Goal: Task Accomplishment & Management: Complete application form

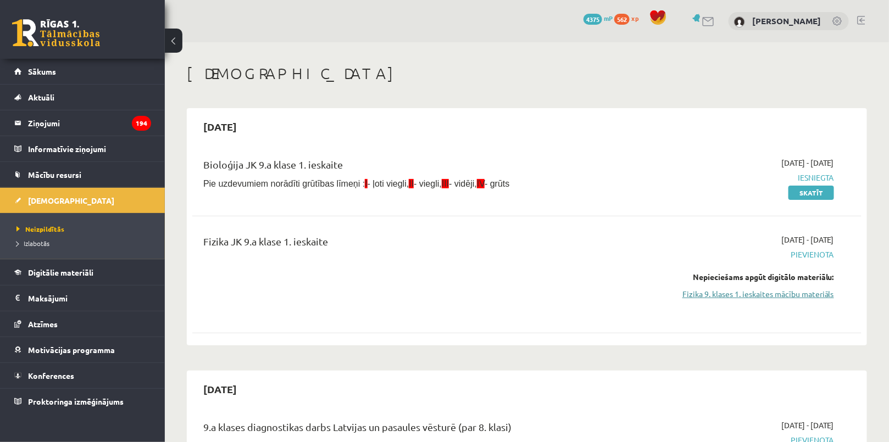
click at [776, 293] on link "Fizika 9. klases 1. ieskaites mācību materiāls" at bounding box center [734, 294] width 199 height 12
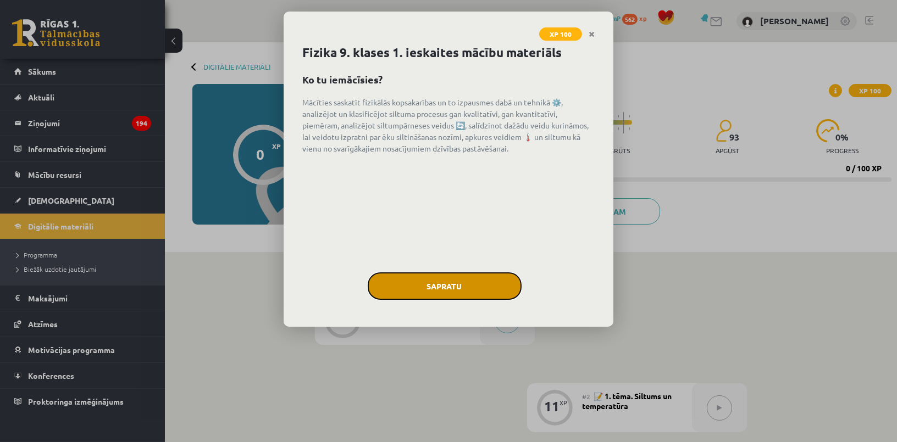
click at [462, 288] on button "Sapratu" at bounding box center [445, 286] width 154 height 27
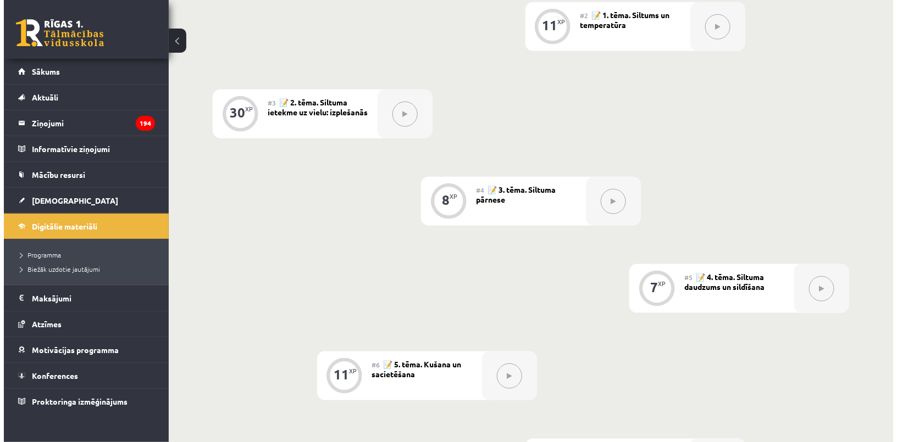
scroll to position [132, 0]
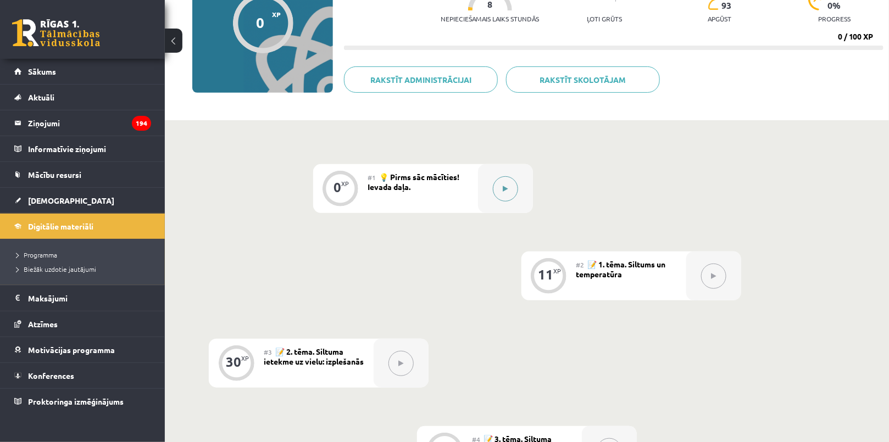
click at [498, 189] on button at bounding box center [505, 188] width 25 height 25
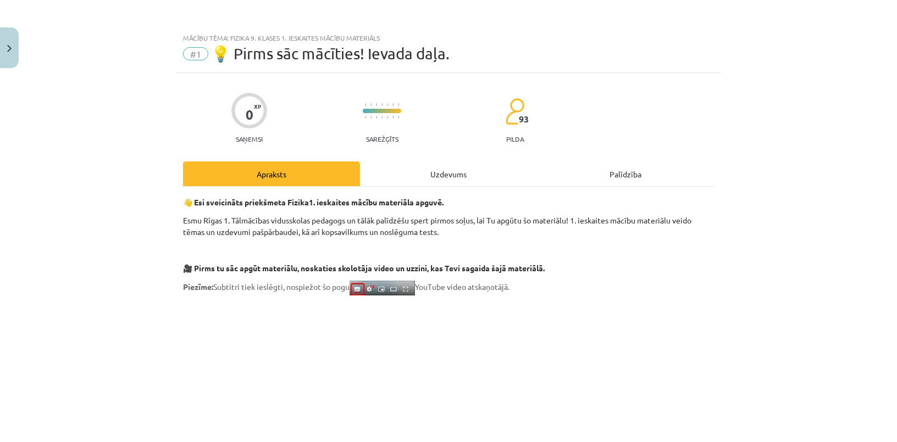
click at [531, 176] on div "Uzdevums" at bounding box center [448, 174] width 177 height 25
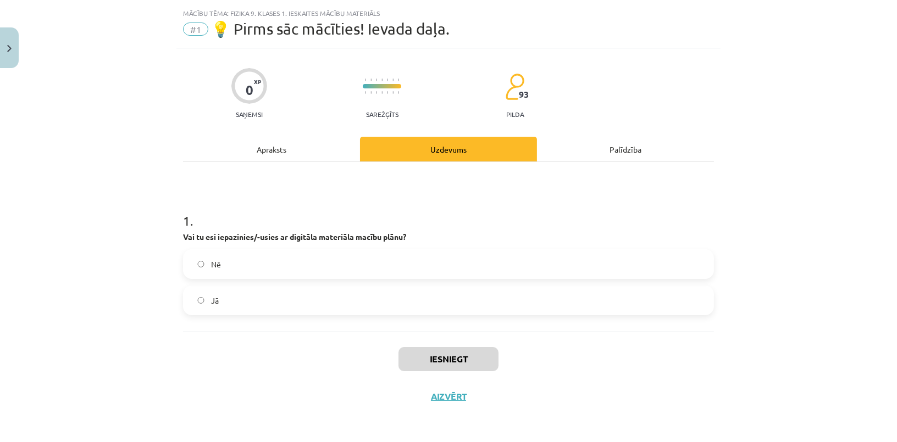
click at [287, 261] on label "Nē" at bounding box center [448, 264] width 529 height 27
click at [267, 303] on label "Jā" at bounding box center [448, 300] width 529 height 27
click at [434, 353] on button "Iesniegt" at bounding box center [448, 359] width 100 height 24
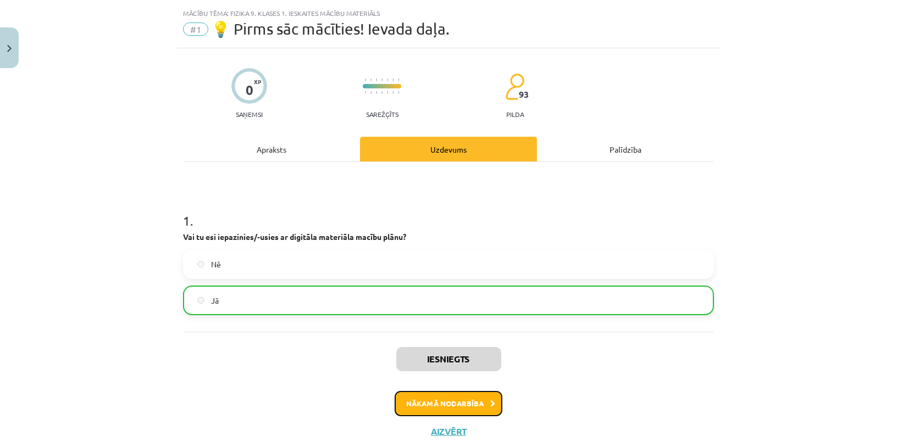
click at [452, 402] on button "Nākamā nodarbība" at bounding box center [449, 403] width 108 height 25
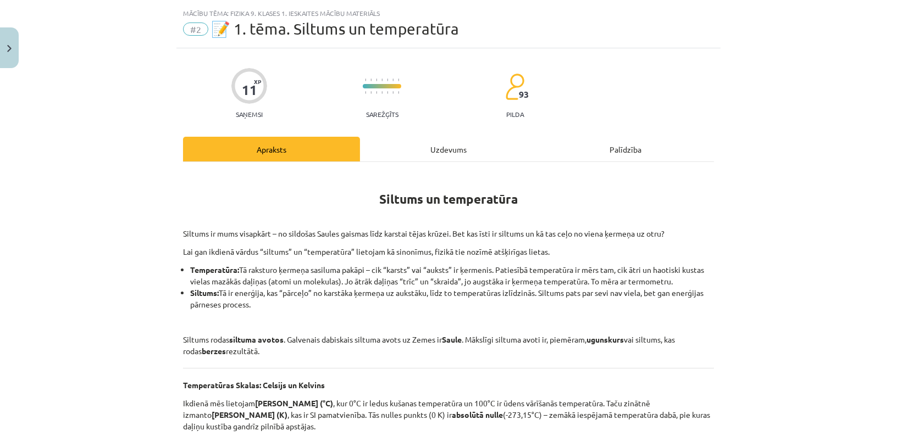
scroll to position [27, 0]
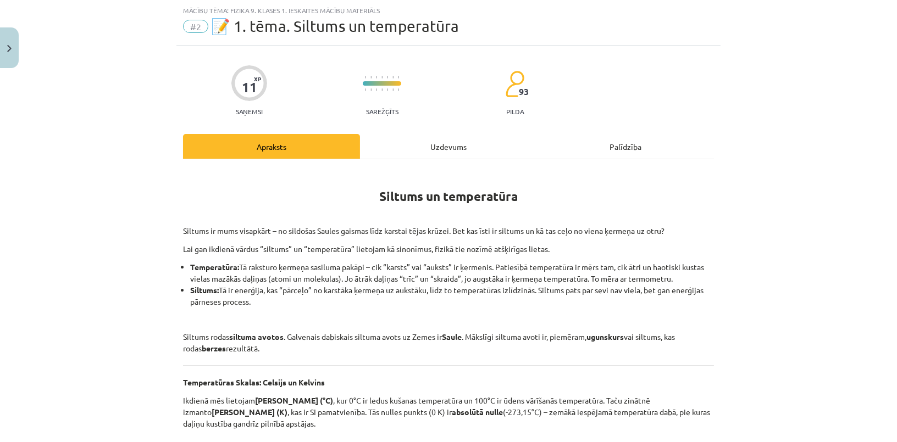
click at [434, 148] on div "Uzdevums" at bounding box center [448, 146] width 177 height 25
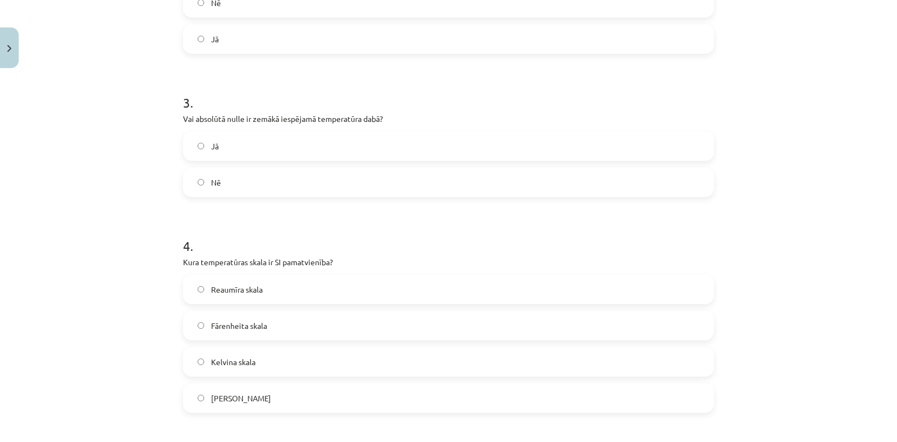
scroll to position [780, 0]
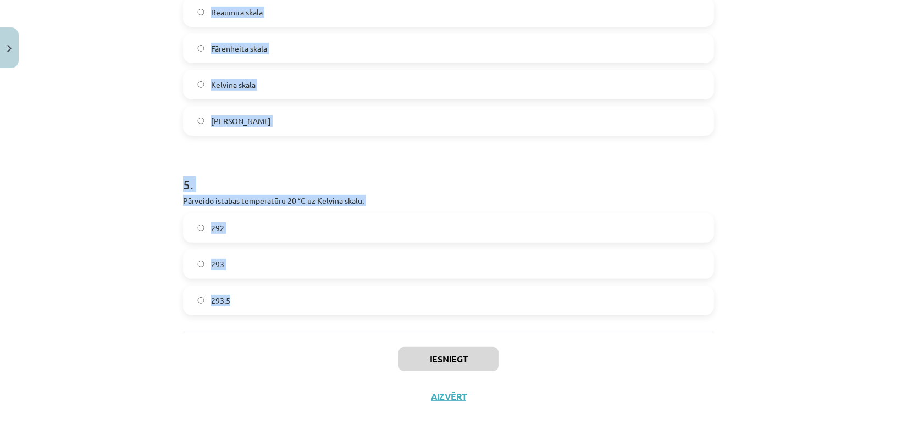
drag, startPoint x: 177, startPoint y: 158, endPoint x: 339, endPoint y: 311, distance: 222.7
copy form "1 . Kas ir galvenais dabiskais siltuma avots uz Zemes? Radiators Saule Berze Ug…"
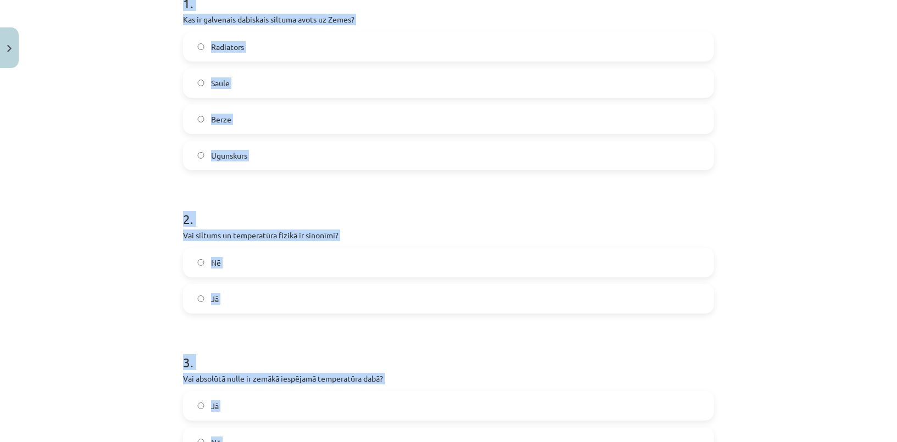
scroll to position [130, 0]
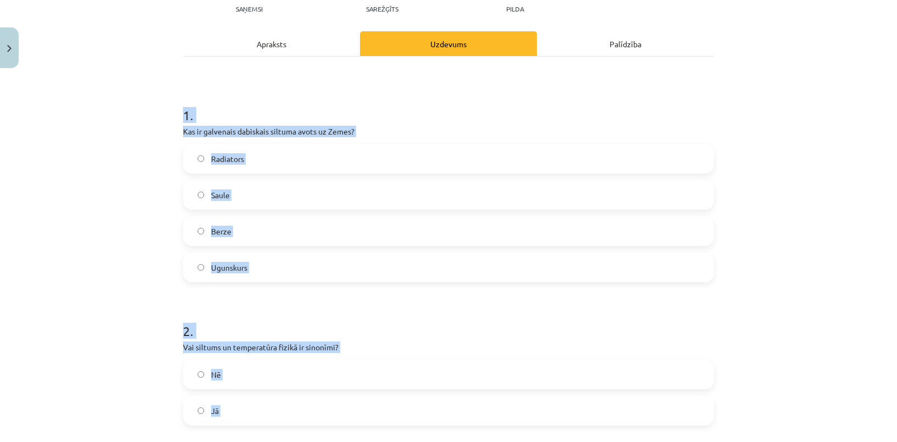
click at [106, 137] on div "Mācību tēma: Fizika 9. klases 1. ieskaites mācību materiāls #2 📝 1. tēma. Siltu…" at bounding box center [448, 221] width 897 height 442
click at [106, 231] on div "Mācību tēma: Fizika 9. klases 1. ieskaites mācību materiāls #2 📝 1. tēma. Siltu…" at bounding box center [448, 221] width 897 height 442
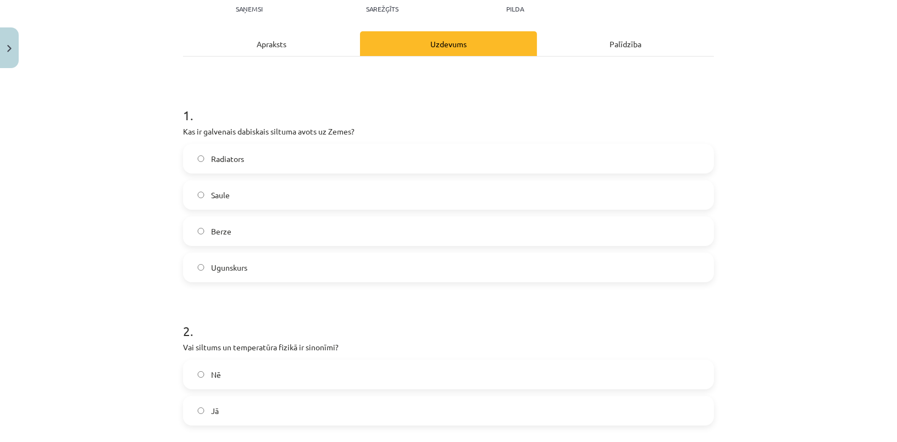
click at [257, 200] on label "Saule" at bounding box center [448, 194] width 529 height 27
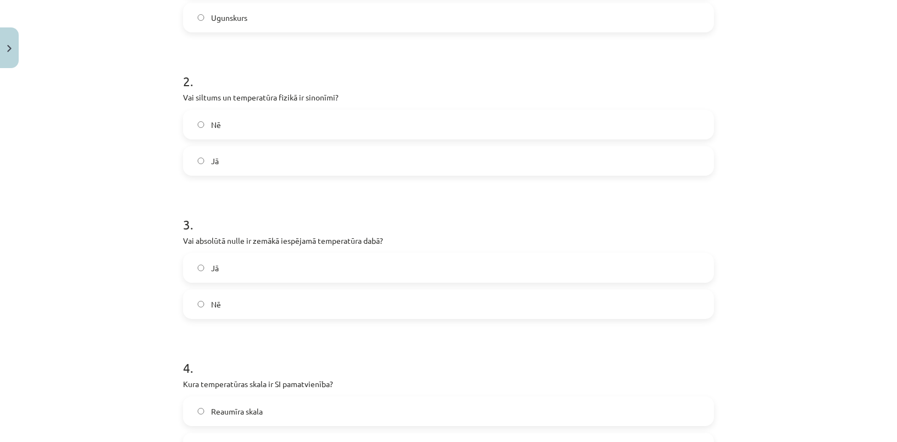
click at [225, 131] on label "Nē" at bounding box center [448, 124] width 529 height 27
click at [243, 267] on label "Jā" at bounding box center [448, 267] width 529 height 27
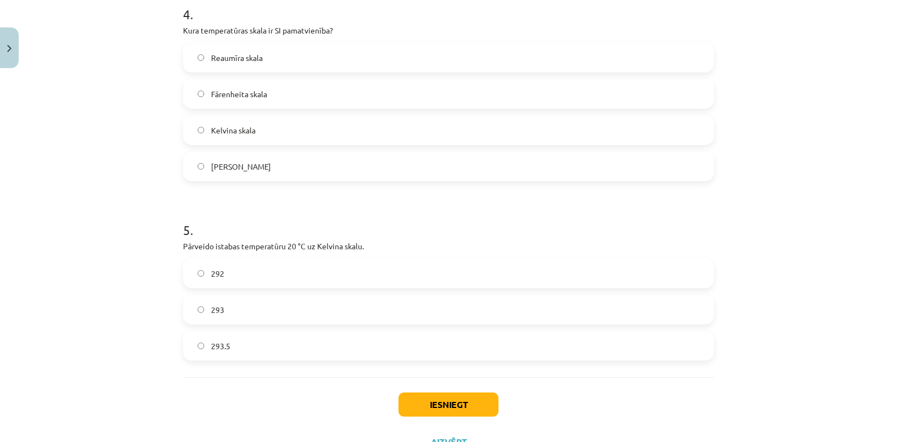
scroll to position [780, 0]
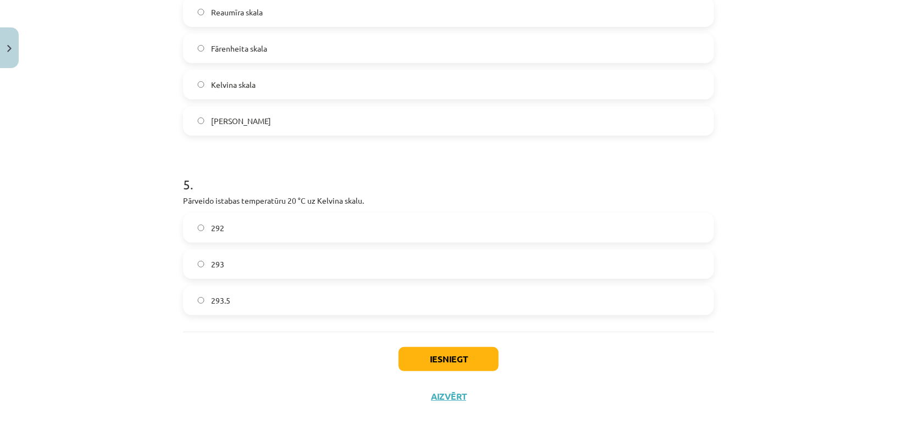
click at [250, 83] on span "Kelvina skala" at bounding box center [233, 85] width 45 height 12
click at [264, 264] on label "293" at bounding box center [448, 264] width 529 height 27
click at [470, 363] on button "Iesniegt" at bounding box center [448, 359] width 100 height 24
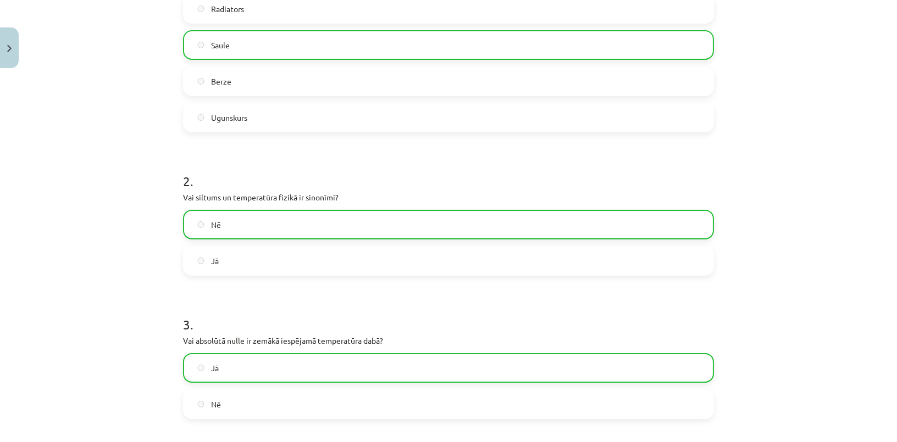
scroll to position [0, 0]
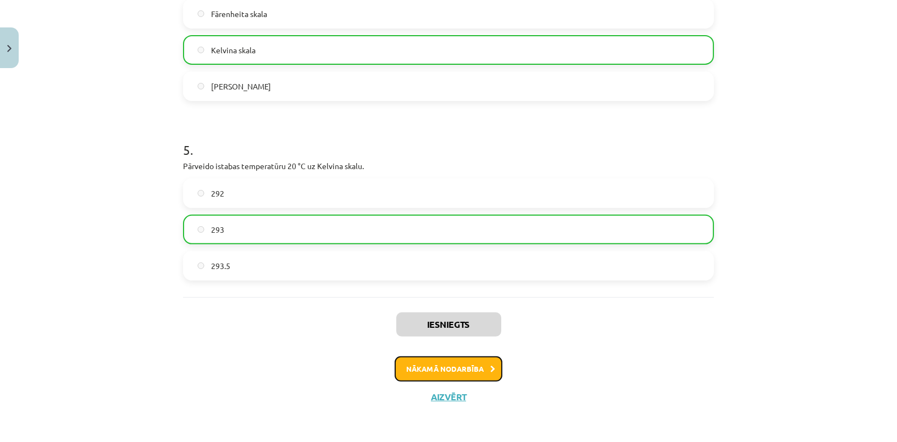
click at [431, 369] on button "Nākamā nodarbība" at bounding box center [449, 369] width 108 height 25
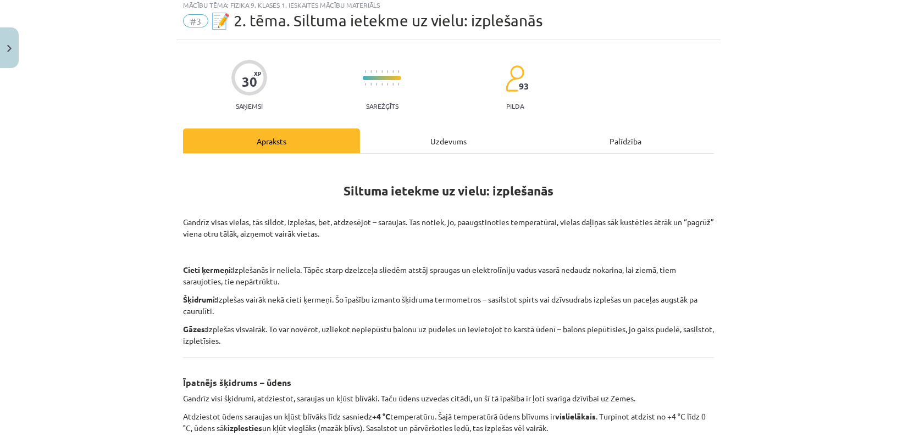
scroll to position [27, 0]
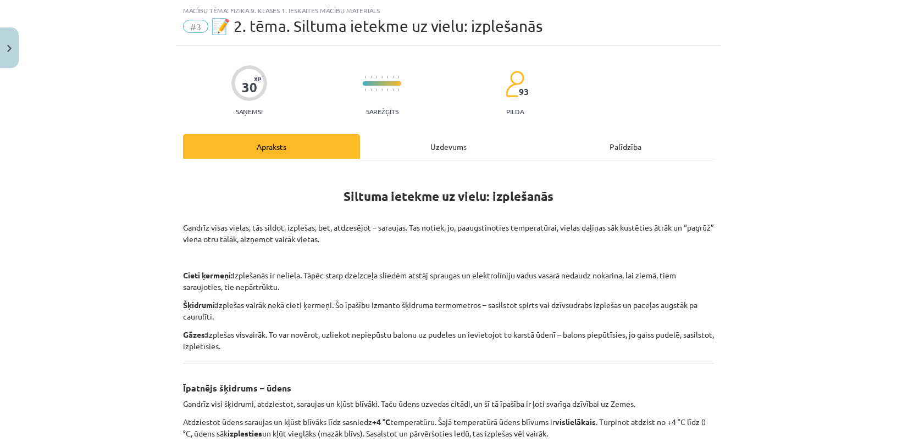
click at [428, 143] on div "Uzdevums" at bounding box center [448, 146] width 177 height 25
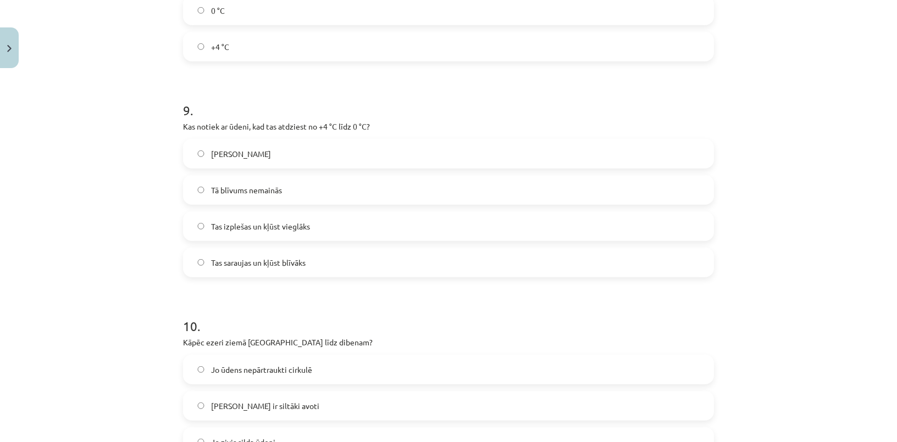
scroll to position [1751, 0]
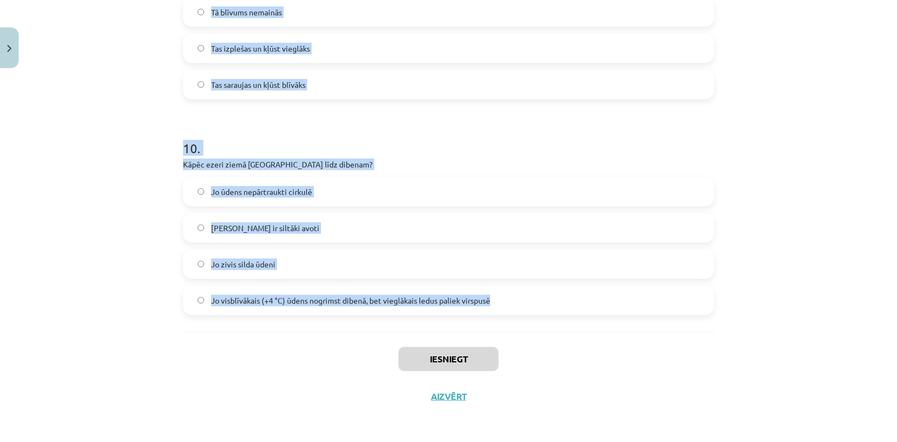
drag, startPoint x: 160, startPoint y: 188, endPoint x: 518, endPoint y: 302, distance: 374.8
click at [518, 302] on div "Mācību tēma: Fizika 9. klases 1. ieskaites mācību materiāls #3 📝 2. tēma. Siltu…" at bounding box center [448, 221] width 897 height 442
copy form "1 . Vai, sildot vielas, tās parasti saraujas? Nē Jā 2 . Vai gāzes, sildot, izpl…"
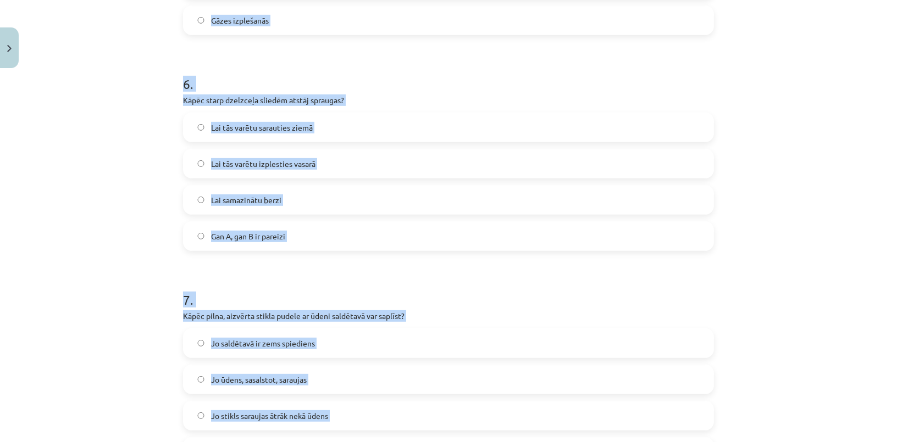
click at [125, 164] on div "Mācību tēma: Fizika 9. klases 1. ieskaites mācību materiāls #3 📝 2. tēma. Siltu…" at bounding box center [448, 221] width 897 height 442
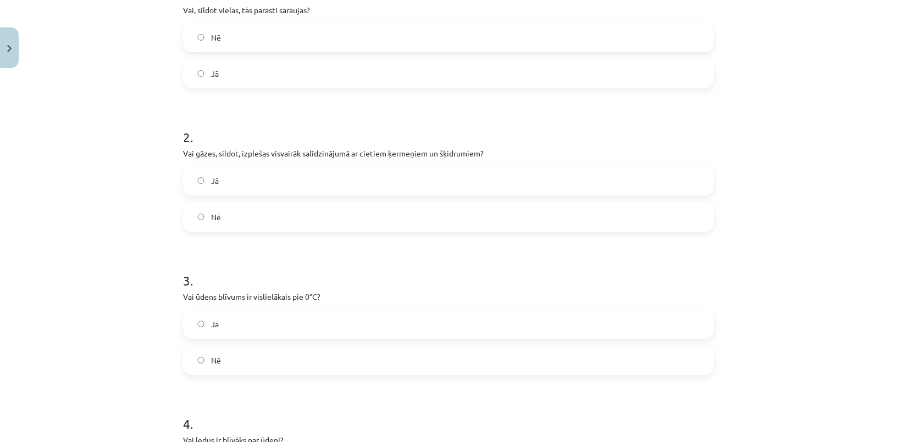
scroll to position [0, 0]
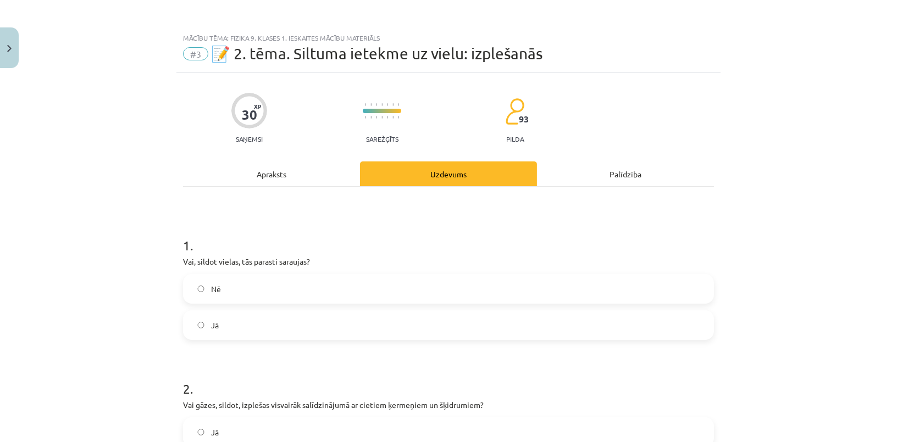
click at [211, 287] on span "Nē" at bounding box center [216, 290] width 10 height 12
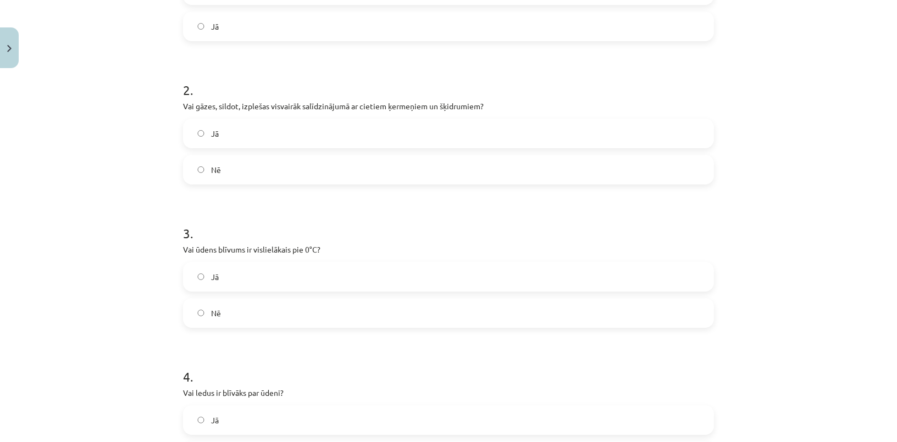
scroll to position [299, 0]
click at [265, 134] on label "Jā" at bounding box center [448, 132] width 529 height 27
click at [240, 284] on label "Jā" at bounding box center [448, 276] width 529 height 27
click at [235, 317] on label "Nē" at bounding box center [448, 312] width 529 height 27
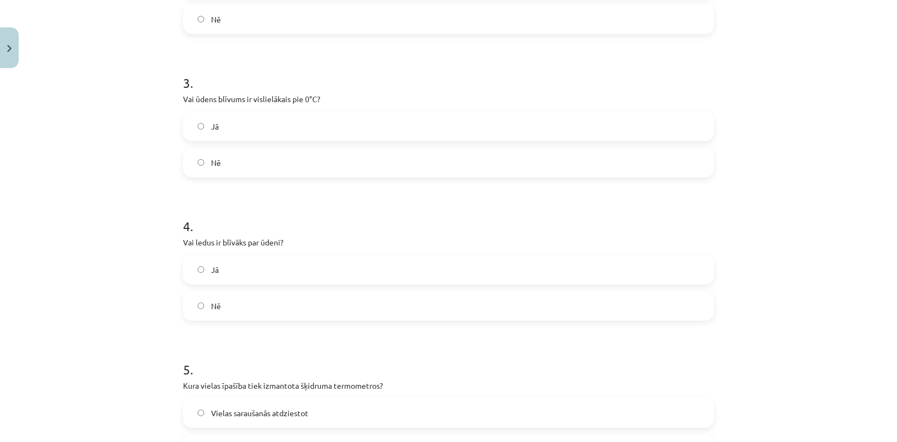
click at [230, 301] on label "Nē" at bounding box center [448, 305] width 529 height 27
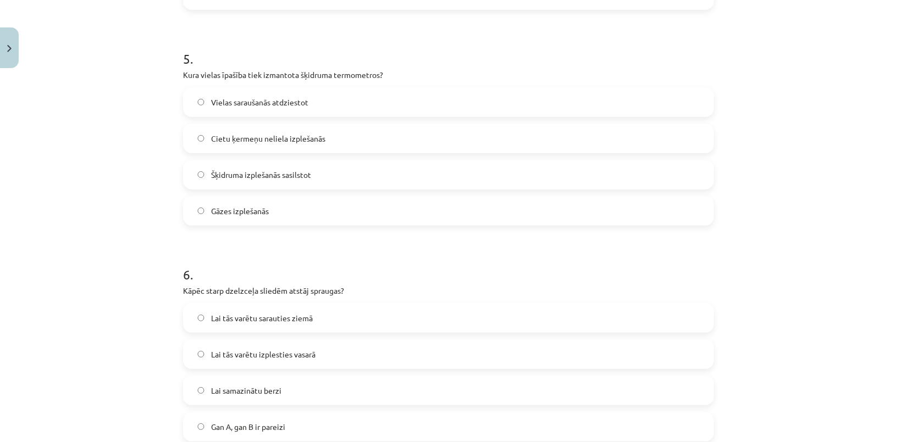
scroll to position [799, 0]
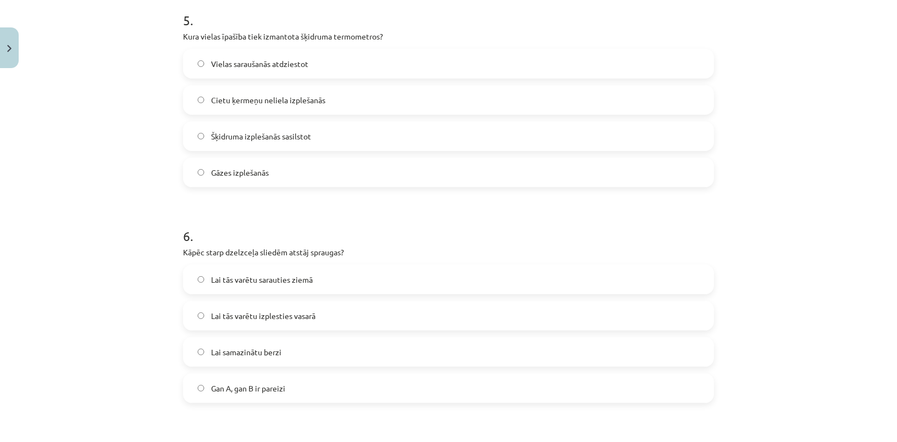
click at [291, 127] on label "Šķidruma izplešanās sasilstot" at bounding box center [448, 136] width 529 height 27
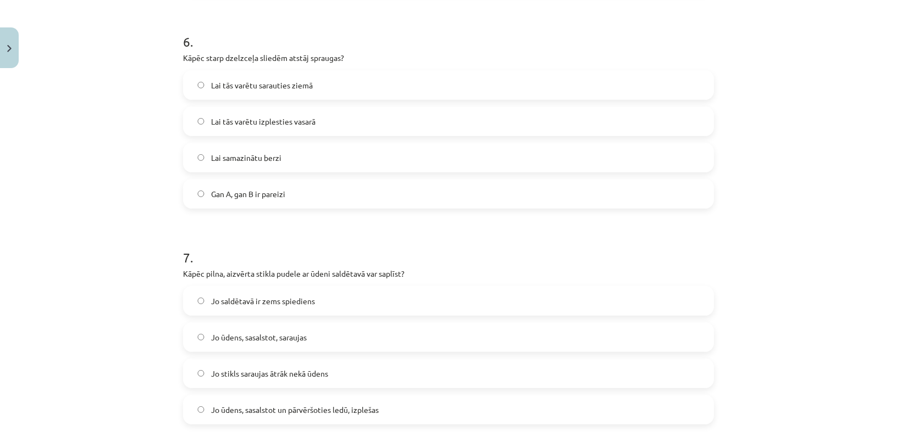
scroll to position [999, 0]
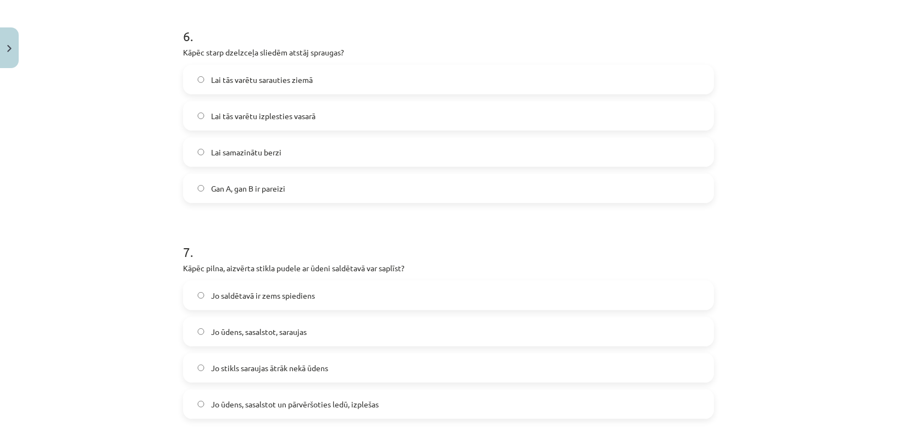
click at [286, 116] on span "Lai tās varētu izplesties vasarā" at bounding box center [263, 116] width 104 height 12
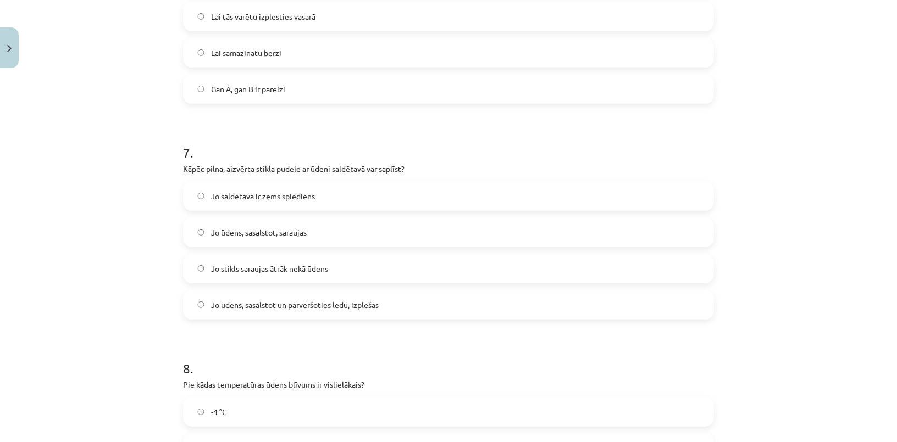
click at [352, 308] on span "Jo ūdens, sasalstot un pārvēršoties ledū, izplešas" at bounding box center [295, 305] width 168 height 12
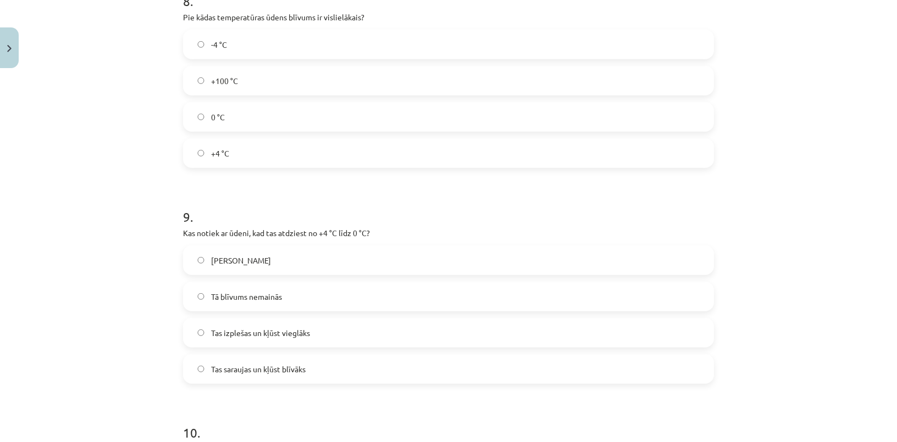
scroll to position [1448, 0]
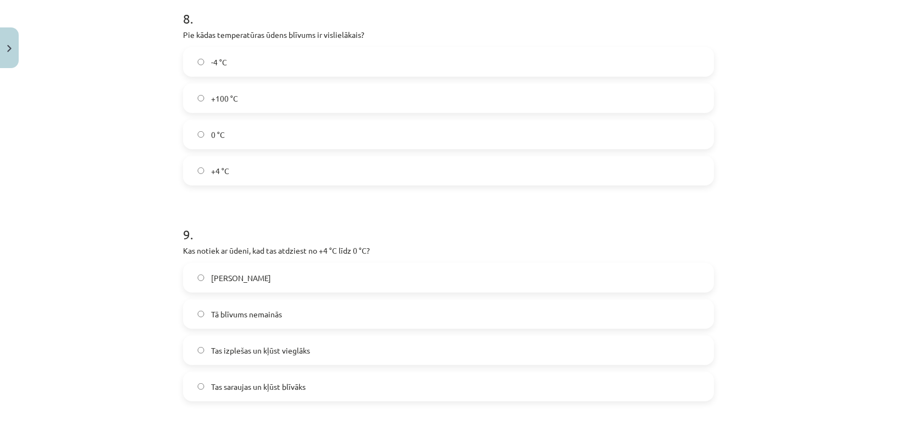
click at [243, 175] on label "+4 °C" at bounding box center [448, 170] width 529 height 27
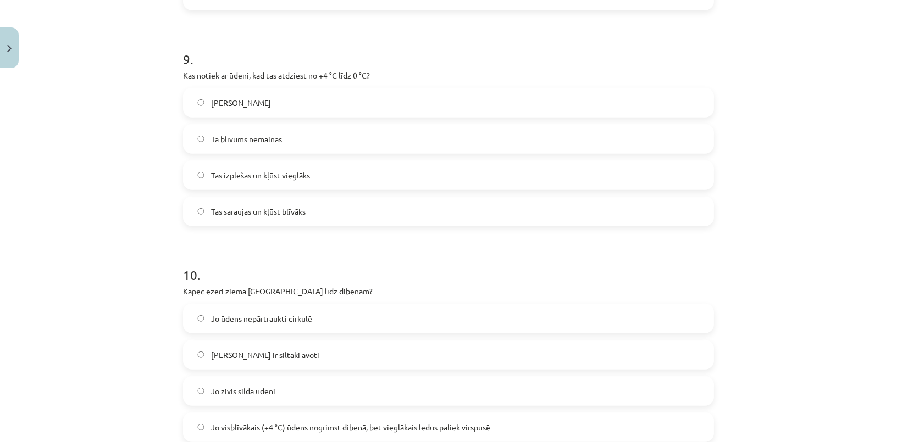
scroll to position [1648, 0]
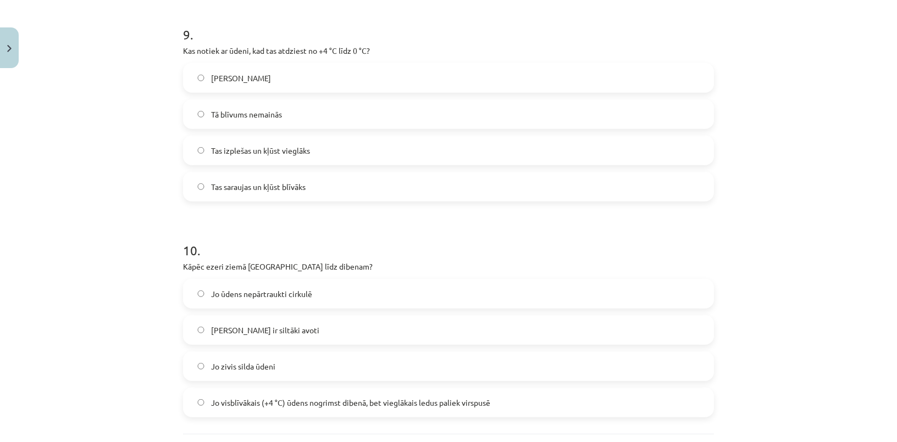
click at [308, 154] on label "Tas izplešas un kļūst vieglāks" at bounding box center [448, 150] width 529 height 27
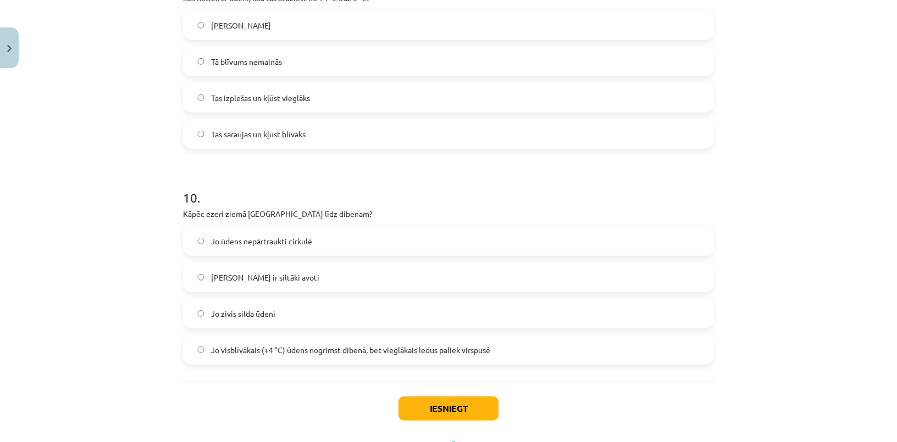
scroll to position [1751, 0]
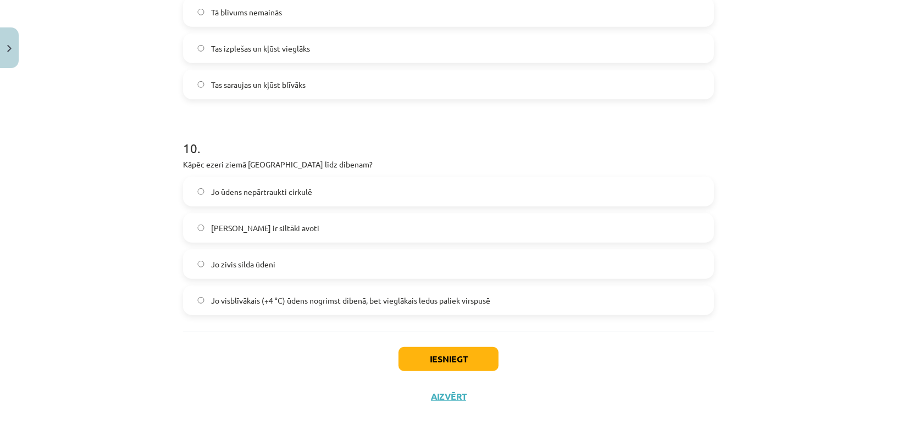
click at [269, 298] on span "Jo visblīvākais (+4 °C) ūdens nogrimst dibenā, bet vieglākais ledus paliek virs…" at bounding box center [350, 301] width 279 height 12
click at [434, 359] on button "Iesniegt" at bounding box center [448, 359] width 100 height 24
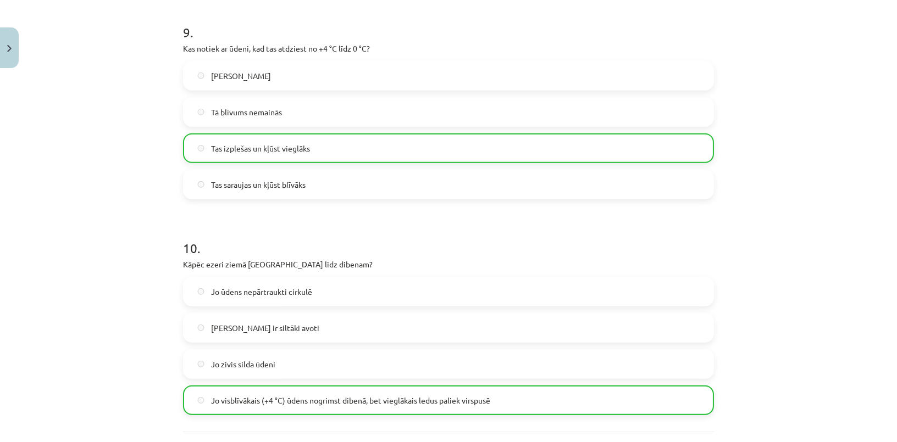
scroll to position [1785, 0]
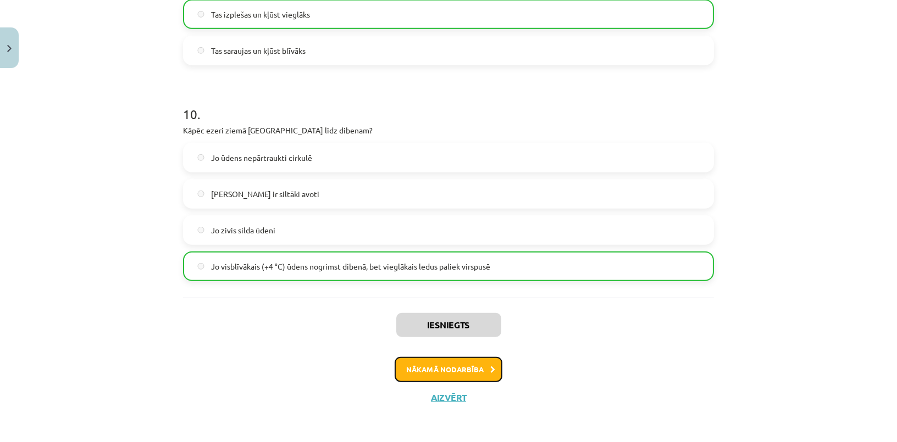
click at [447, 375] on button "Nākamā nodarbība" at bounding box center [449, 369] width 108 height 25
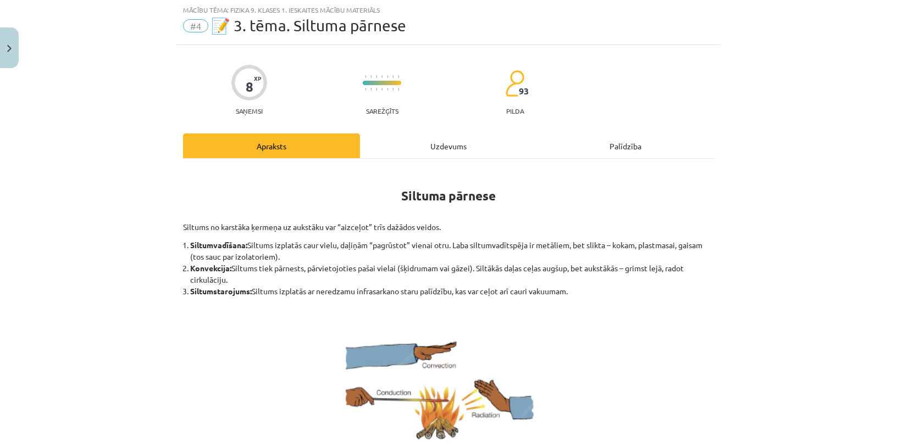
scroll to position [27, 0]
click at [451, 156] on div "Uzdevums" at bounding box center [448, 146] width 177 height 25
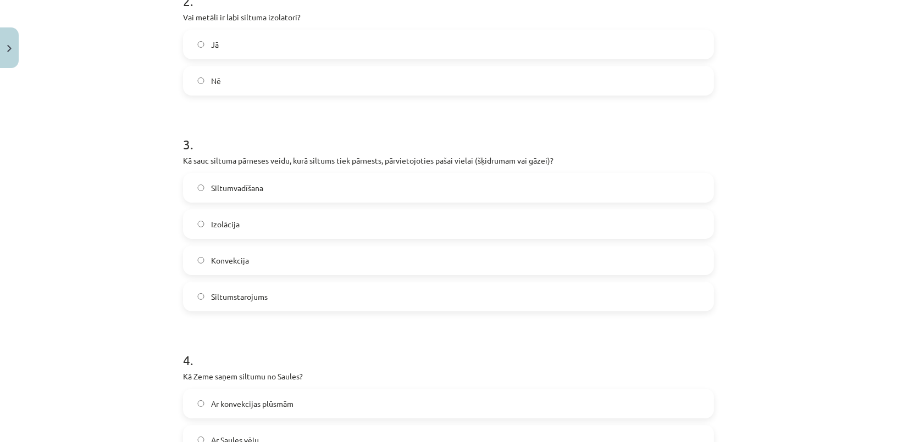
scroll to position [600, 0]
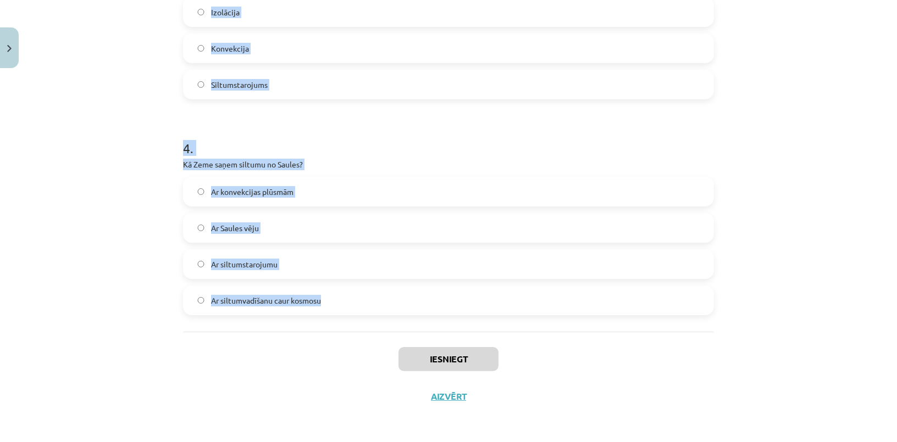
drag, startPoint x: 173, startPoint y: 197, endPoint x: 410, endPoint y: 295, distance: 256.7
copy form "1 . Vai siltumstarojums var izplatīties vakuumā? Nē Jā 2 . Vai metāli ir labi s…"
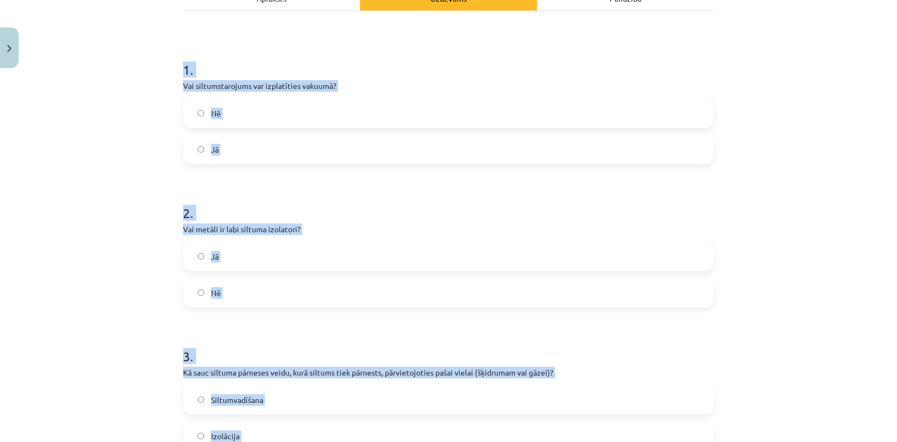
scroll to position [101, 0]
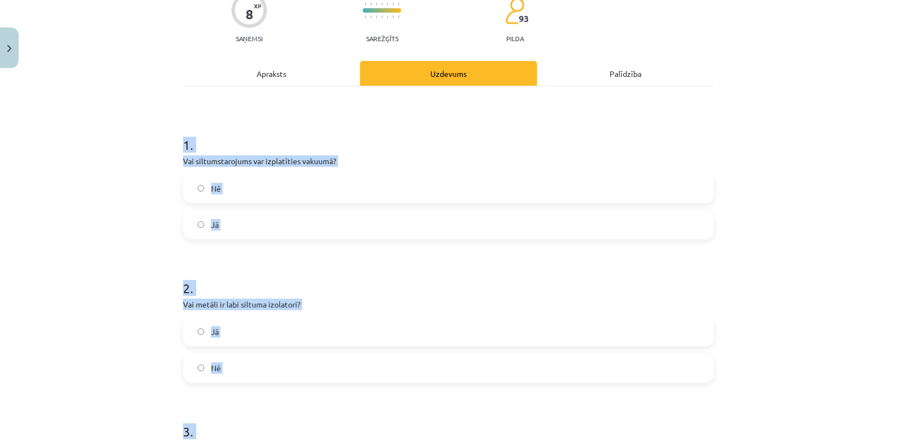
click at [124, 180] on div "Mācību tēma: Fizika 9. klases 1. ieskaites mācību materiāls #4 📝 3. tēma. Siltu…" at bounding box center [448, 221] width 897 height 442
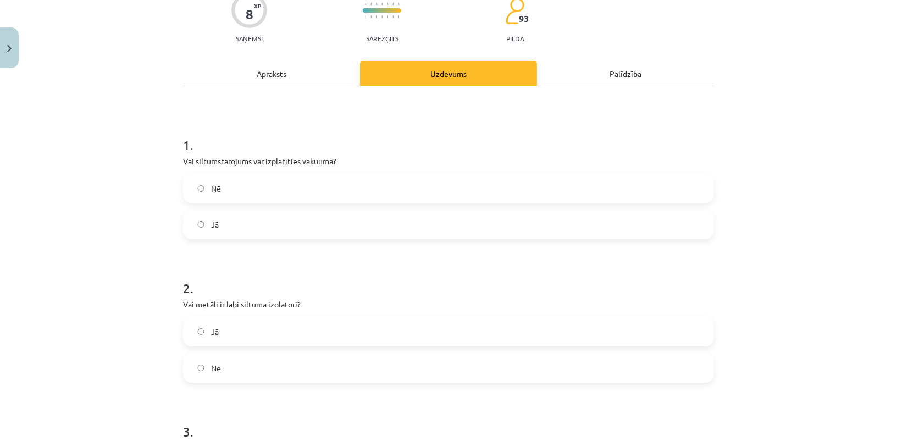
click at [224, 223] on label "Jā" at bounding box center [448, 224] width 529 height 27
click at [231, 361] on label "Nē" at bounding box center [448, 367] width 529 height 27
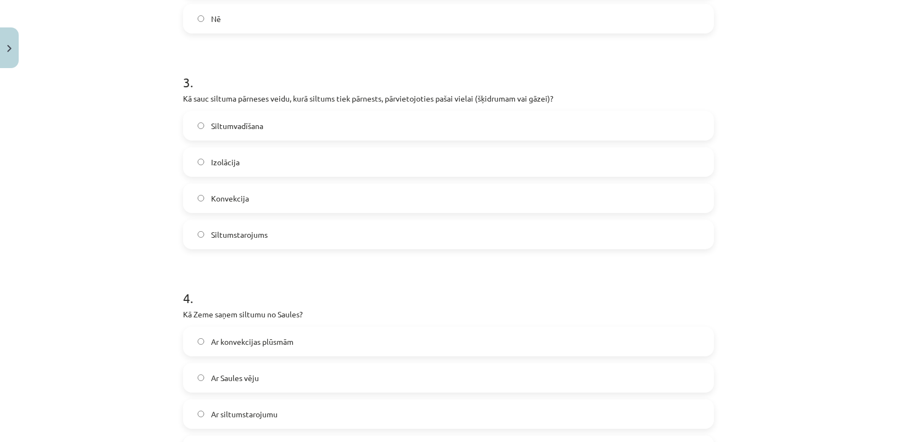
click at [223, 195] on span "Konvekcija" at bounding box center [230, 199] width 38 height 12
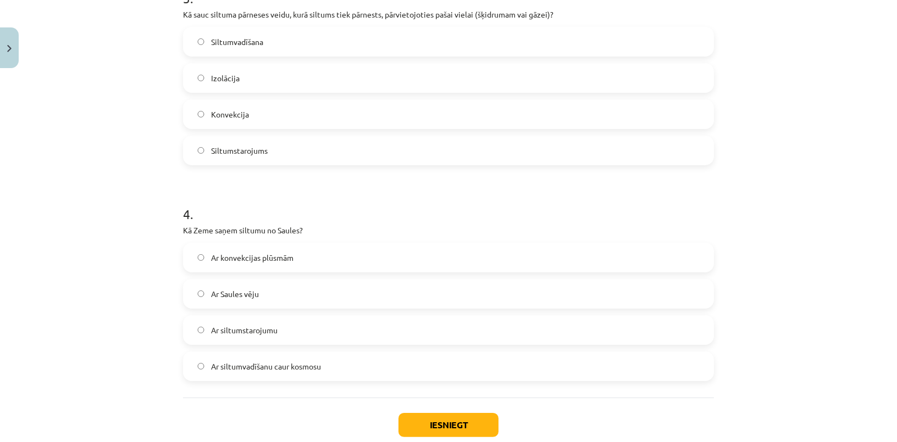
scroll to position [600, 0]
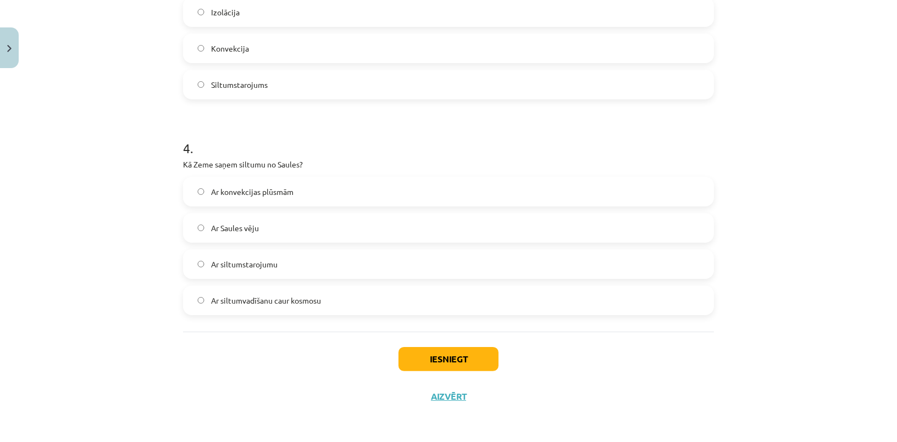
click at [246, 272] on label "Ar siltumstarojumu" at bounding box center [448, 264] width 529 height 27
click at [419, 342] on div "Iesniegt Aizvērt" at bounding box center [448, 370] width 531 height 77
click at [426, 349] on button "Iesniegt" at bounding box center [448, 359] width 100 height 24
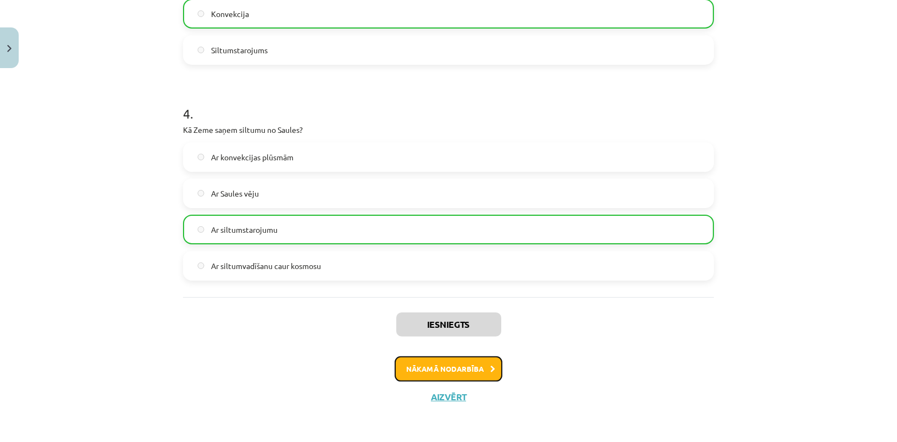
click at [441, 373] on button "Nākamā nodarbība" at bounding box center [449, 369] width 108 height 25
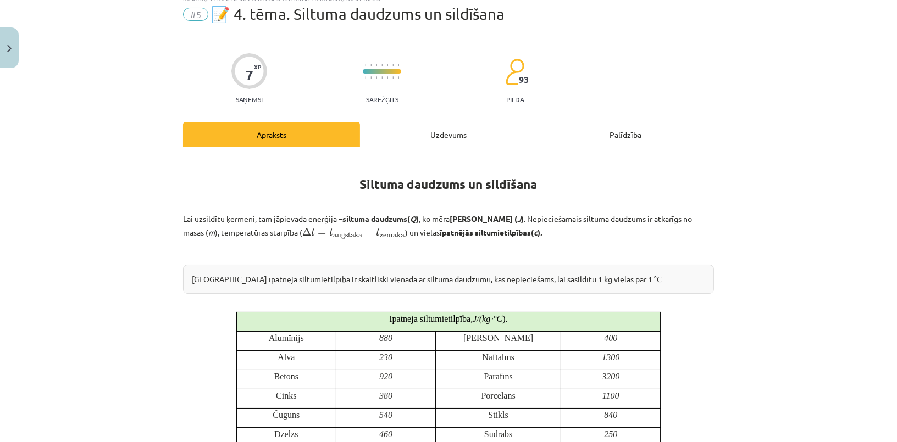
scroll to position [27, 0]
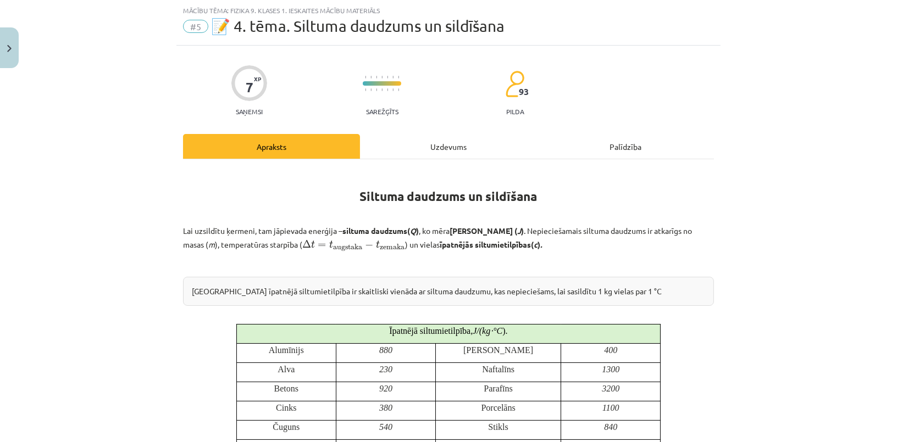
click at [455, 145] on div "Uzdevums" at bounding box center [448, 146] width 177 height 25
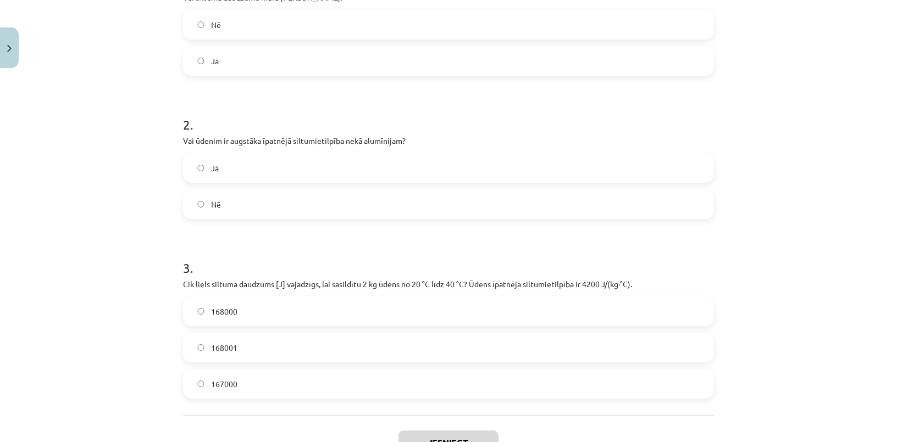
drag, startPoint x: 183, startPoint y: 196, endPoint x: 212, endPoint y: 331, distance: 137.7
click at [359, 310] on html "0 Dāvanas 4375 mP 562 xp Šarlote Eva Eihmane Sākums Aktuāli Kā mācīties eSKOLĀ …" at bounding box center [448, 89] width 897 height 442
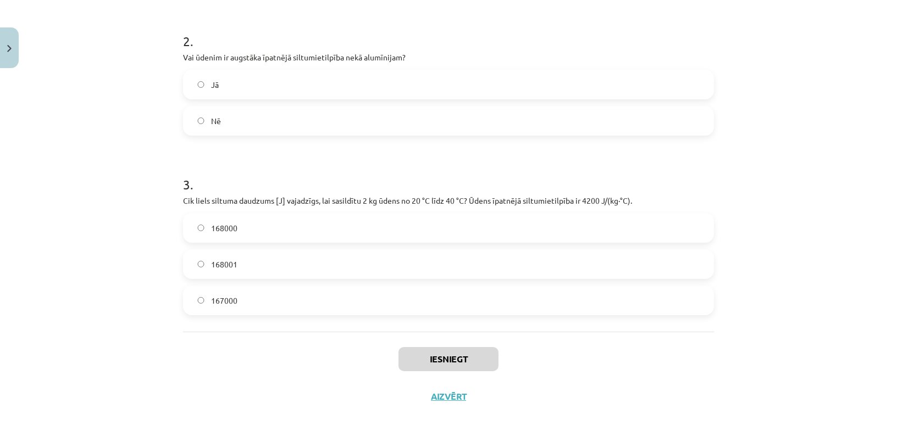
click at [119, 295] on div "Mācību tēma: Fizika 9. klases 1. ieskaites mācību materiāls #5 📝 4. tēma. Siltu…" at bounding box center [448, 221] width 897 height 442
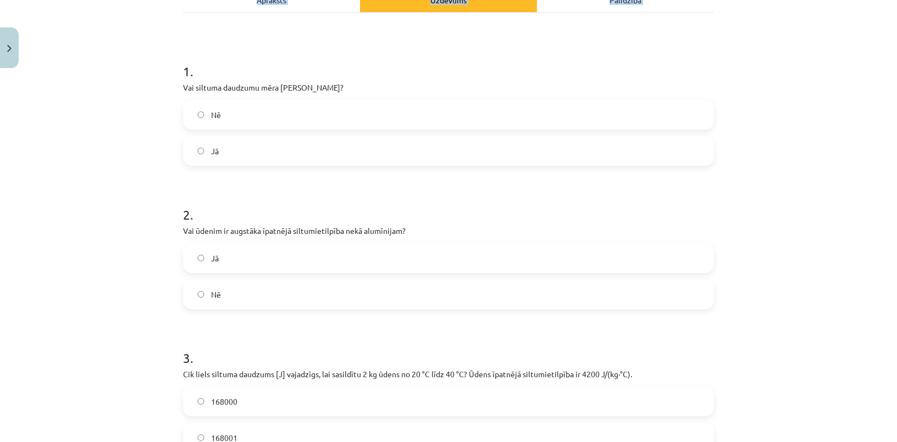
scroll to position [348, 0]
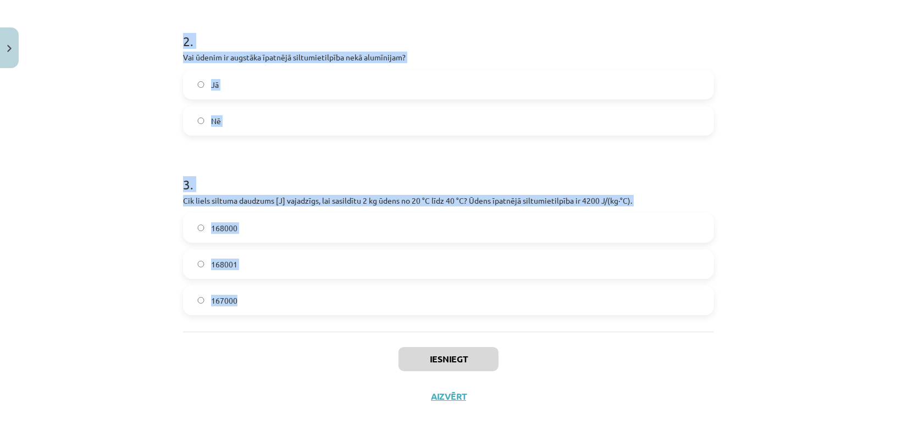
drag, startPoint x: 154, startPoint y: 227, endPoint x: 345, endPoint y: 293, distance: 201.0
click at [345, 293] on div "Mācību tēma: Fizika 9. klases 1. ieskaites mācību materiāls #5 📝 4. tēma. Siltu…" at bounding box center [448, 221] width 897 height 442
copy form "1 . Vai siltuma daudzumu mēra Celsija grādos? Nē Jā 2 . Vai ūdenim ir augstāka …"
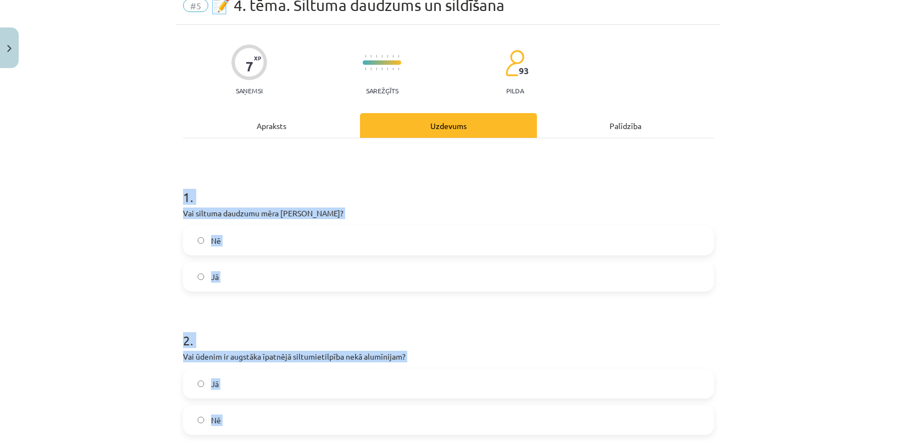
click at [98, 185] on div "Mācību tēma: Fizika 9. klases 1. ieskaites mācību materiāls #5 📝 4. tēma. Siltu…" at bounding box center [448, 221] width 897 height 442
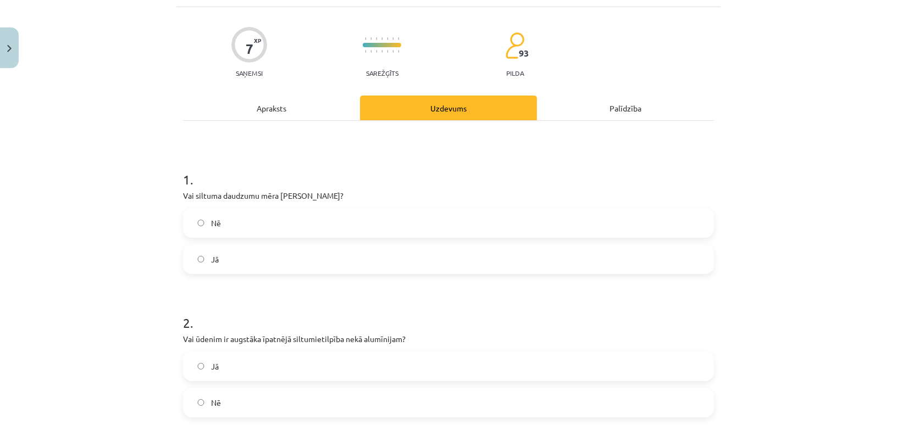
scroll to position [0, 0]
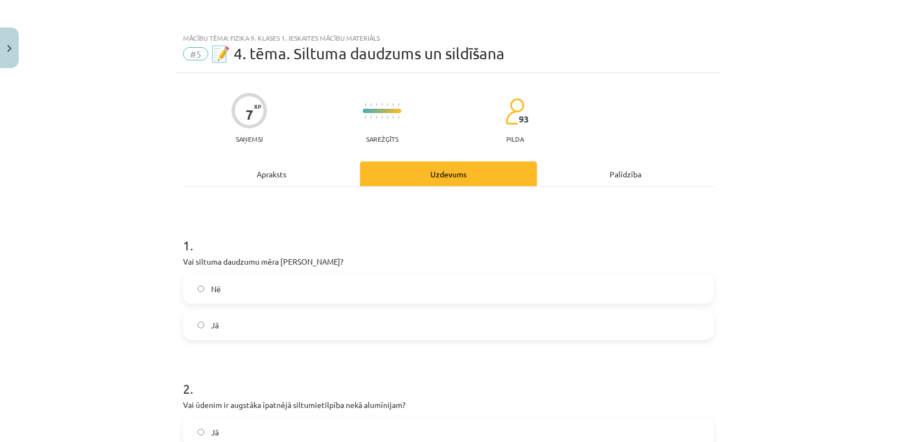
click at [218, 286] on label "Nē" at bounding box center [448, 288] width 529 height 27
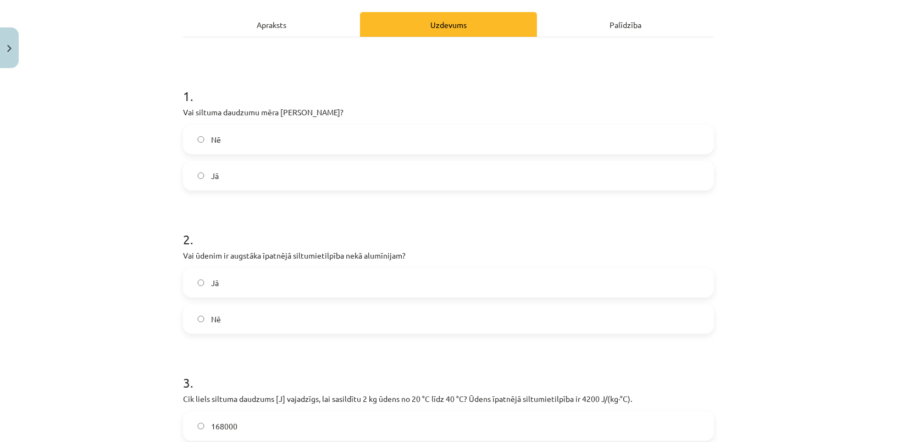
click at [223, 288] on label "Jā" at bounding box center [448, 282] width 529 height 27
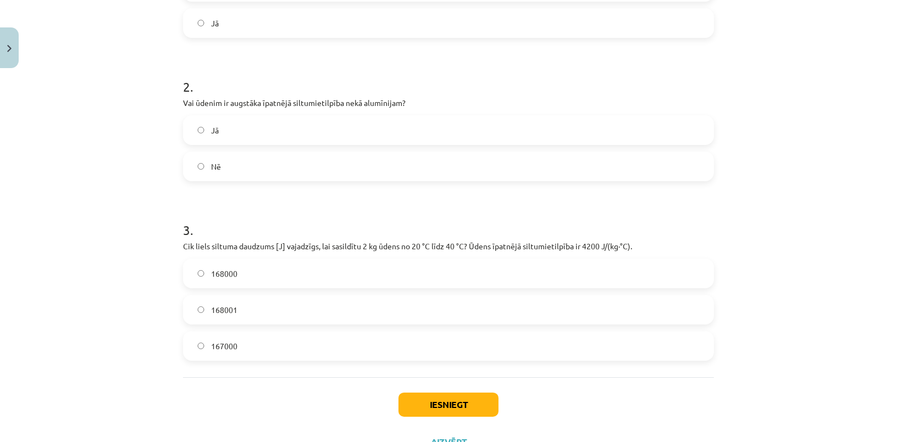
scroll to position [348, 0]
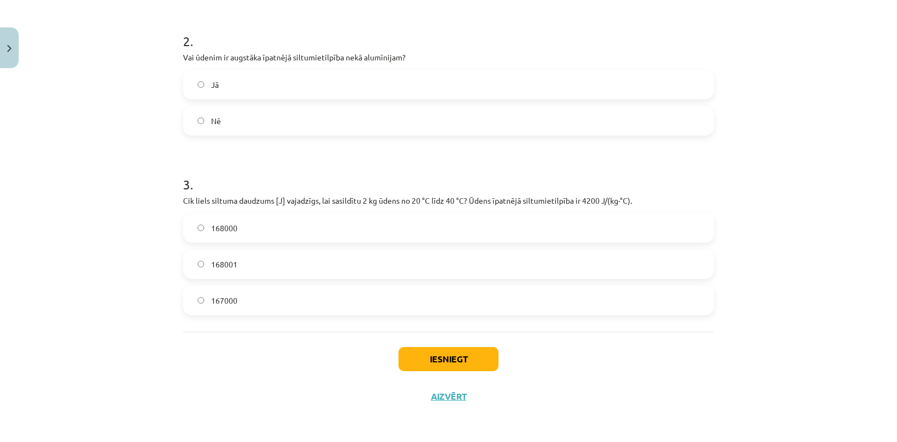
click at [281, 237] on label "168000" at bounding box center [448, 227] width 529 height 27
click at [431, 359] on button "Iesniegt" at bounding box center [448, 359] width 100 height 24
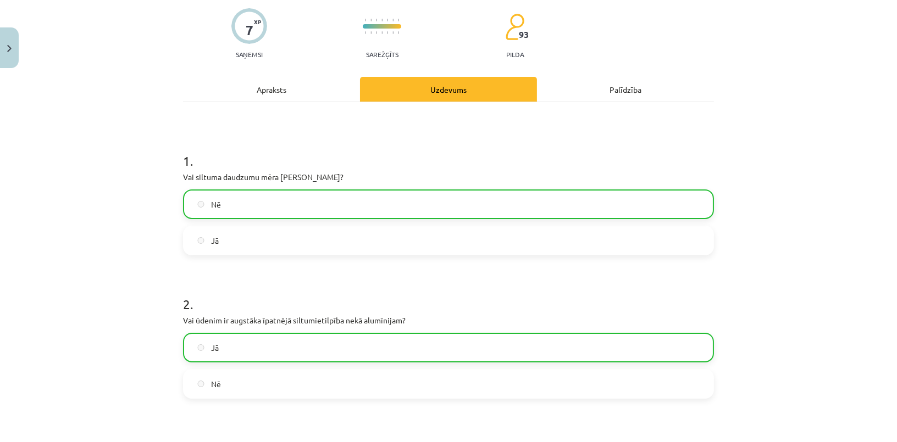
scroll to position [0, 0]
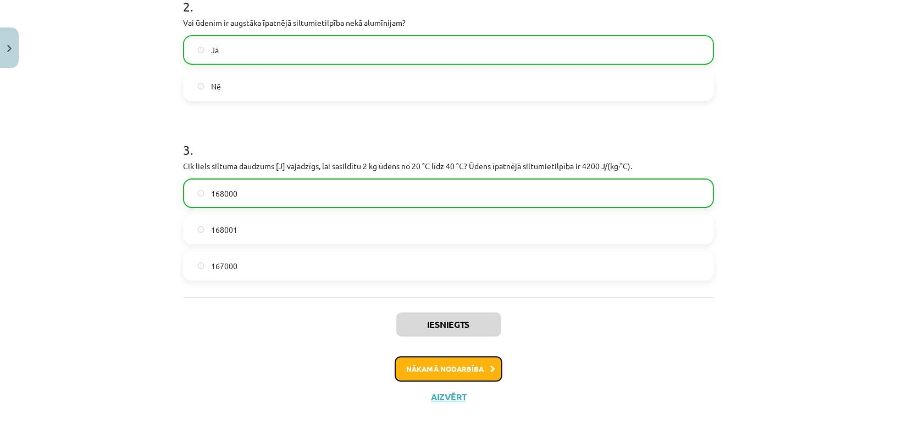
click at [441, 361] on button "Nākamā nodarbība" at bounding box center [449, 369] width 108 height 25
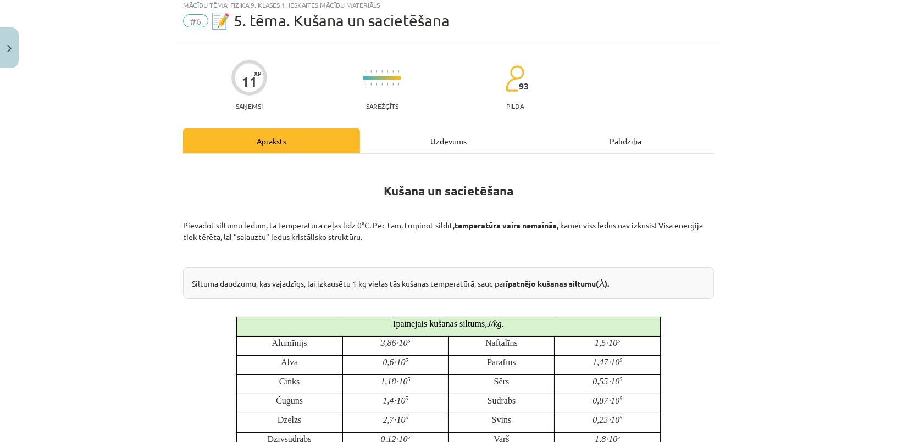
scroll to position [27, 0]
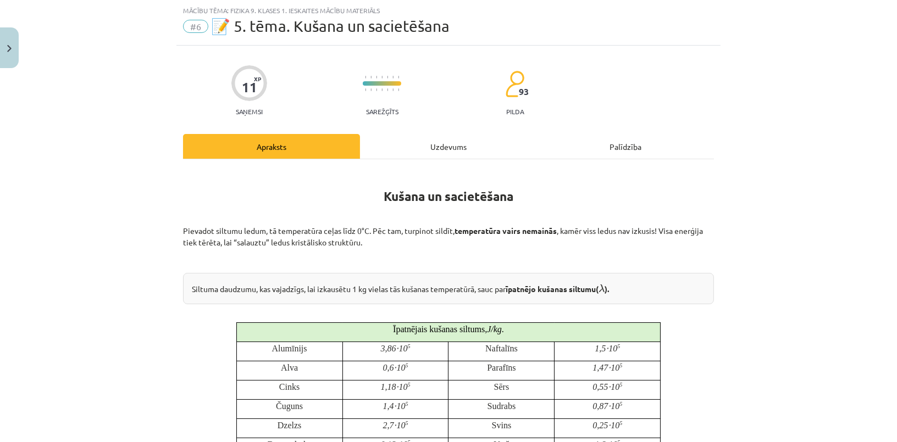
click at [441, 148] on div "Uzdevums" at bounding box center [448, 146] width 177 height 25
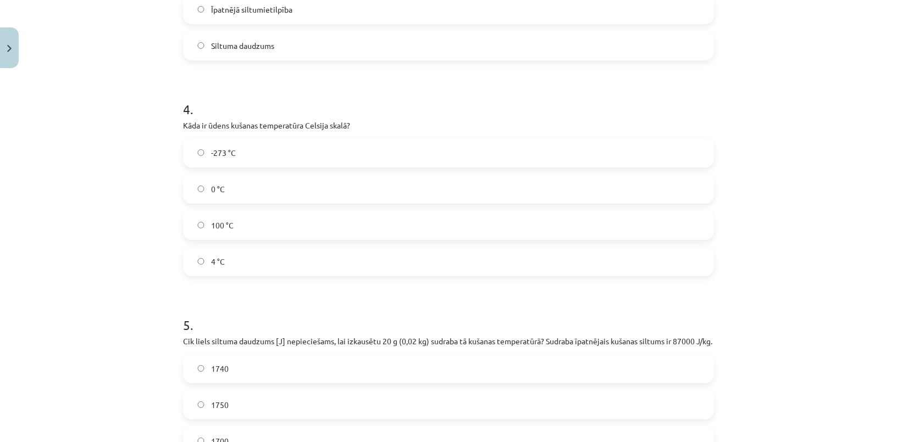
scroll to position [791, 0]
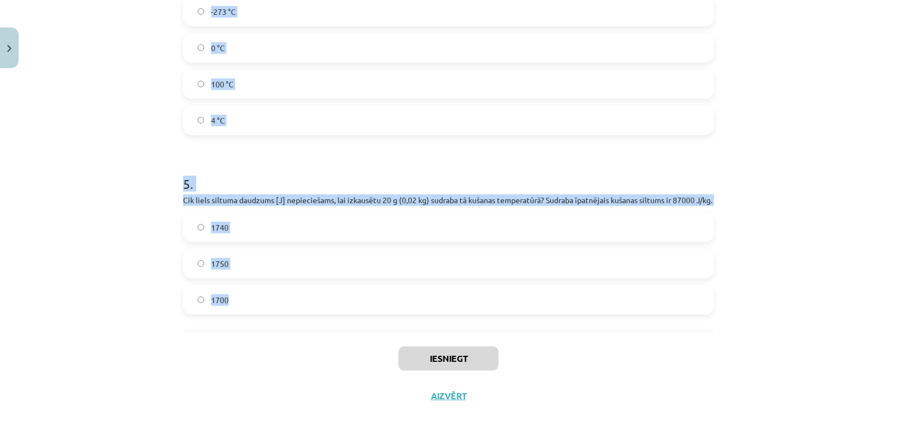
drag, startPoint x: 171, startPoint y: 202, endPoint x: 369, endPoint y: 304, distance: 221.9
click at [369, 304] on div "Mācību tēma: Fizika 9. klases 1. ieskaites mācību materiāls #6 📝 5. tēma. Kušan…" at bounding box center [448, 221] width 897 height 442
copy form "1 . Vai kušanas procesā vielas temperatūra nepārtraukti paaugstinās? Nē Jā 2 . …"
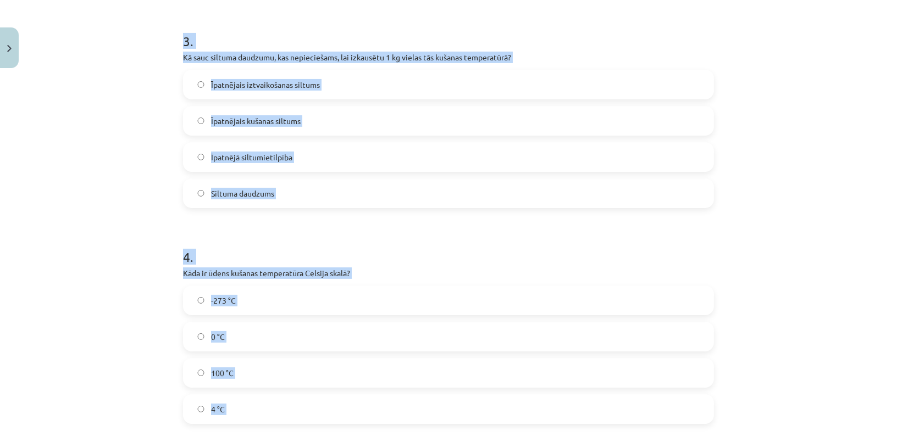
click at [131, 152] on div "Mācību tēma: Fizika 9. klases 1. ieskaites mācību materiāls #6 📝 5. tēma. Kušan…" at bounding box center [448, 221] width 897 height 442
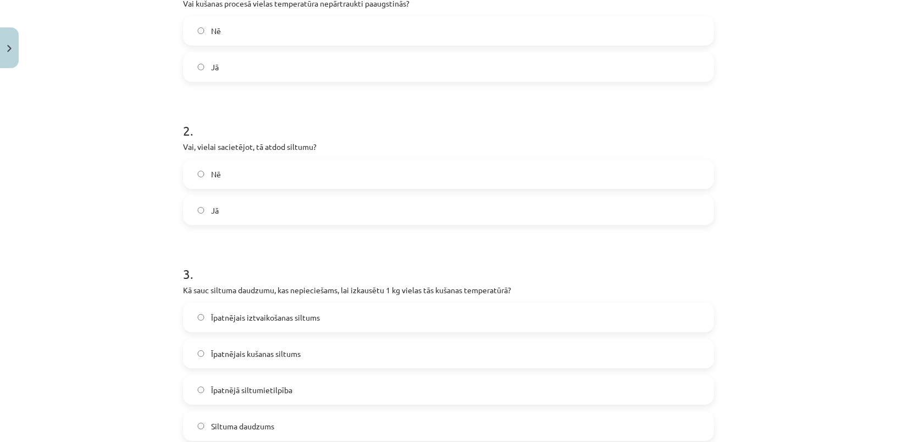
scroll to position [192, 0]
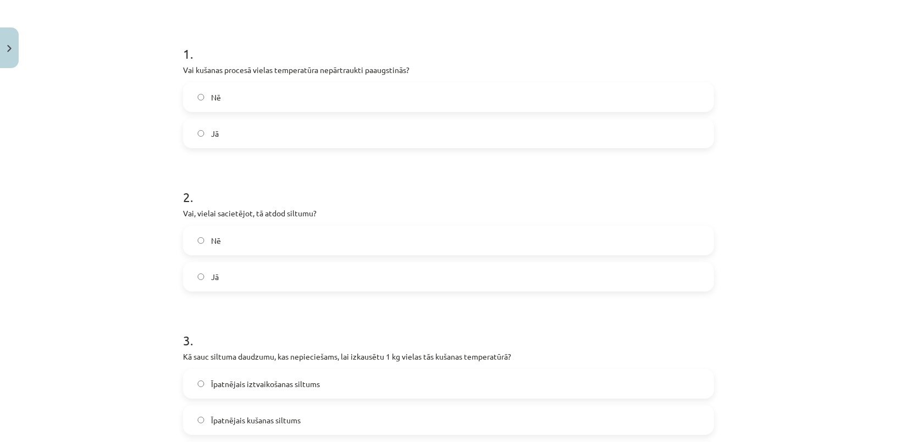
click at [282, 103] on label "Nē" at bounding box center [448, 97] width 529 height 27
click at [270, 270] on label "Jā" at bounding box center [448, 276] width 529 height 27
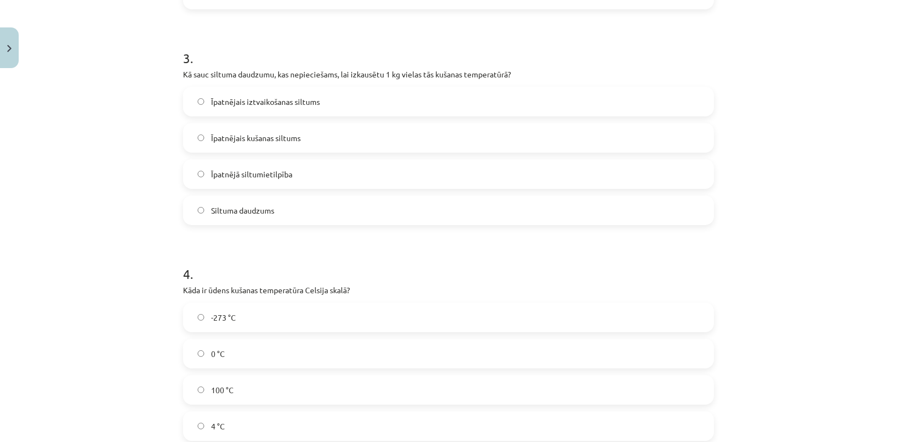
scroll to position [491, 0]
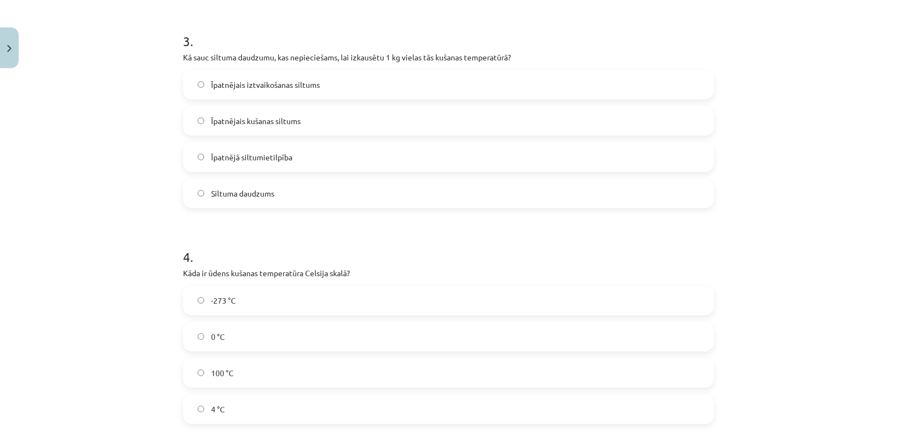
click at [291, 120] on span "Īpatnējais kušanas siltums" at bounding box center [256, 121] width 90 height 12
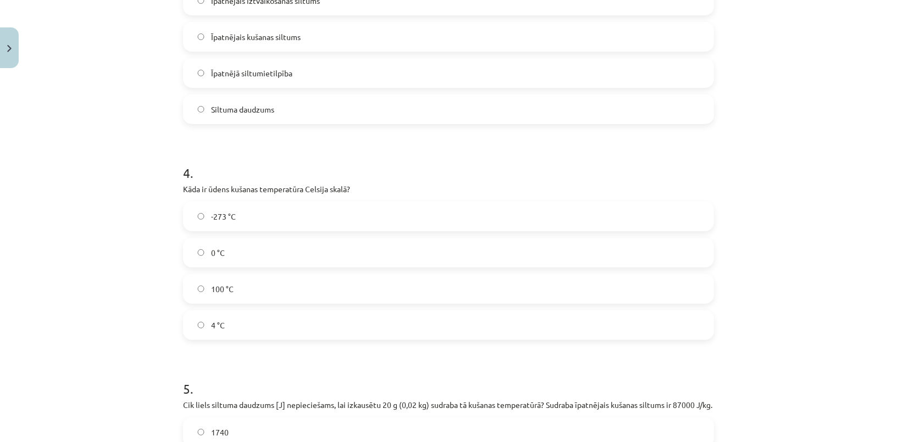
scroll to position [691, 0]
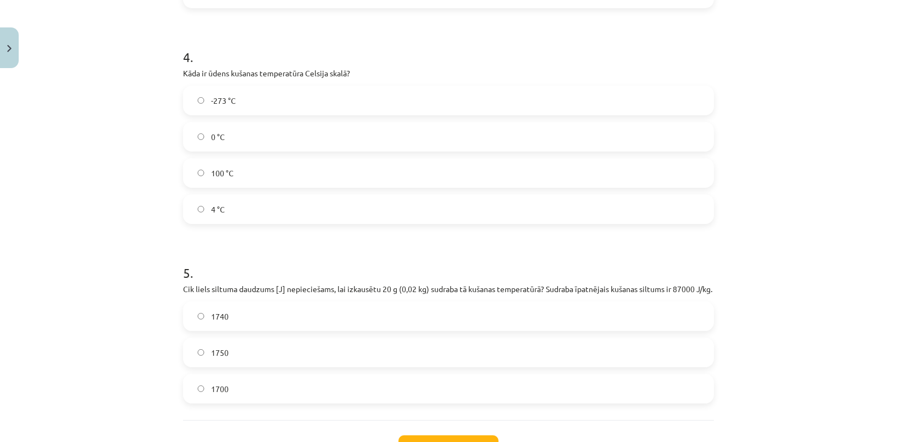
click at [222, 168] on span "100 °C" at bounding box center [222, 174] width 23 height 12
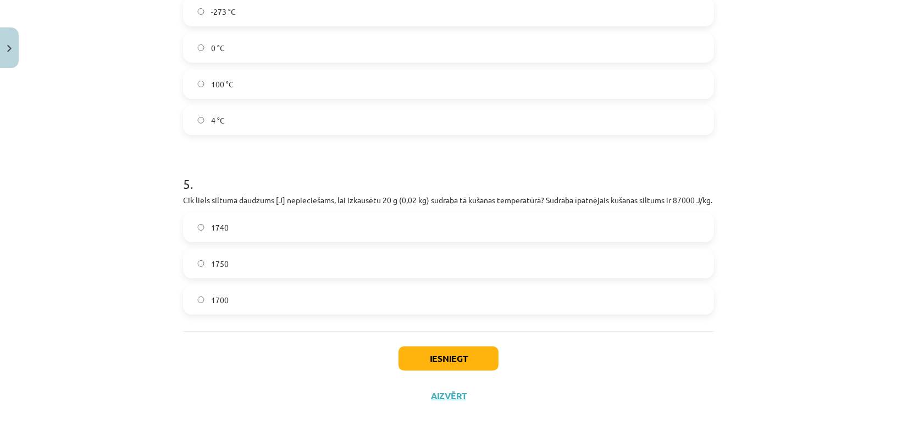
click at [245, 268] on label "1750" at bounding box center [448, 263] width 529 height 27
click at [244, 224] on label "1740" at bounding box center [448, 227] width 529 height 27
click at [437, 352] on button "Iesniegt" at bounding box center [448, 359] width 100 height 24
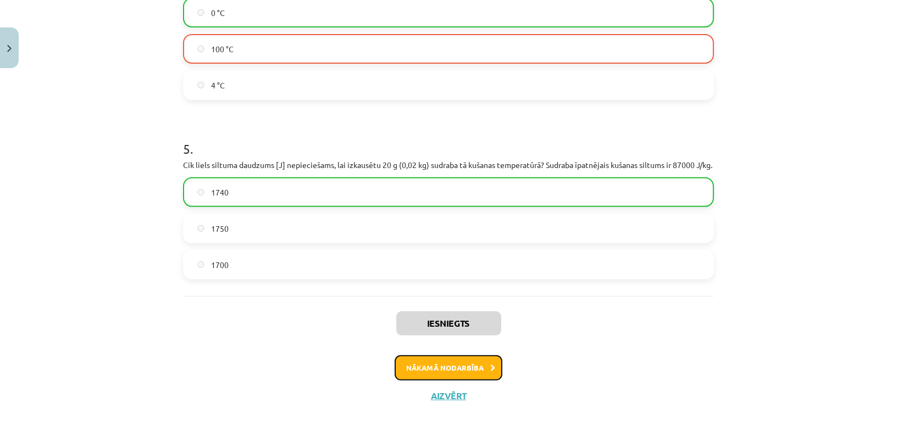
click at [437, 370] on button "Nākamā nodarbība" at bounding box center [449, 368] width 108 height 25
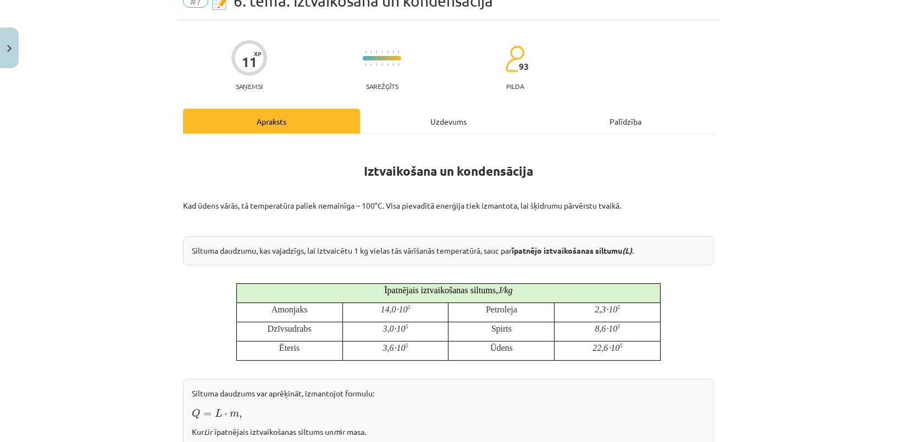
scroll to position [27, 0]
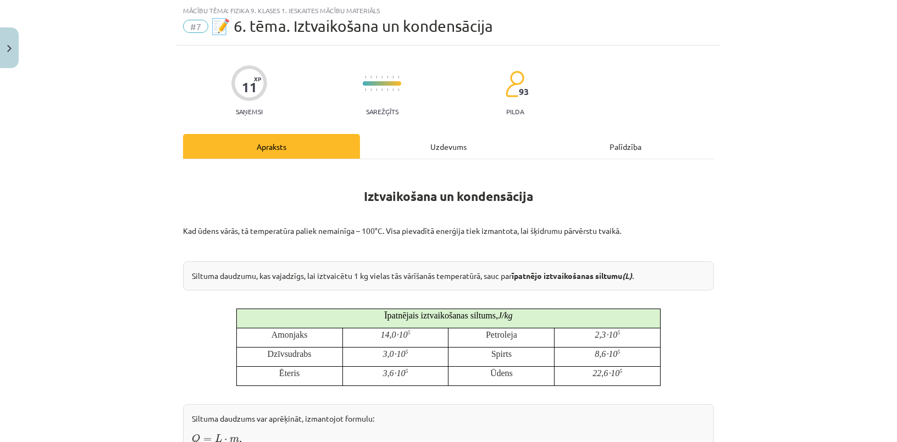
click at [446, 113] on div "11 XP Saņemsi Sarežģīts 93 pilda" at bounding box center [448, 87] width 531 height 57
click at [448, 139] on div "Uzdevums" at bounding box center [448, 146] width 177 height 25
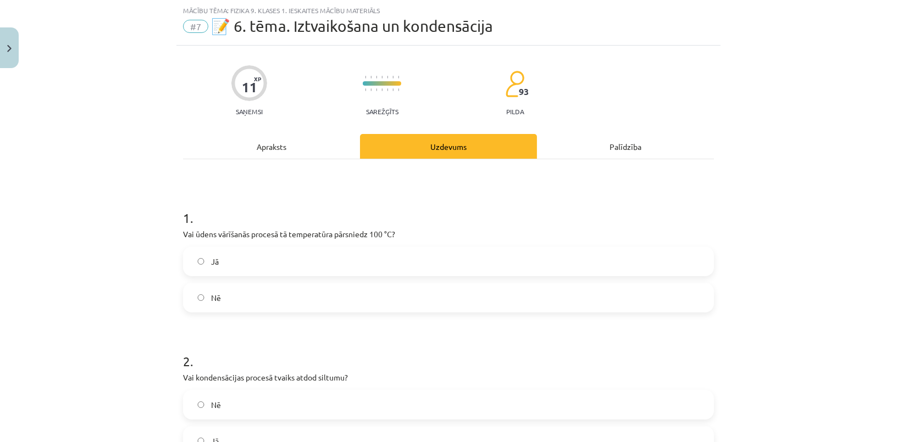
click at [448, 152] on div "Uzdevums" at bounding box center [448, 146] width 177 height 25
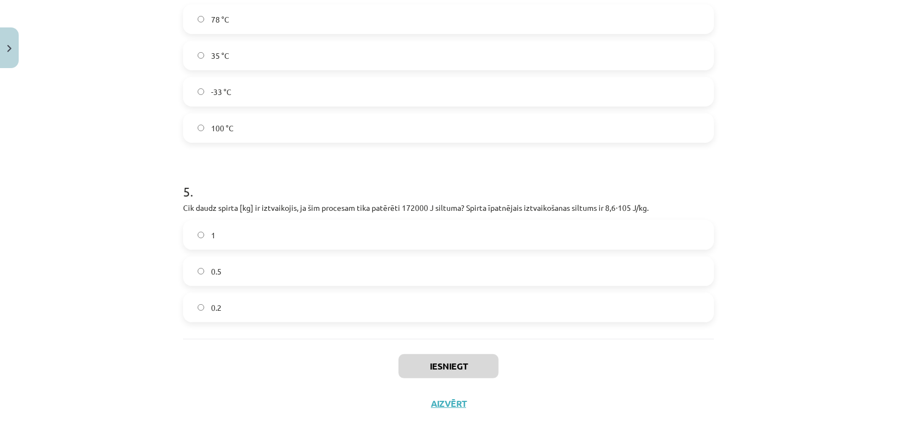
scroll to position [780, 0]
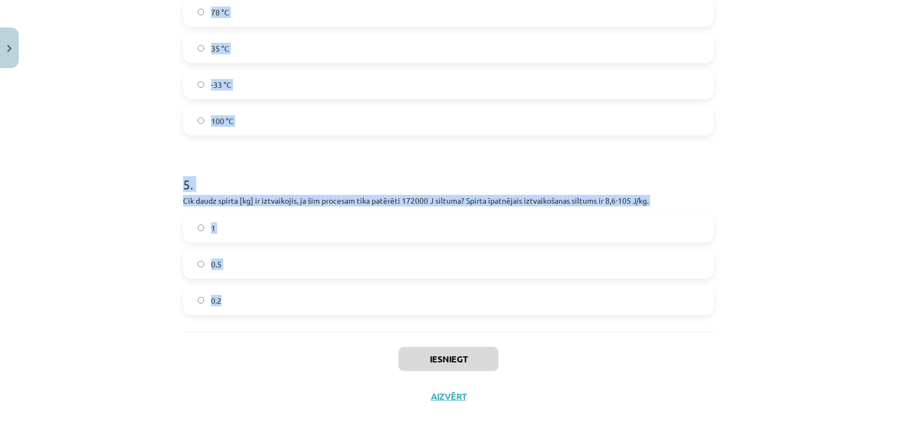
drag, startPoint x: 168, startPoint y: 160, endPoint x: 396, endPoint y: 304, distance: 270.4
click at [396, 304] on div "Mācību tēma: Fizika 9. klases 1. ieskaites mācību materiāls #7 📝 6. tēma. Iztva…" at bounding box center [448, 221] width 897 height 442
copy form "1 . Vai ūdens vārīšanās procesā tā temperatūra pārsniedz 100 °C? Jā Nē 2 . Vai …"
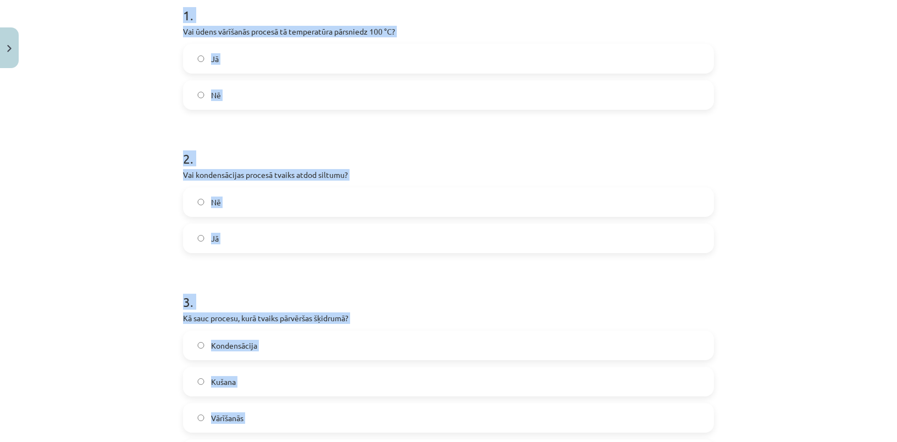
click at [115, 197] on div "Mācību tēma: Fizika 9. klases 1. ieskaites mācību materiāls #7 📝 6. tēma. Iztva…" at bounding box center [448, 221] width 897 height 442
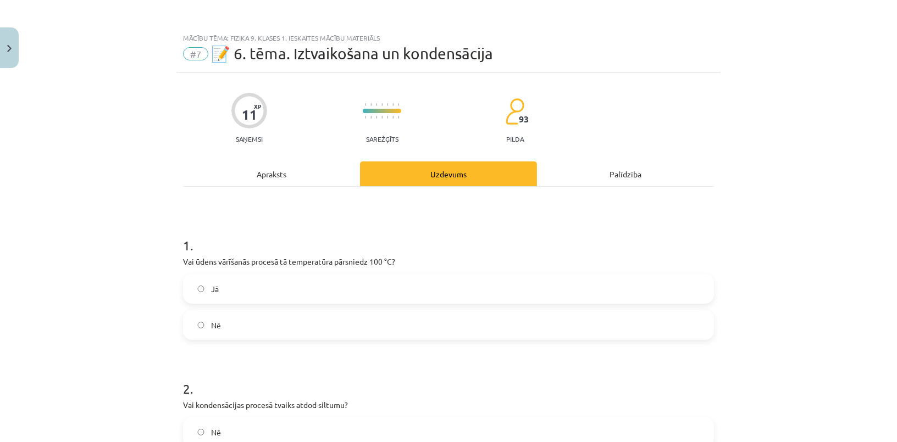
scroll to position [99, 0]
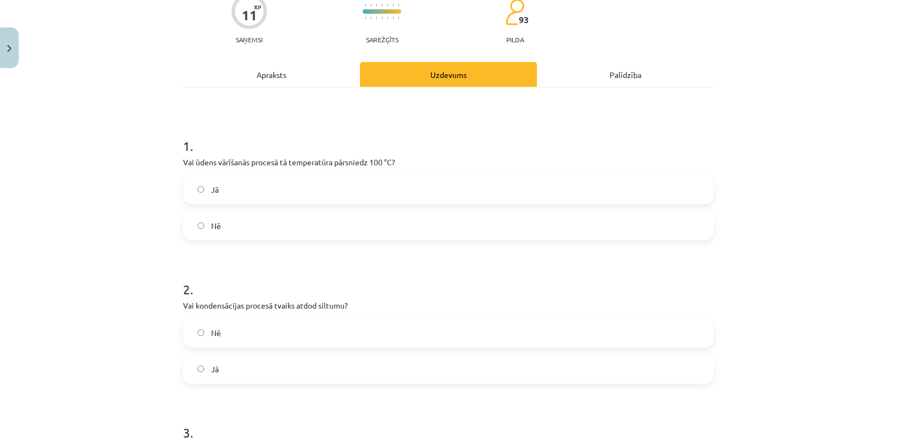
click at [211, 226] on span "Nē" at bounding box center [216, 226] width 10 height 12
click at [237, 367] on label "Jā" at bounding box center [448, 369] width 529 height 27
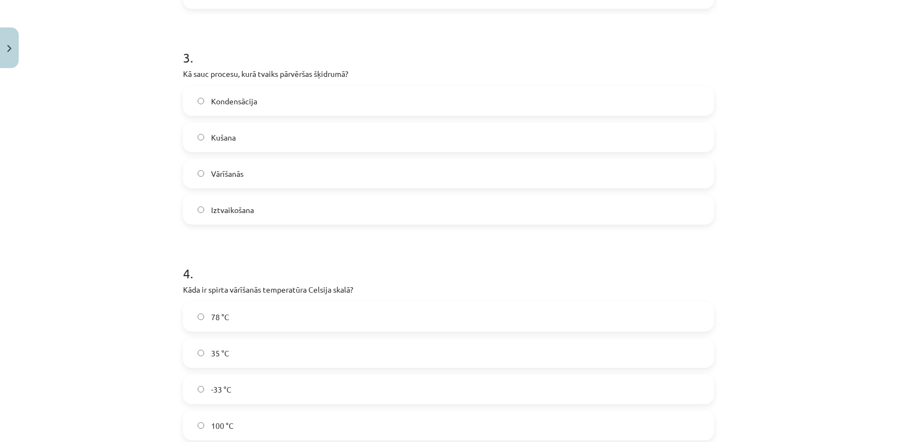
scroll to position [499, 0]
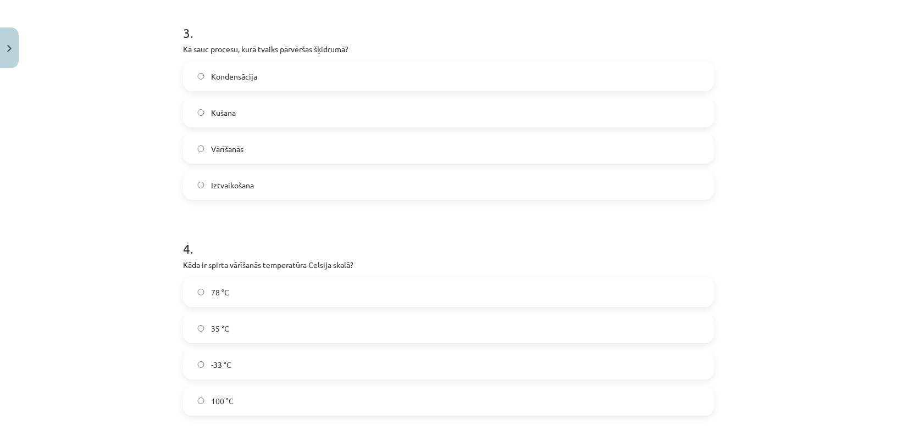
click at [281, 82] on label "Kondensācija" at bounding box center [448, 76] width 529 height 27
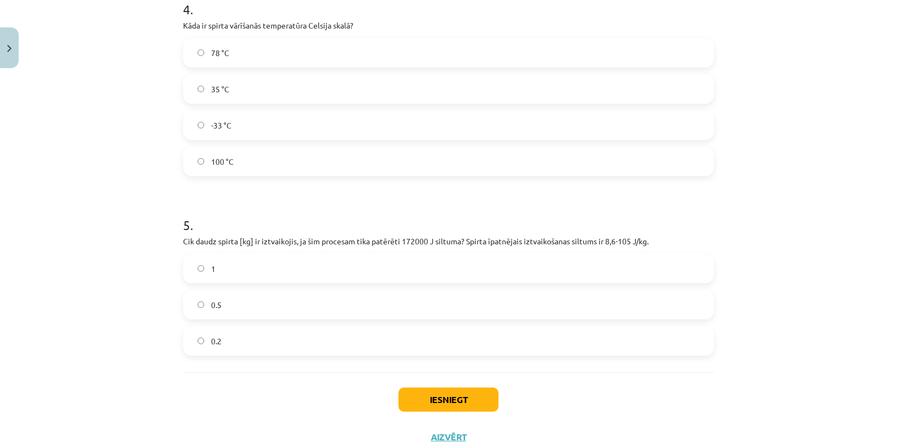
scroll to position [749, 0]
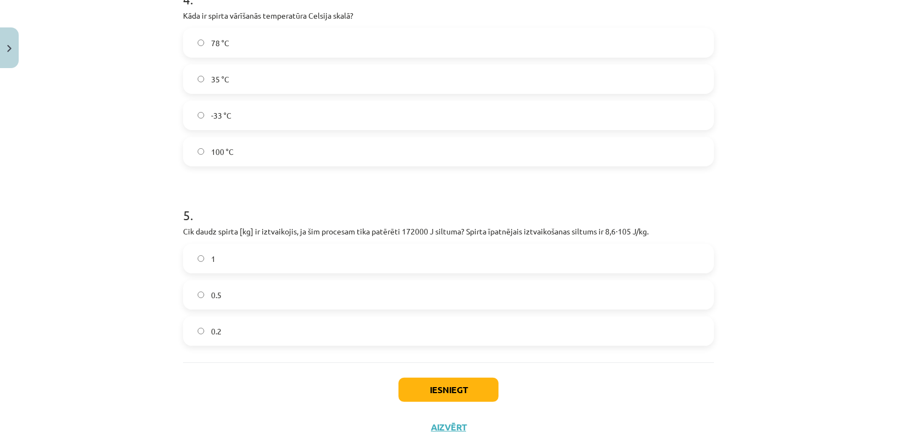
click at [259, 55] on label "78 °C" at bounding box center [448, 42] width 529 height 27
click at [240, 327] on label "0.2" at bounding box center [448, 331] width 529 height 27
click at [483, 390] on button "Iesniegt" at bounding box center [448, 390] width 100 height 24
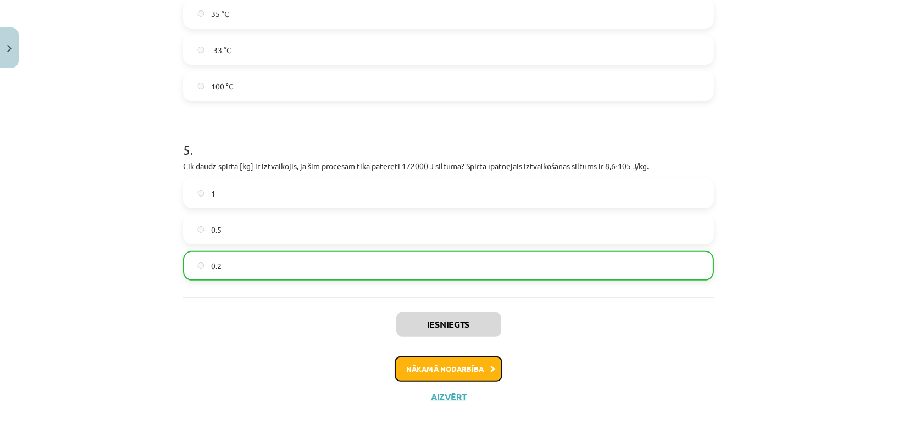
click at [434, 369] on button "Nākamā nodarbība" at bounding box center [449, 369] width 108 height 25
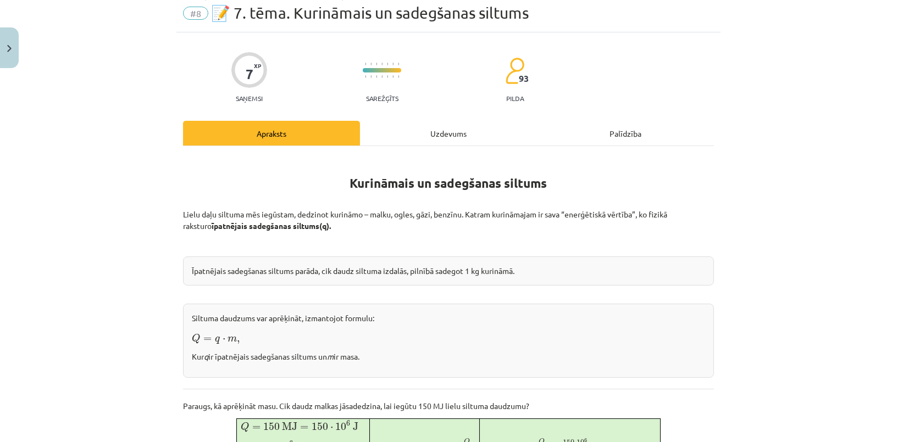
scroll to position [27, 0]
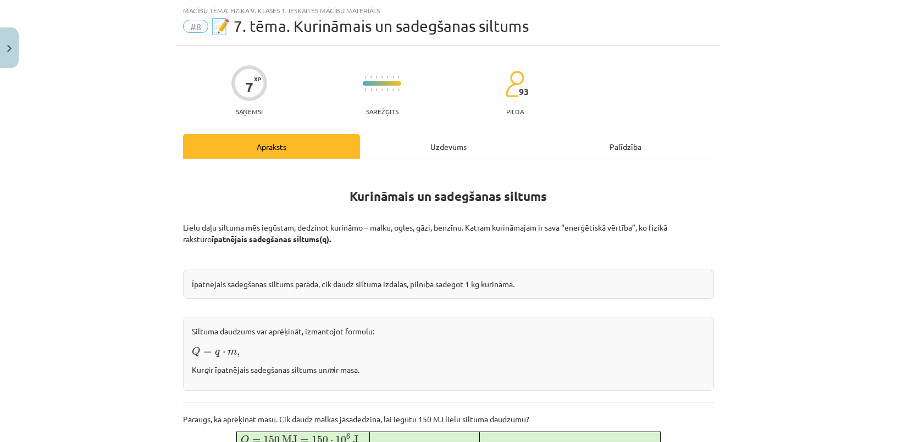
click at [453, 148] on div "Uzdevums" at bounding box center [448, 146] width 177 height 25
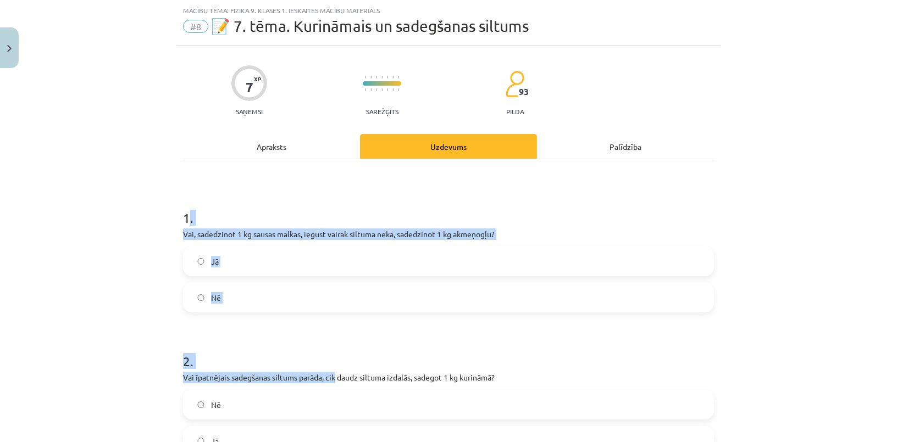
drag, startPoint x: 185, startPoint y: 209, endPoint x: 276, endPoint y: 340, distance: 159.4
click at [334, 381] on form "1 . Vai, sadedzinot 1 kg sausas malkas, iegūst vairāk siltuma nekā, sadedzinot …" at bounding box center [448, 413] width 531 height 445
click at [140, 267] on div "Mācību tēma: Fizika 9. klases 1. ieskaites mācību materiāls #8 📝 7. tēma. Kurin…" at bounding box center [448, 221] width 897 height 442
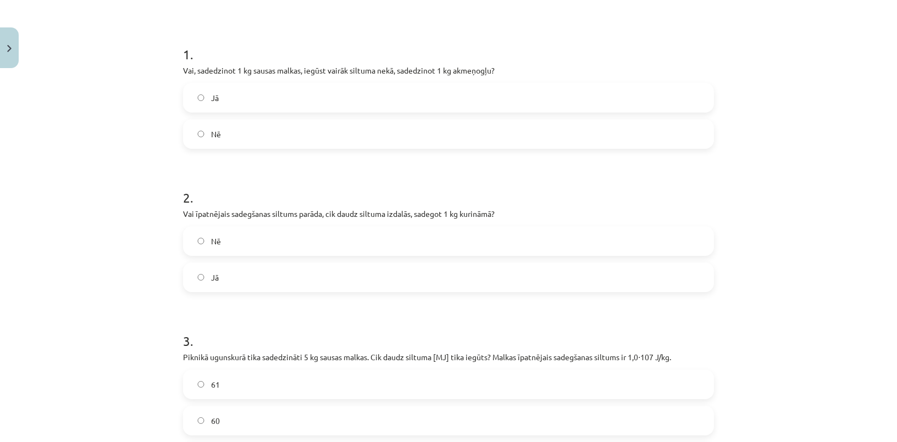
scroll to position [348, 0]
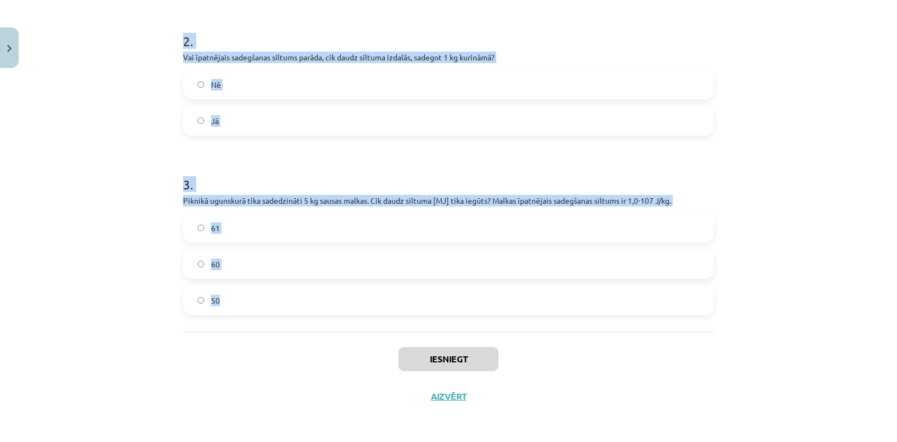
drag, startPoint x: 167, startPoint y: 199, endPoint x: 345, endPoint y: 290, distance: 199.3
click at [345, 290] on div "Mācību tēma: Fizika 9. klases 1. ieskaites mācību materiāls #8 📝 7. tēma. Kurin…" at bounding box center [448, 221] width 897 height 442
copy form "1 . Vai, sadedzinot 1 kg sausas malkas, iegūst vairāk siltuma nekā, sadedzinot …"
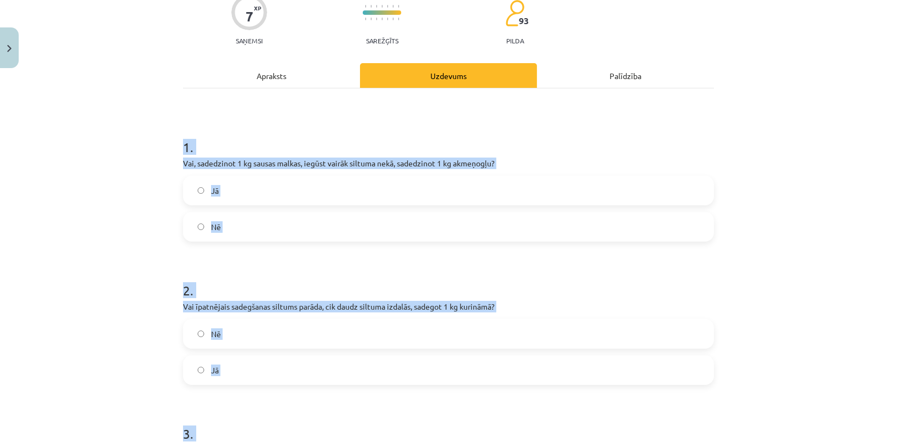
click at [115, 136] on div "Mācību tēma: Fizika 9. klases 1. ieskaites mācību materiāls #8 📝 7. tēma. Kurin…" at bounding box center [448, 221] width 897 height 442
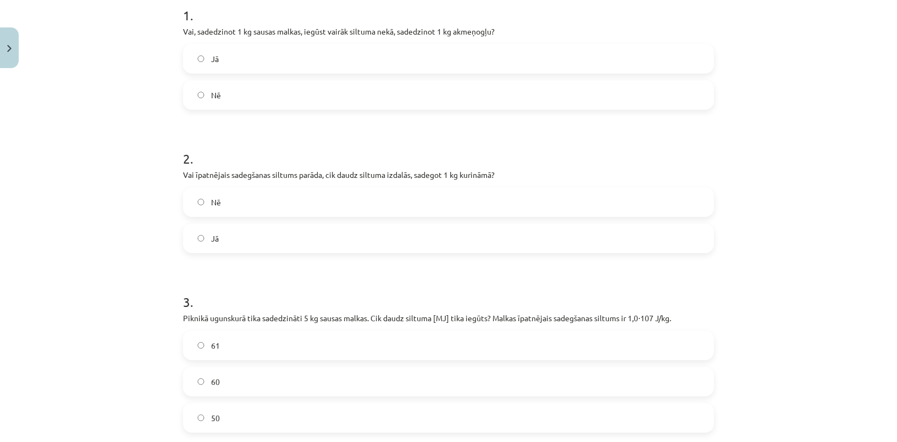
scroll to position [248, 0]
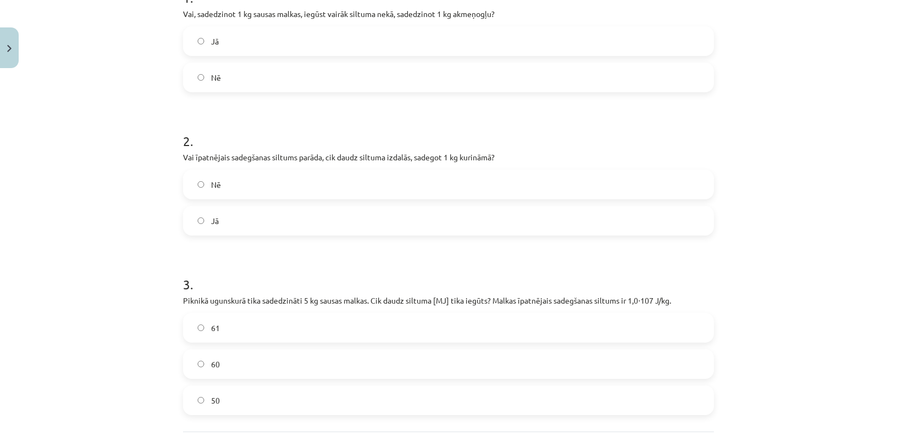
click at [235, 68] on label "Nē" at bounding box center [448, 77] width 529 height 27
click at [222, 216] on label "Jā" at bounding box center [448, 220] width 529 height 27
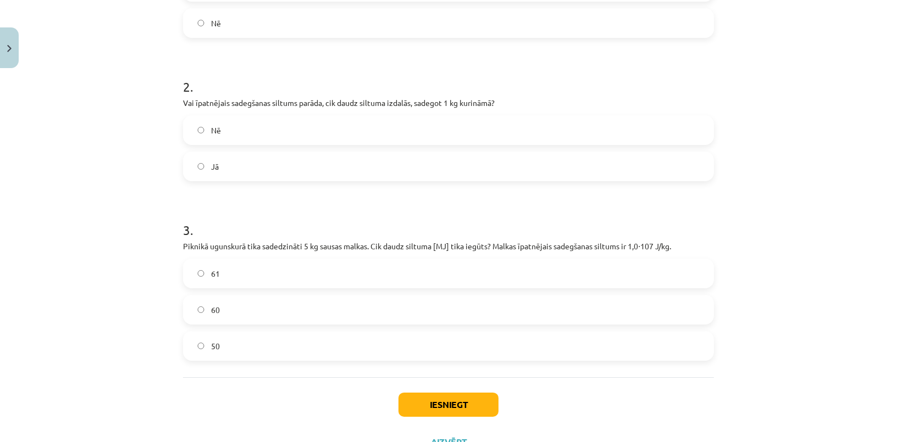
scroll to position [348, 0]
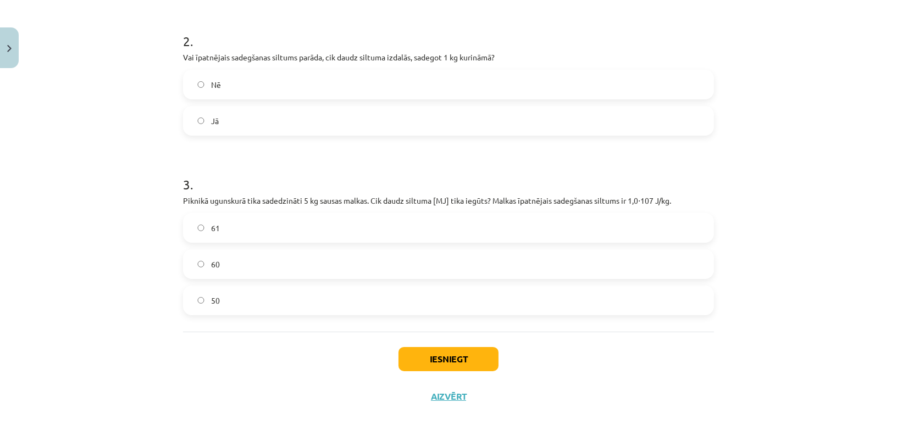
click at [249, 301] on label "50" at bounding box center [448, 300] width 529 height 27
click at [434, 354] on button "Iesniegt" at bounding box center [448, 359] width 100 height 24
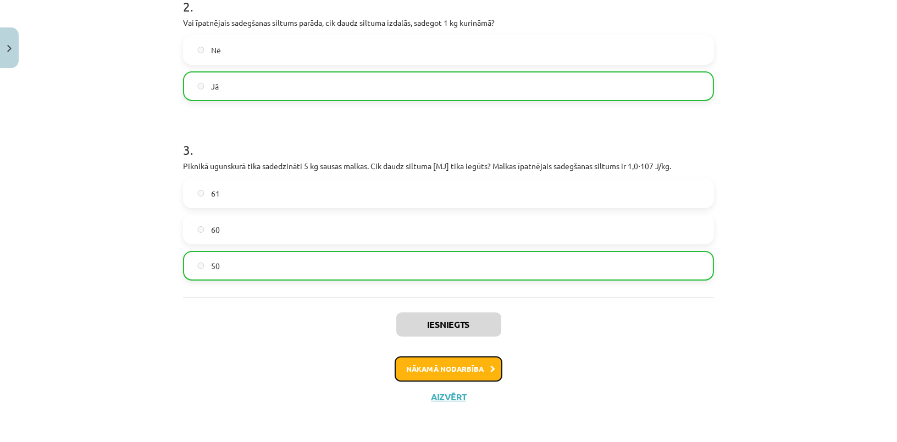
click at [453, 372] on button "Nākamā nodarbība" at bounding box center [449, 369] width 108 height 25
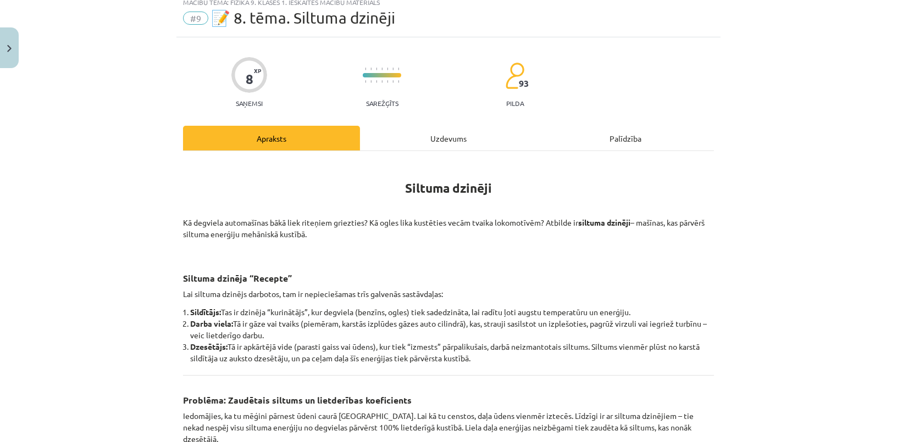
scroll to position [27, 0]
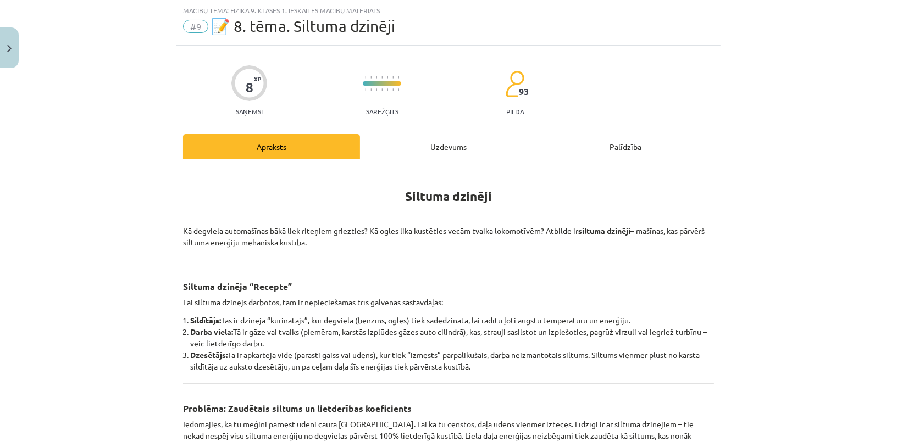
click at [424, 152] on div "Uzdevums" at bounding box center [448, 146] width 177 height 25
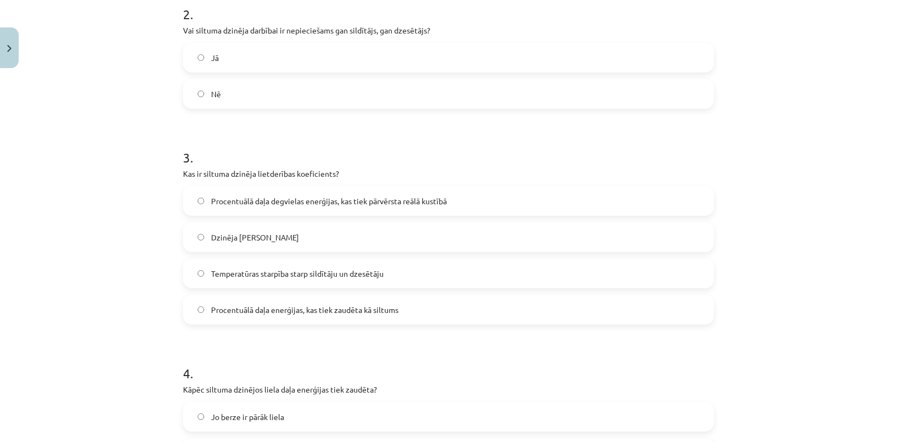
scroll to position [600, 0]
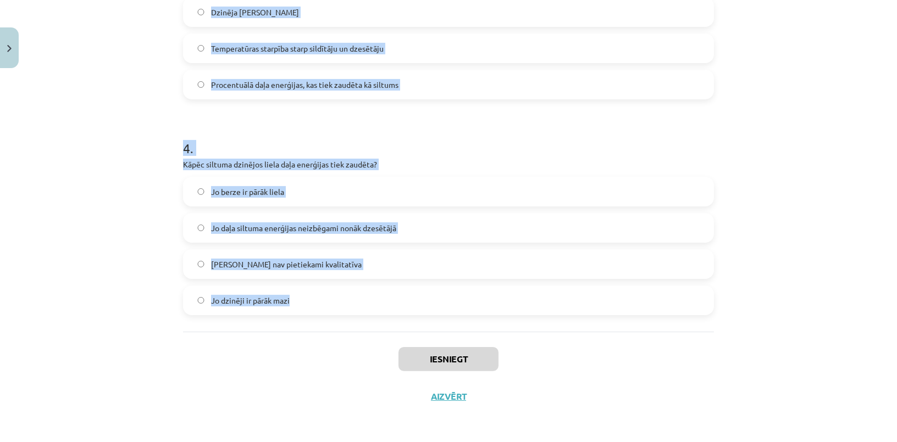
drag, startPoint x: 154, startPoint y: 199, endPoint x: 377, endPoint y: 310, distance: 249.7
click at [377, 310] on div "Mācību tēma: Fizika 9. klases 1. ieskaites mācību materiāls #9 📝 8. tēma. Siltu…" at bounding box center [448, 221] width 897 height 442
copy form "1 . Vai siltuma dzinēji spēj visu siltuma enerģiju no degvielas pārvērst 100% l…"
click at [14, 195] on div "Mācību tēma: Fizika 9. klases 1. ieskaites mācību materiāls #9 📝 8. tēma. Siltu…" at bounding box center [448, 221] width 897 height 442
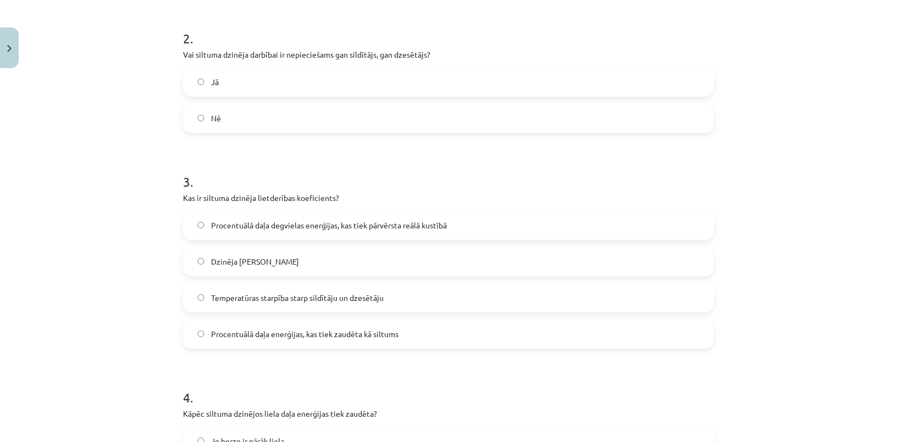
scroll to position [101, 0]
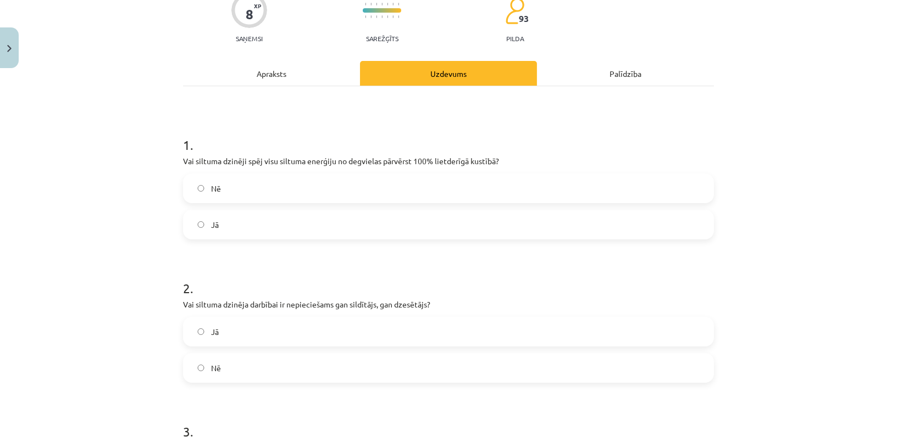
click at [239, 196] on label "Nē" at bounding box center [448, 188] width 529 height 27
click at [245, 338] on label "Jā" at bounding box center [448, 331] width 529 height 27
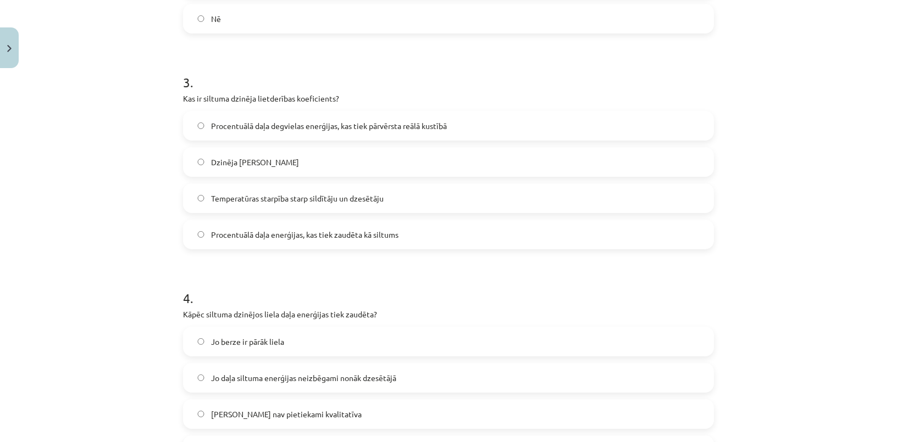
scroll to position [450, 0]
click at [273, 109] on div "3 . Kas ir siltuma dzinēja lietderības koeficients? Procentuālā daļa degvielas …" at bounding box center [448, 152] width 531 height 194
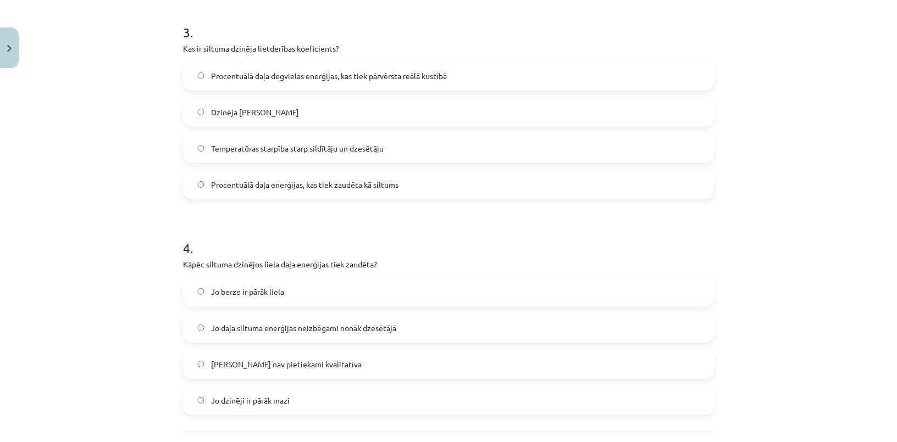
click at [406, 79] on span "Procentuālā daļa degvielas enerģijas, kas tiek pārvērsta reālā kustībā" at bounding box center [329, 76] width 236 height 12
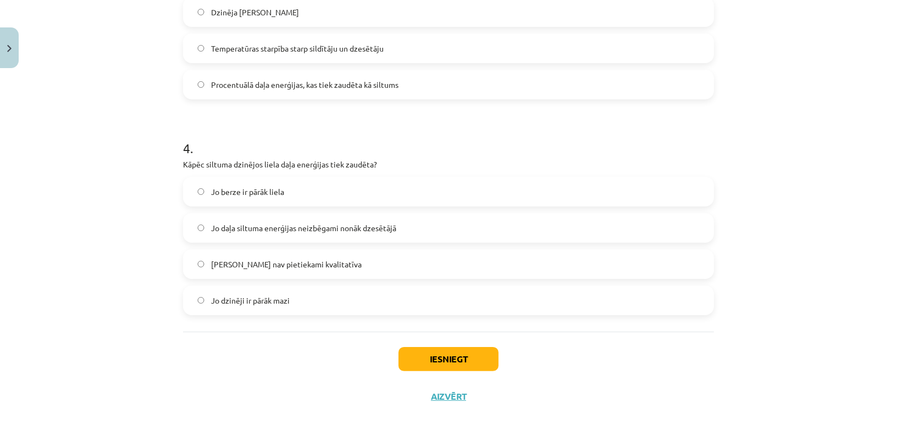
click at [382, 223] on span "Jo daļa siltuma enerģijas neizbēgami nonāk dzesētājā" at bounding box center [303, 229] width 185 height 12
click at [446, 352] on button "Iesniegt" at bounding box center [448, 359] width 100 height 24
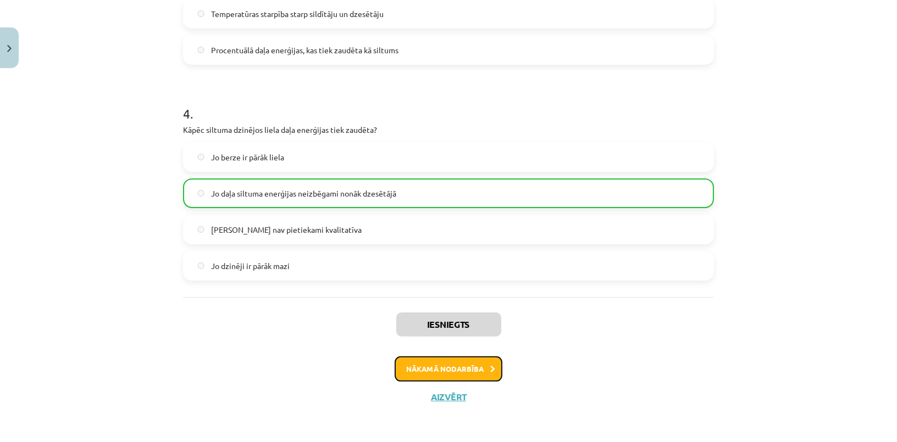
click at [458, 367] on button "Nākamā nodarbība" at bounding box center [449, 369] width 108 height 25
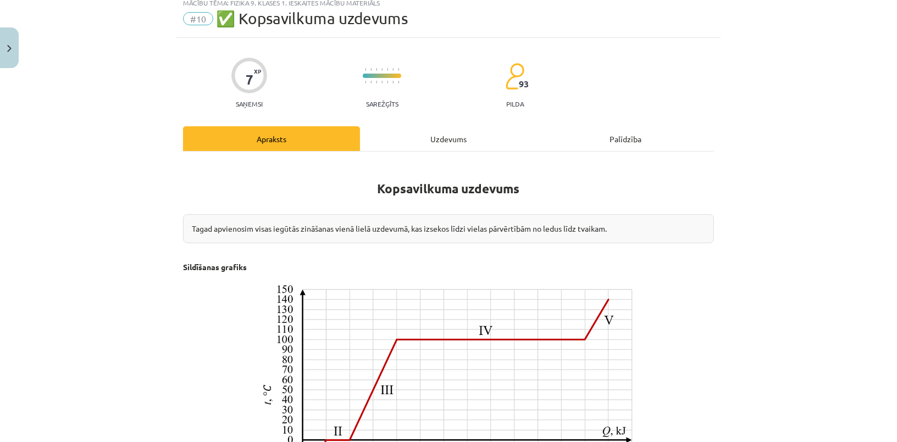
scroll to position [27, 0]
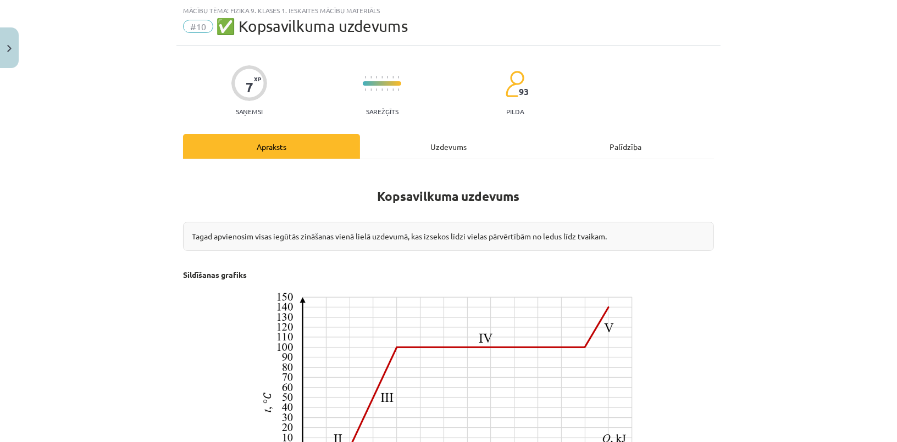
click at [432, 140] on div "Uzdevums" at bounding box center [448, 146] width 177 height 25
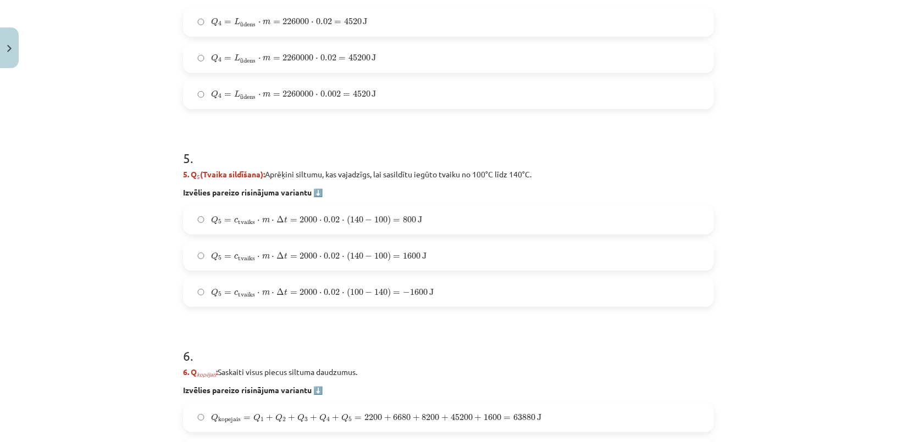
scroll to position [1519, 0]
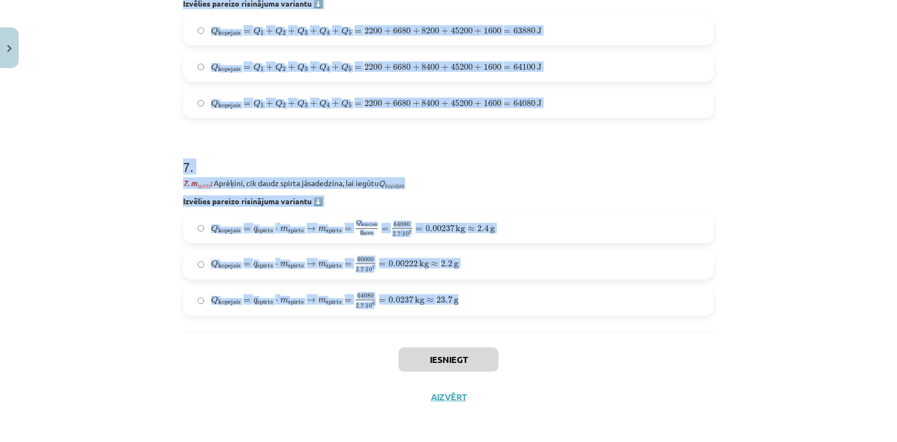
drag, startPoint x: 180, startPoint y: 201, endPoint x: 486, endPoint y: 291, distance: 319.6
copy form "1 . Uzdevums: No ledus līdz tvaikam Aprēķini, cik daudz spirta jāsadedzina spir…"
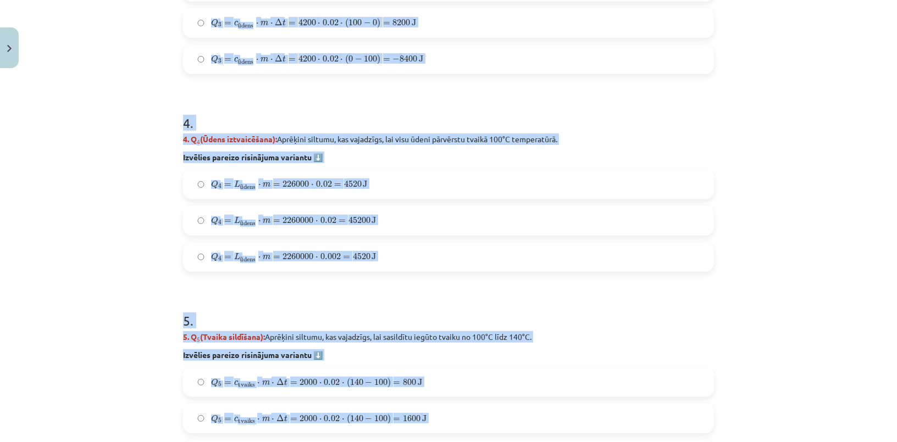
click at [102, 182] on div "Mācību tēma: Fizika 9. klases 1. ieskaites mācību materiāls #10 ✅ Kopsavilkuma …" at bounding box center [448, 221] width 897 height 442
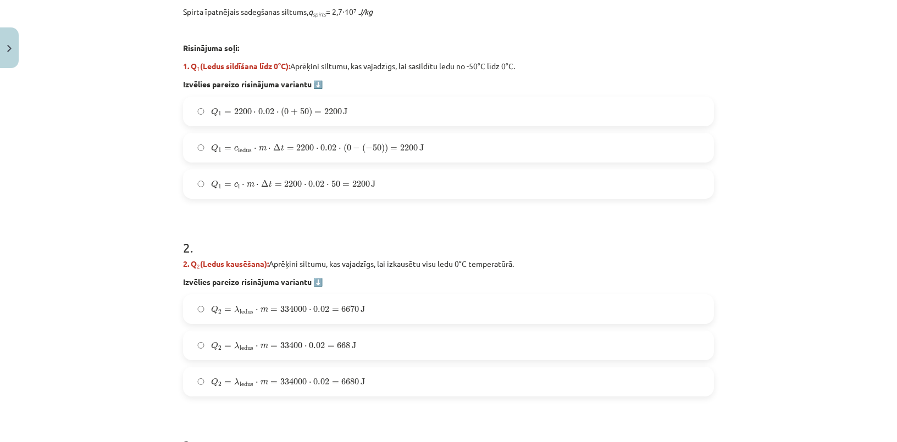
scroll to position [449, 0]
click at [294, 112] on span "Q 1 = 2200 ⋅ 0.02 ⋅ ( 0 + 50 ) = 2200 J" at bounding box center [279, 112] width 136 height 10
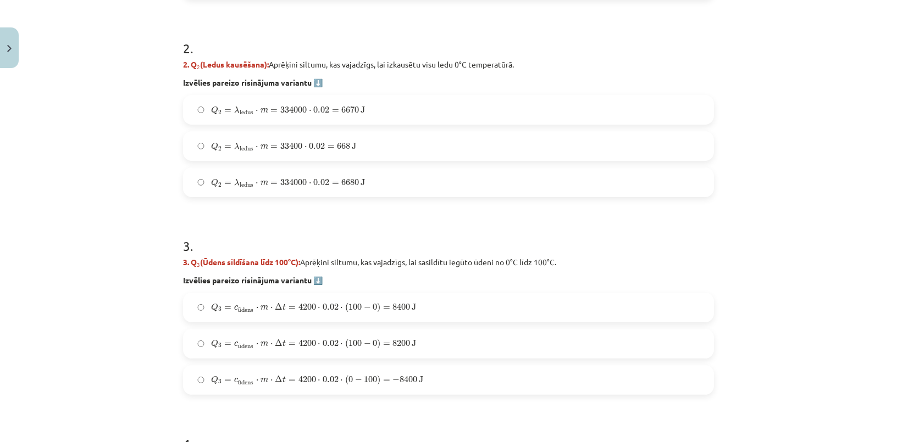
scroll to position [649, 0]
click at [372, 111] on label "Q 2 = λ ledus ⋅ m = 334000 ⋅ 0.02 = 6670 J Q 2 = λ ledus ⋅ m = 334000 ⋅ 0.02 = …" at bounding box center [448, 109] width 529 height 27
click at [438, 174] on label "Q 2 = λ ledus ⋅ m = 334000 ⋅ 0.02 = 6680 J Q 2 = λ ledus ⋅ m = 334000 ⋅ 0.02 = …" at bounding box center [448, 181] width 529 height 27
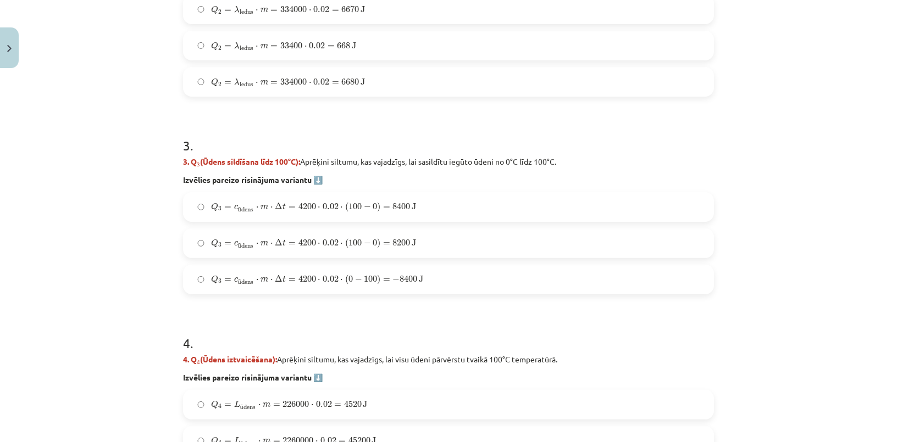
click at [421, 209] on label "Q 3 = c ū dens ⋅ m ⋅ Δ t = 4200 ⋅ 0.02 ⋅ ( 100 − 0 ) = 8400 J Q 3 = c ūdens ⋅ m…" at bounding box center [448, 206] width 529 height 27
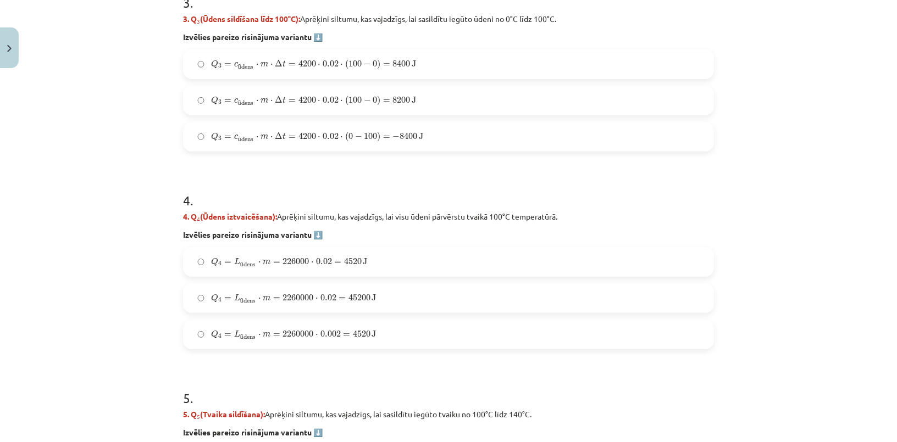
scroll to position [899, 0]
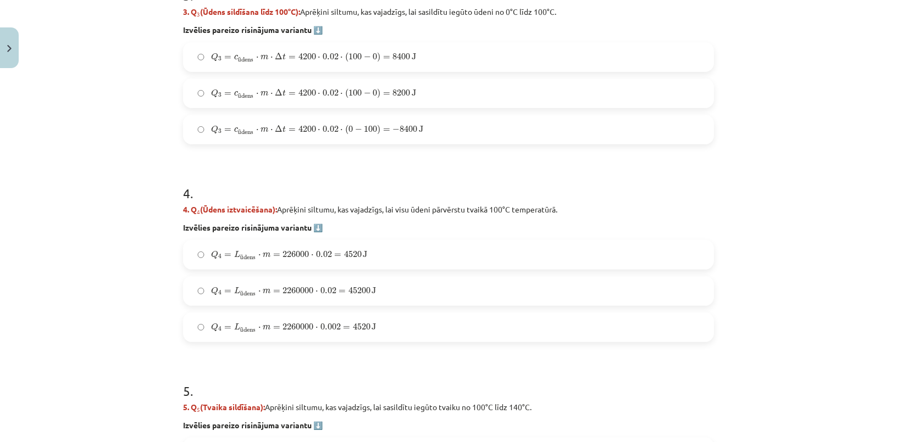
click at [367, 290] on span "Q 4 = L ū dens ⋅ m = 2260000 ⋅ 0.02 = 45200 J" at bounding box center [293, 292] width 165 height 10
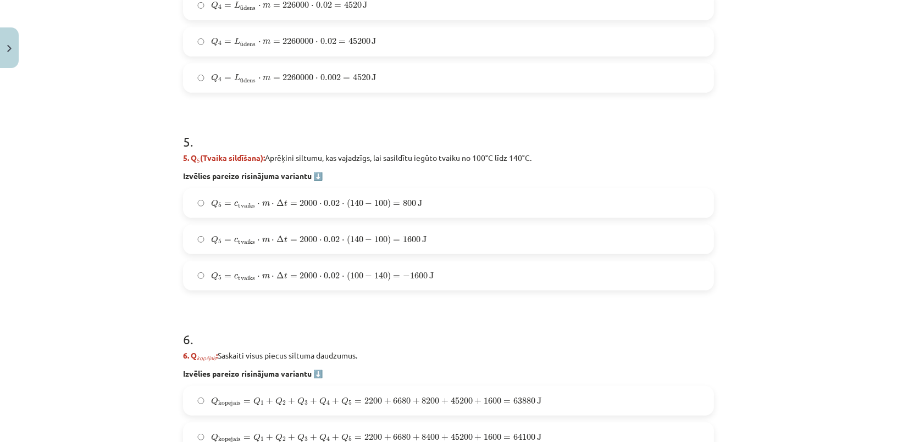
click at [355, 236] on span "140" at bounding box center [356, 239] width 13 height 7
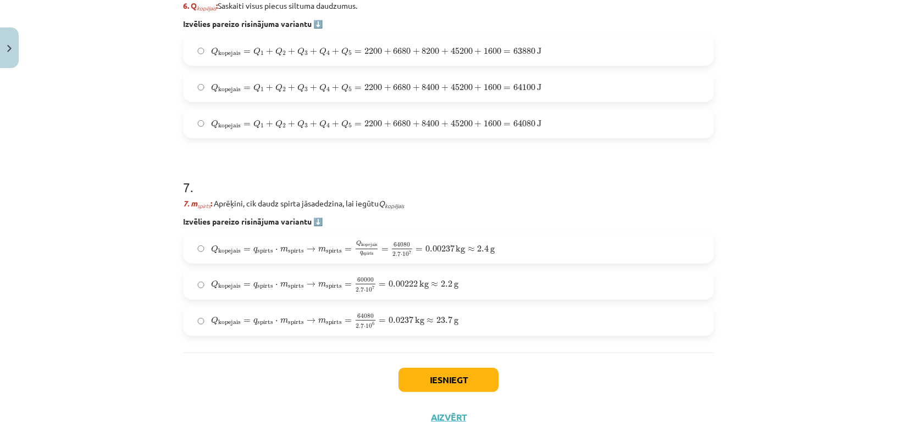
scroll to position [1448, 0]
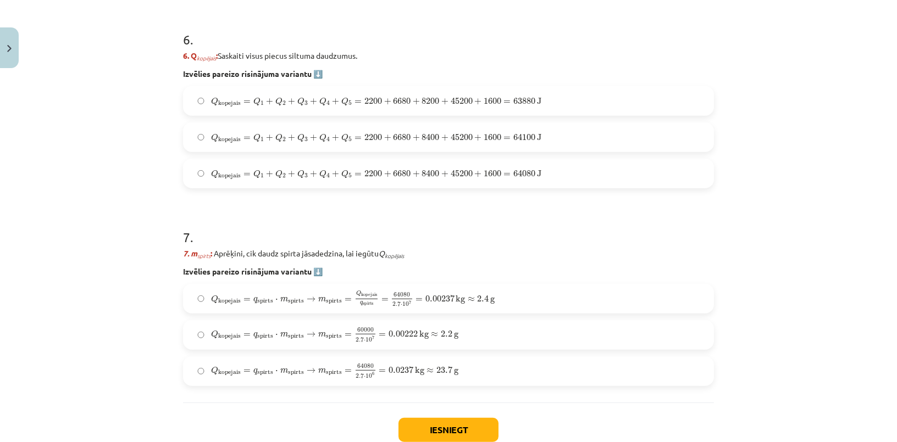
click at [540, 185] on label "Q kopejais = Q 1 + Q 2 + Q 3 + Q 4 + Q 5 = 2200 + 6680 + 8400 + 45200 + 1600 = …" at bounding box center [448, 173] width 529 height 27
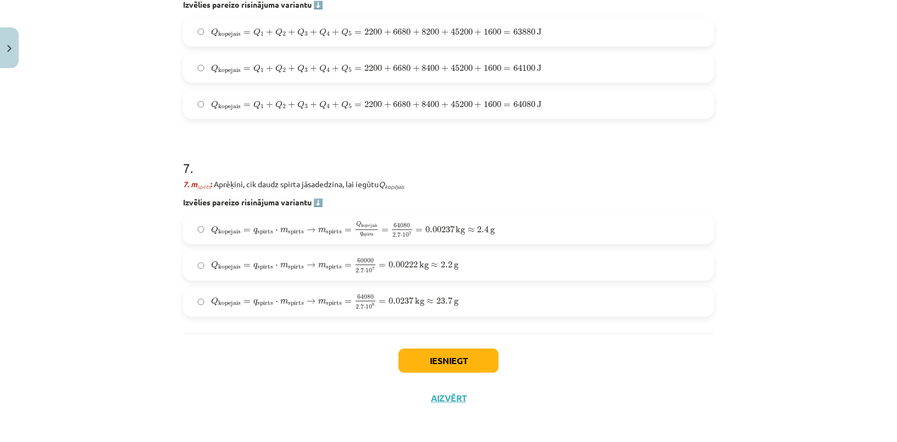
scroll to position [1519, 0]
click at [482, 229] on span "2.4" at bounding box center [483, 228] width 12 height 7
click at [468, 358] on button "Iesniegt" at bounding box center [448, 360] width 100 height 24
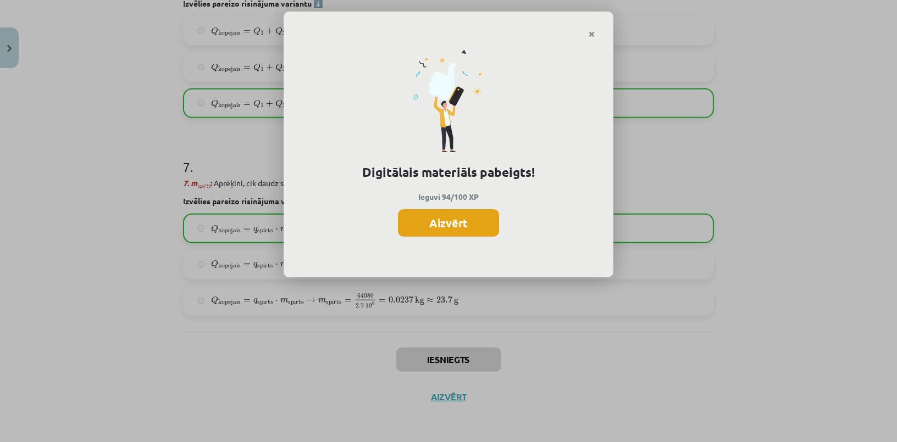
click at [443, 218] on button "Aizvērt" at bounding box center [448, 222] width 101 height 27
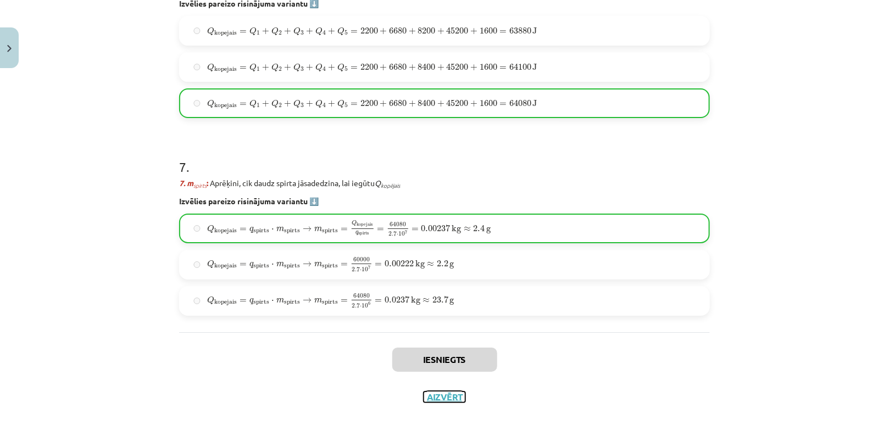
click at [440, 397] on button "Aizvērt" at bounding box center [445, 397] width 42 height 11
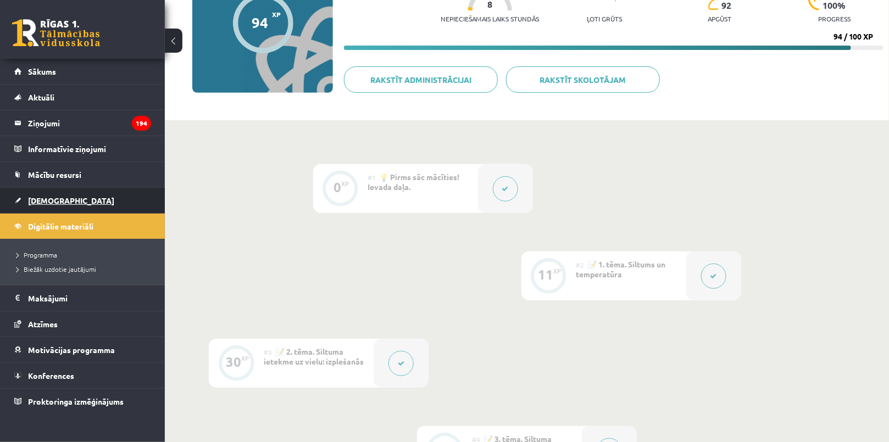
click at [87, 195] on link "[DEMOGRAPHIC_DATA]" at bounding box center [82, 200] width 137 height 25
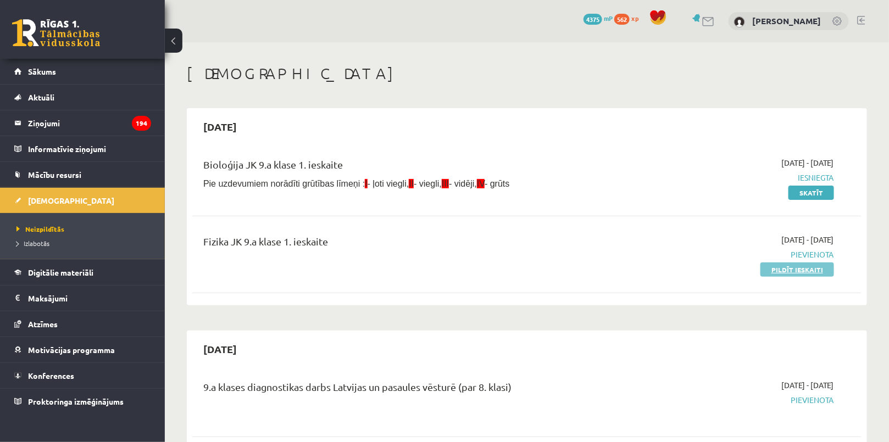
click at [802, 265] on link "Pildīt ieskaiti" at bounding box center [797, 270] width 74 height 14
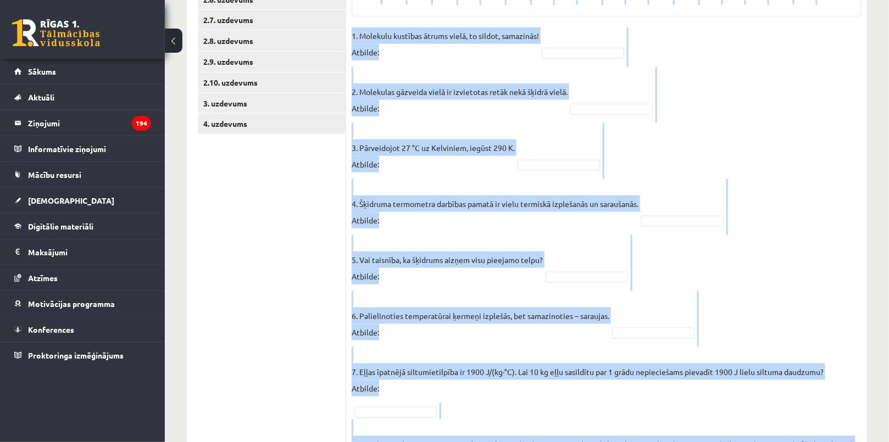
scroll to position [571, 0]
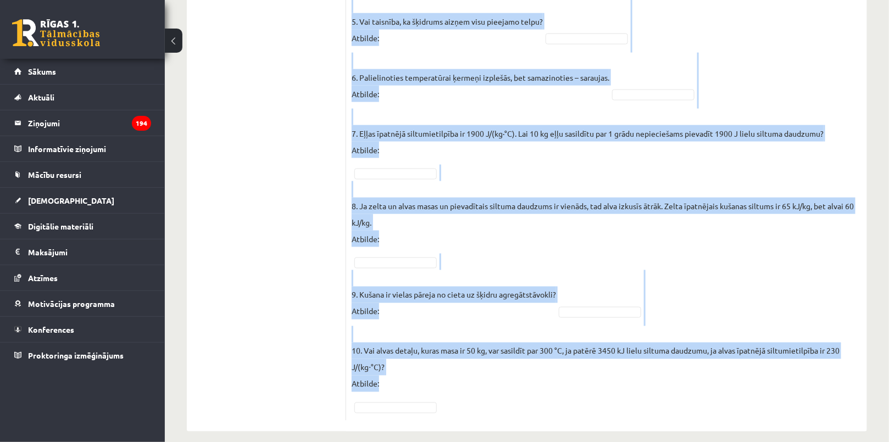
drag, startPoint x: 357, startPoint y: 201, endPoint x: 774, endPoint y: 431, distance: 477.1
copy form "Vai apgalvojums ir patiess? SOLO I Solo līmeņu atšifrējums: I – ļoti viegli (Ne…"
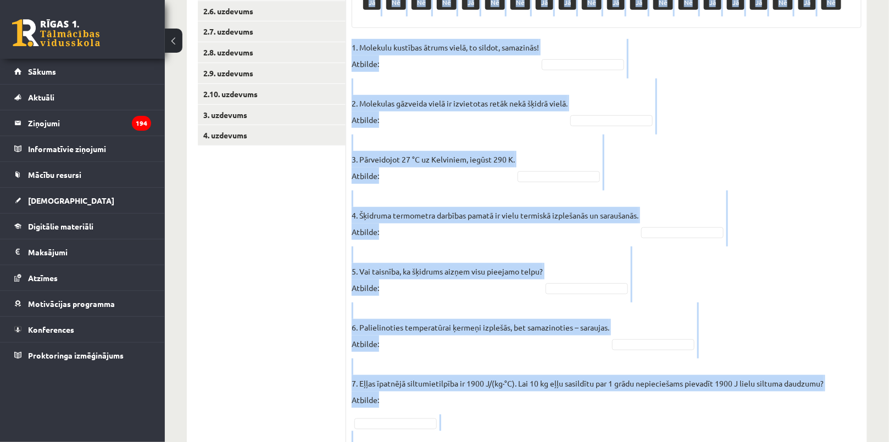
scroll to position [121, 0]
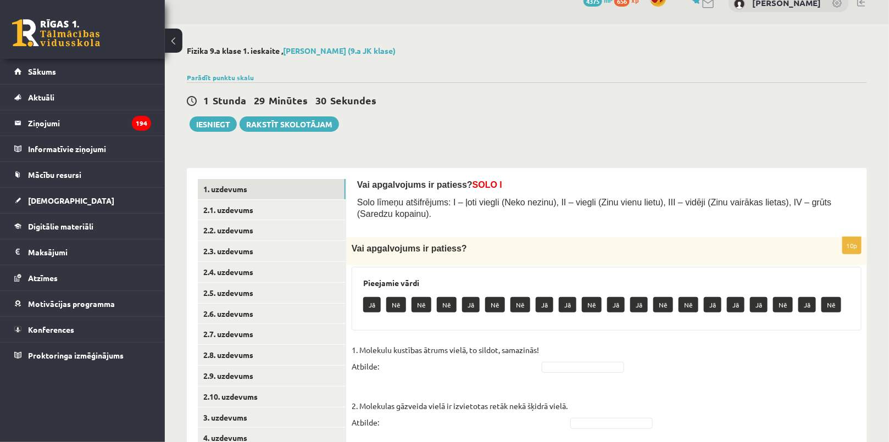
scroll to position [199, 0]
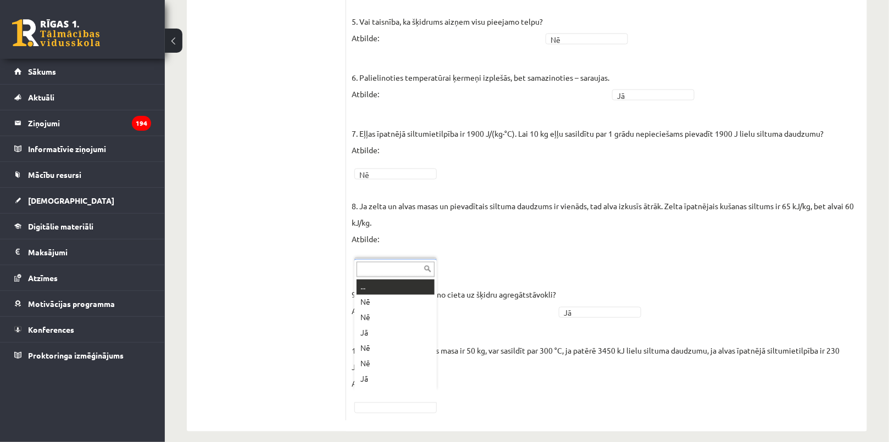
scroll to position [13, 0]
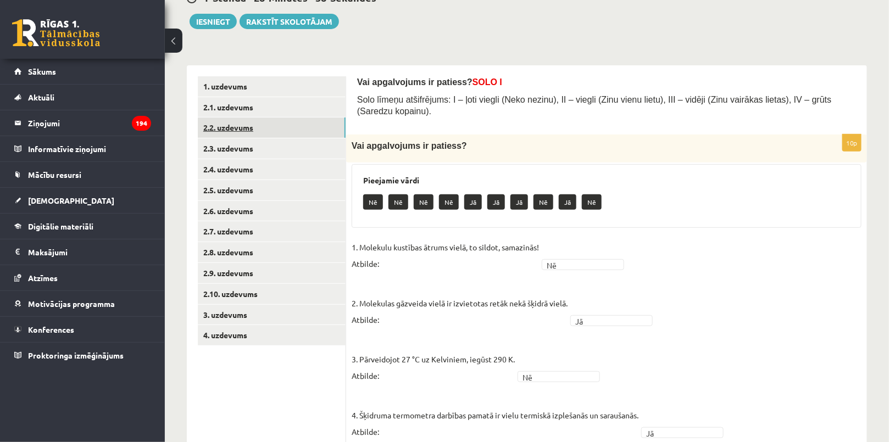
click at [264, 118] on link "2.2. uzdevums" at bounding box center [272, 128] width 148 height 20
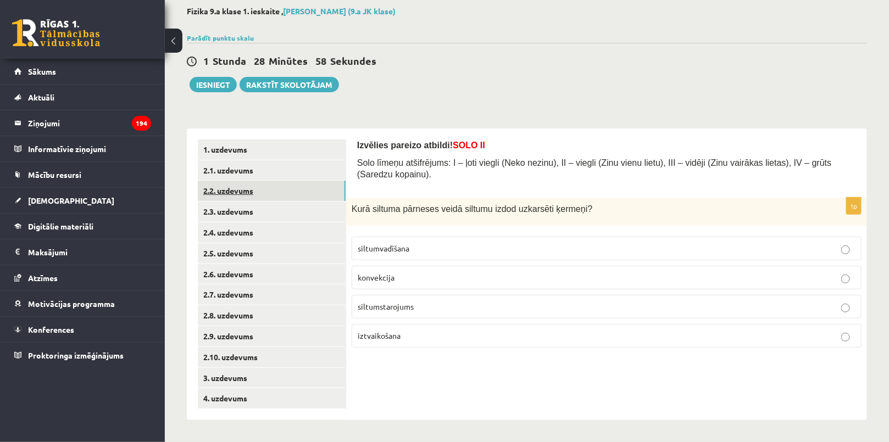
scroll to position [58, 0]
click at [283, 165] on link "2.1. uzdevums" at bounding box center [272, 170] width 148 height 20
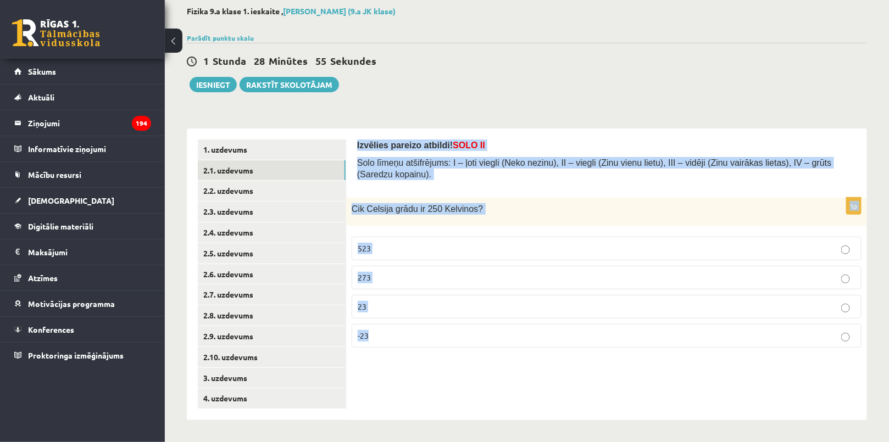
drag, startPoint x: 354, startPoint y: 145, endPoint x: 480, endPoint y: 332, distance: 225.9
click at [480, 332] on div "Izvēlies pareizo atbildi! SOLO II Solo līmeņu atšifrējums: I – ļoti viegli (Nek…" at bounding box center [606, 275] width 521 height 292
copy form "Izvēlies pareizo atbildi! SOLO II Solo līmeņu atšifrējums: I – ļoti viegli (Nek…"
click at [266, 188] on link "2.2. uzdevums" at bounding box center [272, 191] width 148 height 20
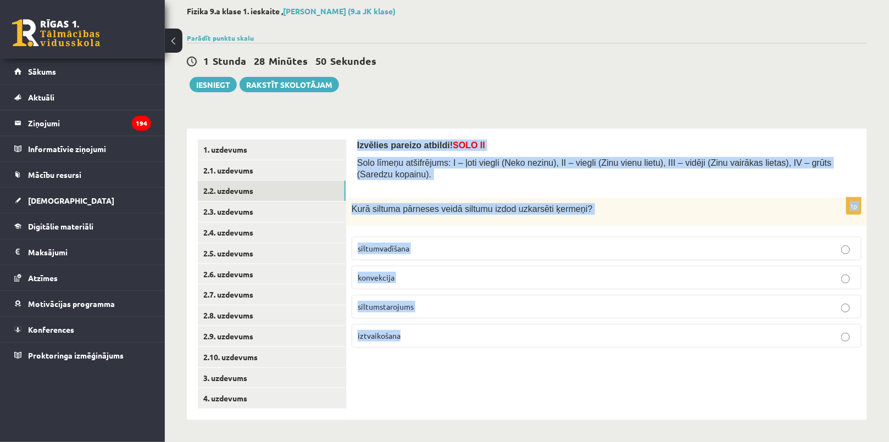
drag, startPoint x: 357, startPoint y: 139, endPoint x: 506, endPoint y: 342, distance: 252.0
click at [506, 342] on form "Izvēlies pareizo atbildi! SOLO II Solo līmeņu atšifrējums: I – ļoti viegli (Nek…" at bounding box center [606, 248] width 499 height 217
copy form "Izvēlies pareizo atbildi! SOLO II Solo līmeņu atšifrējums: I – ļoti viegli (Nek…"
click at [270, 207] on link "2.3. uzdevums" at bounding box center [272, 212] width 148 height 20
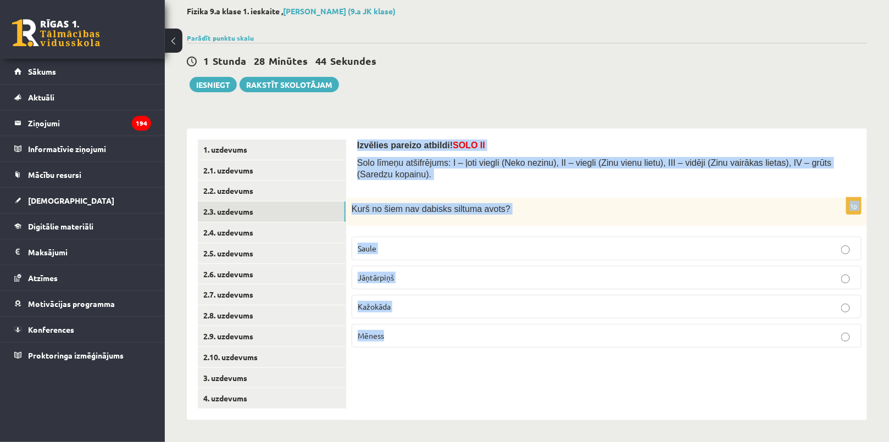
drag, startPoint x: 354, startPoint y: 138, endPoint x: 473, endPoint y: 348, distance: 241.4
click at [473, 348] on div "Izvēlies pareizo atbildi! SOLO II Solo līmeņu atšifrējums: I – ļoti viegli (Nek…" at bounding box center [606, 275] width 521 height 292
copy form "Izvēlies pareizo atbildi! SOLO II Solo līmeņu atšifrējums: I – ļoti viegli (Nek…"
click at [248, 241] on link "2.4. uzdevums" at bounding box center [272, 233] width 148 height 20
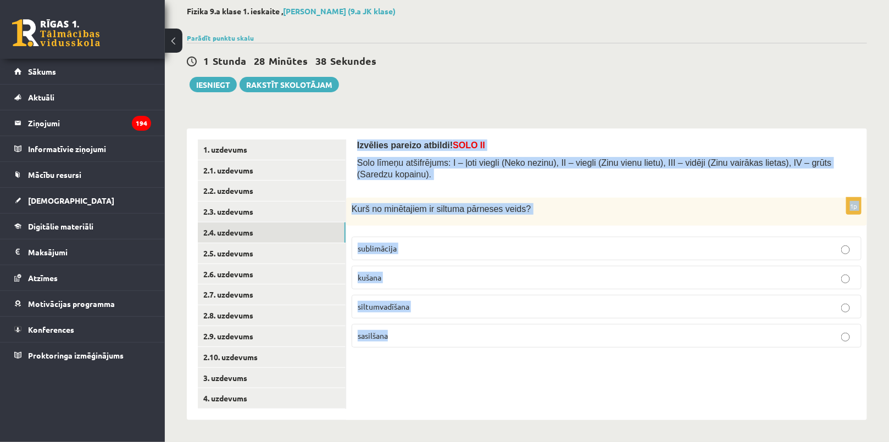
drag, startPoint x: 354, startPoint y: 143, endPoint x: 459, endPoint y: 342, distance: 224.7
click at [459, 342] on div "Izvēlies pareizo atbildi! SOLO II Solo līmeņu atšifrējums: I – ļoti viegli (Nek…" at bounding box center [606, 275] width 521 height 292
copy form "Izvēlies pareizo atbildi! SOLO II Solo līmeņu atšifrējums: I – ļoti viegli (Nek…"
click at [285, 251] on link "2.5. uzdevums" at bounding box center [272, 253] width 148 height 20
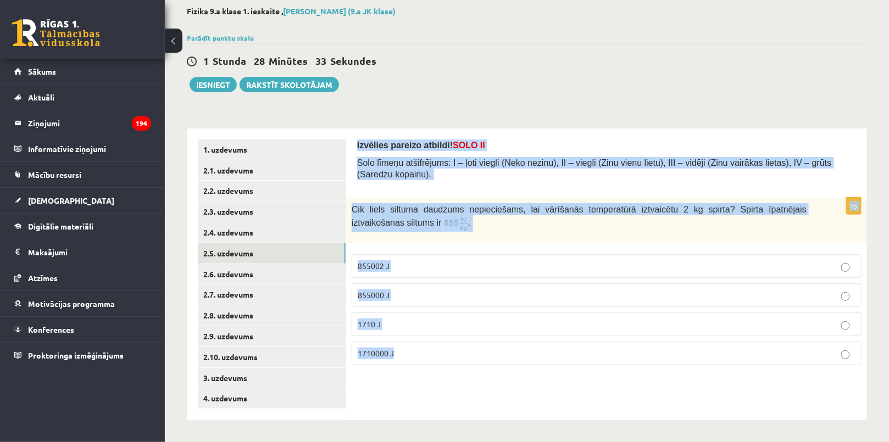
drag, startPoint x: 353, startPoint y: 139, endPoint x: 489, endPoint y: 347, distance: 248.6
click at [489, 347] on div "Izvēlies pareizo atbildi! SOLO II Solo līmeņu atšifrējums: I – ļoti viegli (Nek…" at bounding box center [606, 275] width 521 height 292
click at [497, 375] on div "Izvēlies pareizo atbildi! SOLO II Solo līmeņu atšifrējums: I – ļoti viegli (Nek…" at bounding box center [606, 275] width 521 height 292
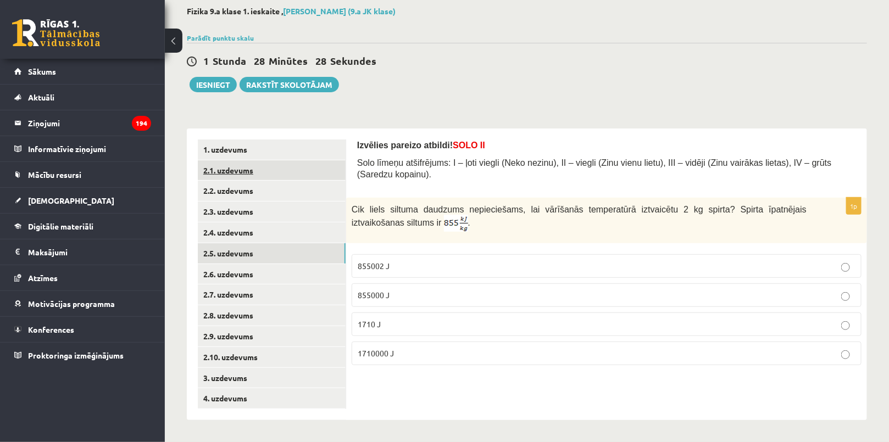
click at [262, 176] on link "2.1. uzdevums" at bounding box center [272, 170] width 148 height 20
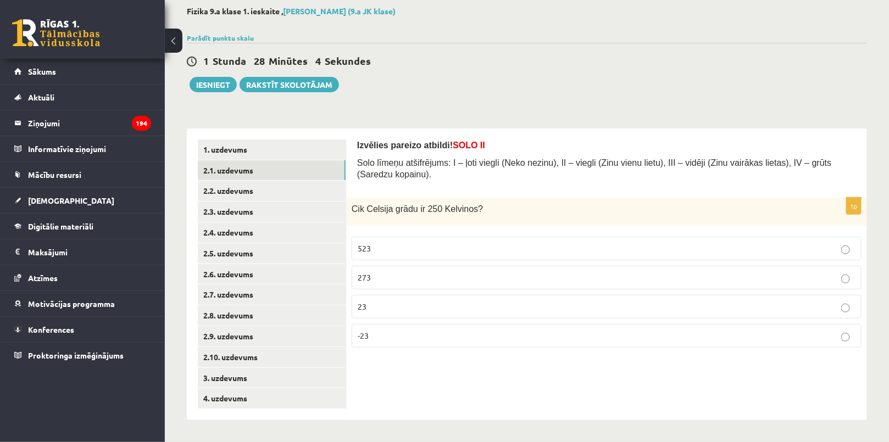
click at [377, 330] on p "-23" at bounding box center [607, 336] width 498 height 12
click at [283, 198] on link "2.2. uzdevums" at bounding box center [272, 191] width 148 height 20
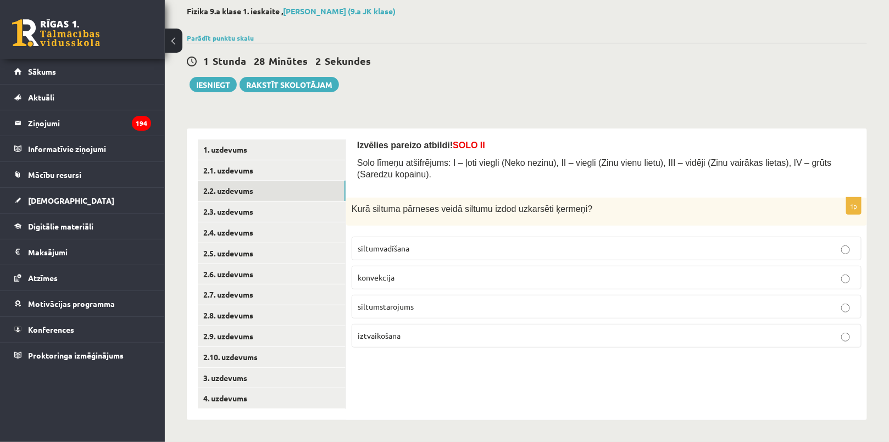
click at [395, 301] on p "siltumstarojums" at bounding box center [607, 307] width 498 height 12
click at [273, 220] on link "2.3. uzdevums" at bounding box center [272, 212] width 148 height 20
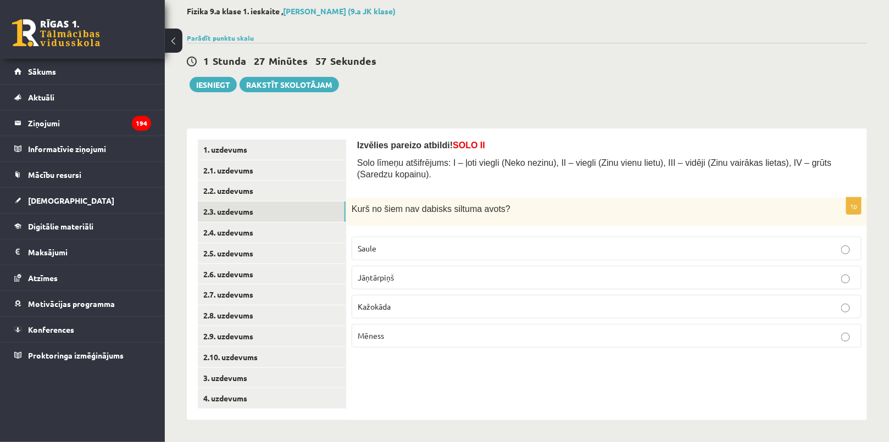
click at [385, 330] on p "Mēness" at bounding box center [607, 336] width 498 height 12
click at [319, 230] on link "2.4. uzdevums" at bounding box center [272, 233] width 148 height 20
click at [407, 243] on p "sublimācija" at bounding box center [607, 249] width 498 height 12
click at [414, 301] on p "siltumvadīšana" at bounding box center [607, 307] width 498 height 12
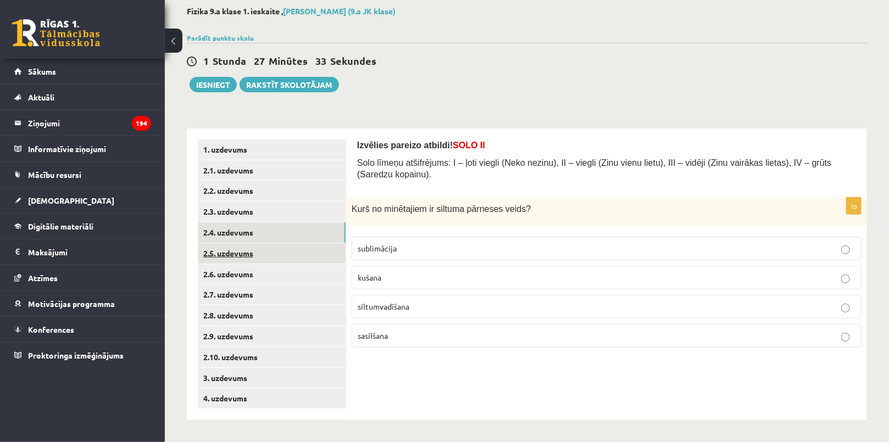
click at [279, 248] on link "2.5. uzdevums" at bounding box center [272, 253] width 148 height 20
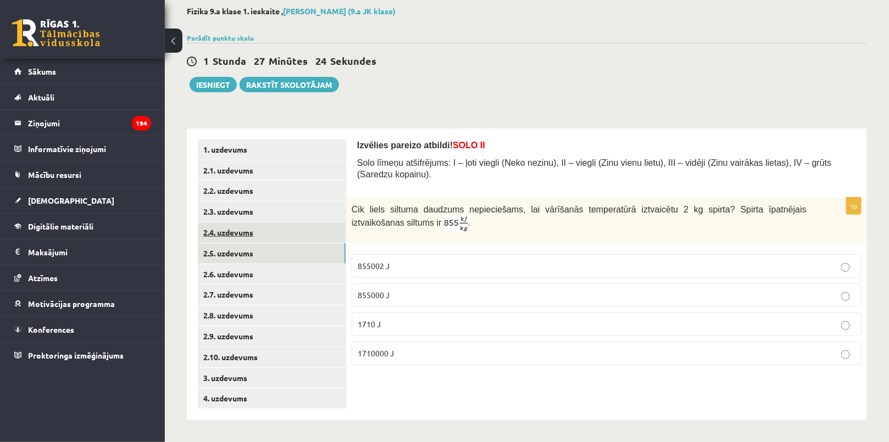
click at [279, 235] on link "2.4. uzdevums" at bounding box center [272, 233] width 148 height 20
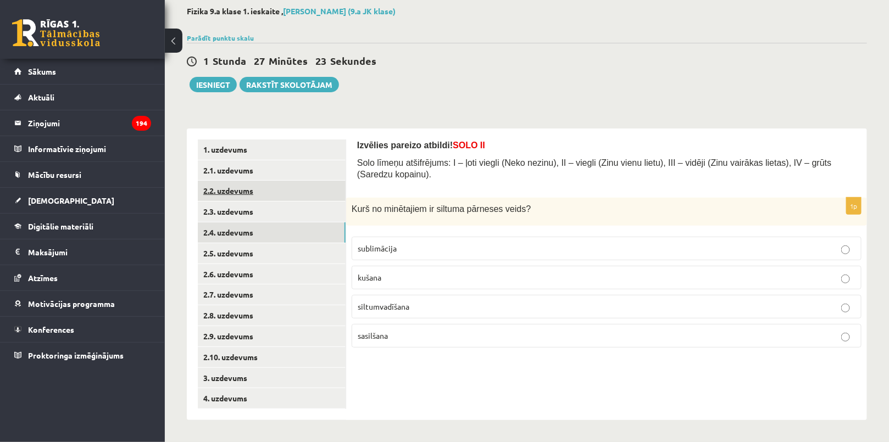
click at [291, 191] on link "2.2. uzdevums" at bounding box center [272, 191] width 148 height 20
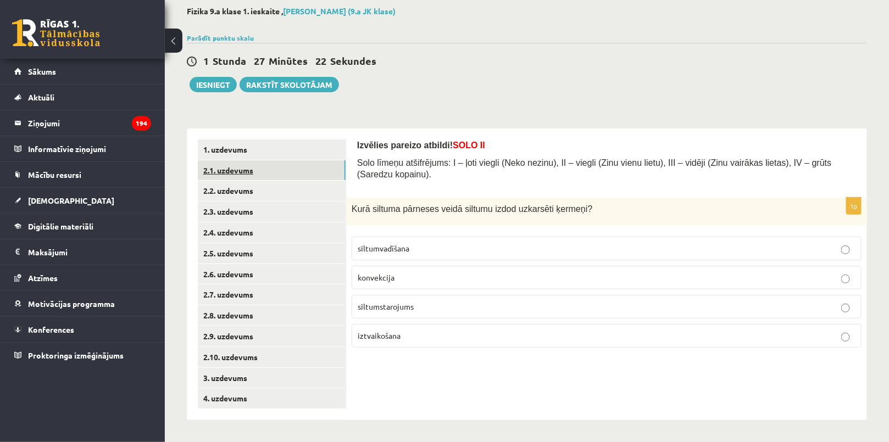
click at [295, 161] on link "2.1. uzdevums" at bounding box center [272, 170] width 148 height 20
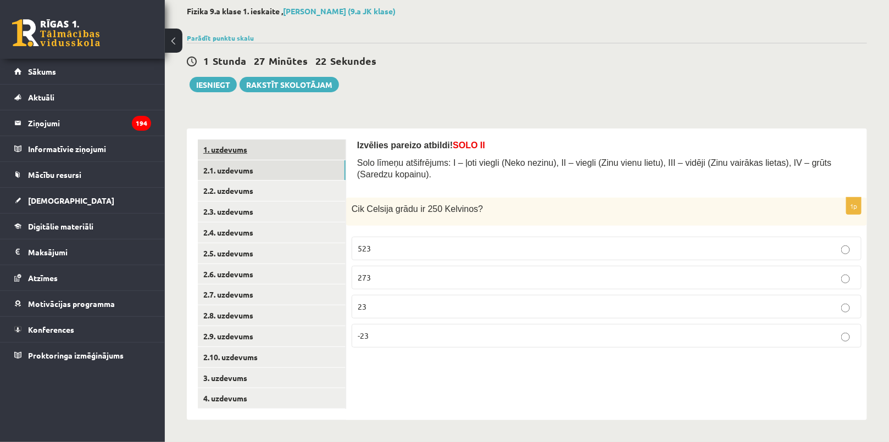
click at [296, 145] on link "1. uzdevums" at bounding box center [272, 150] width 148 height 20
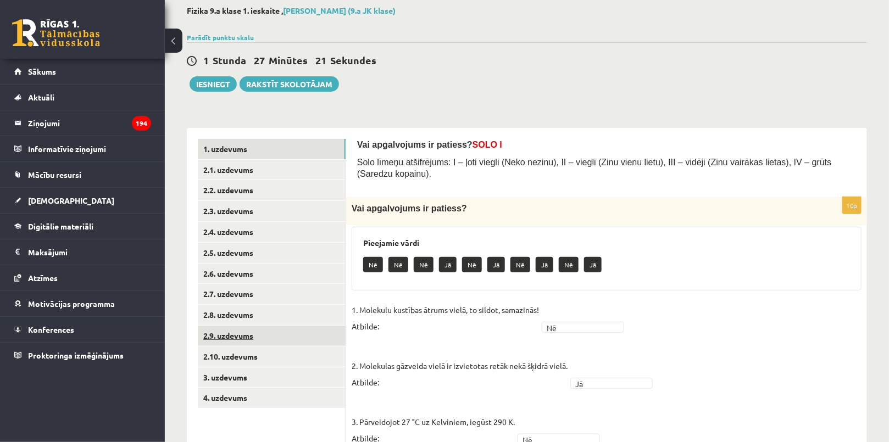
click at [282, 335] on link "2.9. uzdevums" at bounding box center [272, 336] width 148 height 20
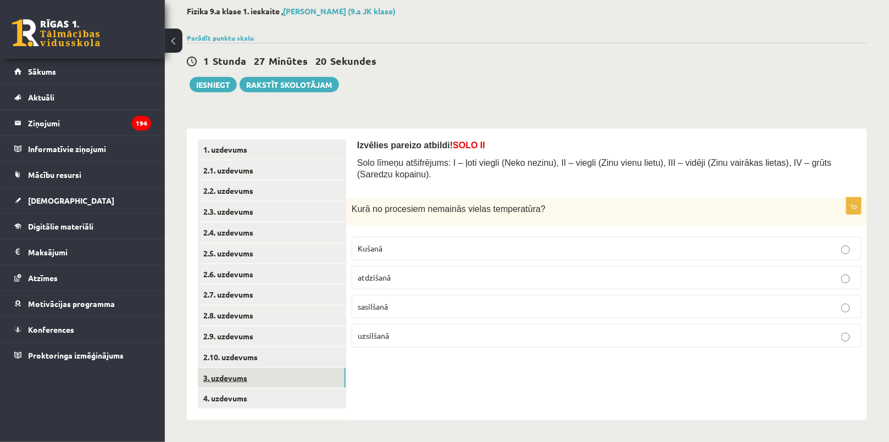
click at [281, 372] on link "3. uzdevums" at bounding box center [272, 378] width 148 height 20
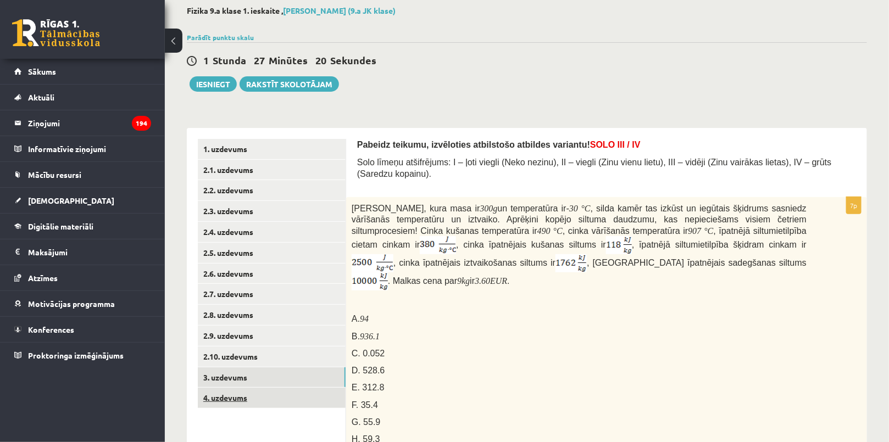
click at [279, 399] on link "4. uzdevums" at bounding box center [272, 398] width 148 height 20
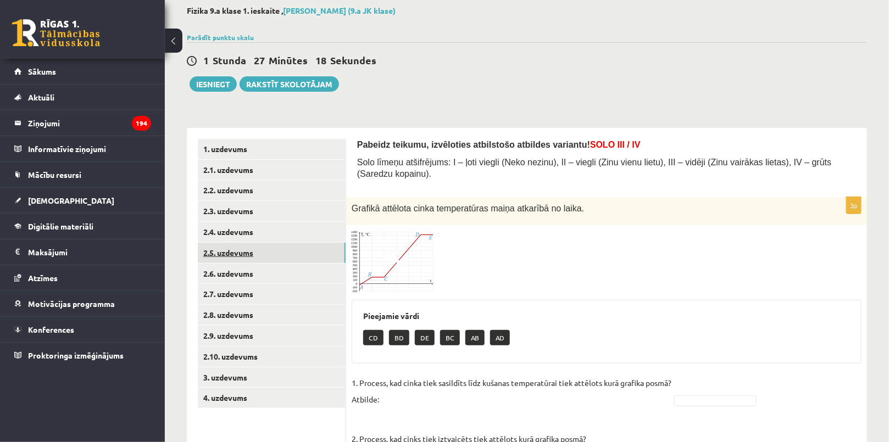
click at [270, 245] on link "2.5. uzdevums" at bounding box center [272, 253] width 148 height 20
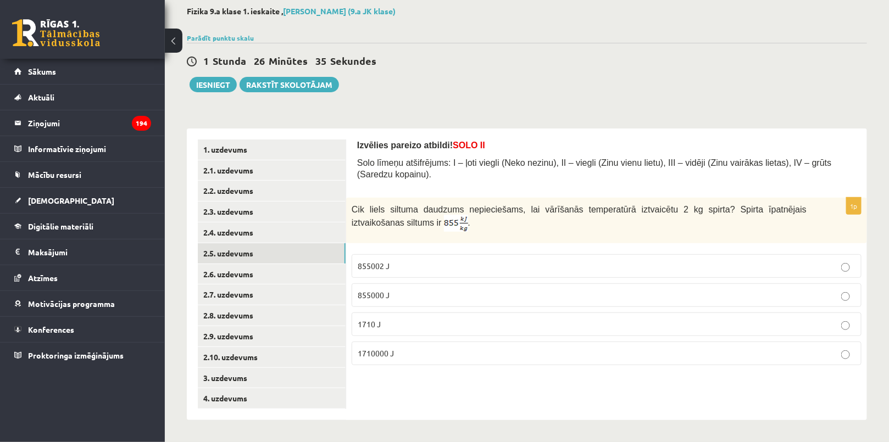
click at [390, 348] on span "1710000 J" at bounding box center [376, 353] width 36 height 10
click at [281, 266] on link "2.6. uzdevums" at bounding box center [272, 274] width 148 height 20
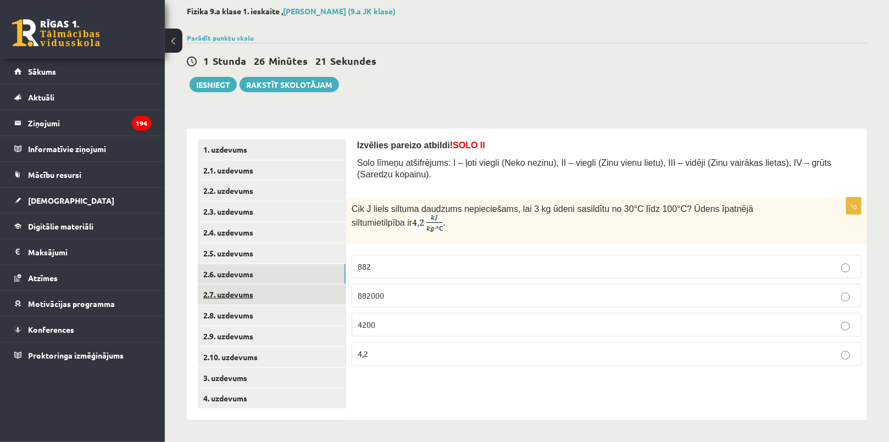
click at [286, 296] on link "2.7. uzdevums" at bounding box center [272, 295] width 148 height 20
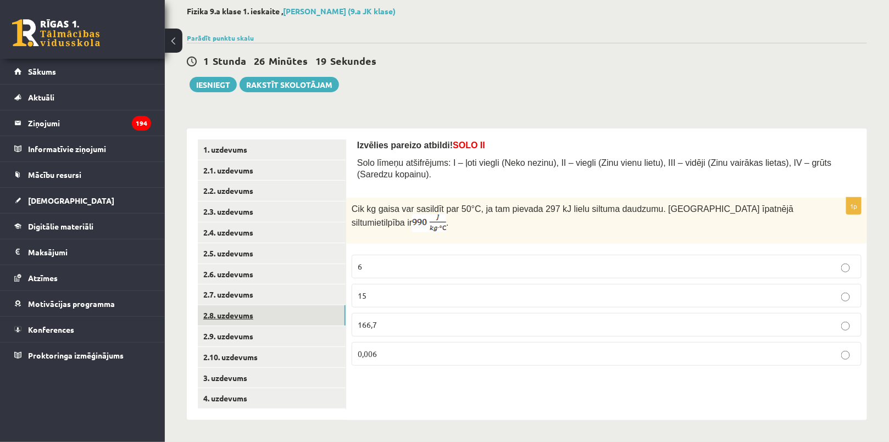
click at [280, 310] on link "2.8. uzdevums" at bounding box center [272, 316] width 148 height 20
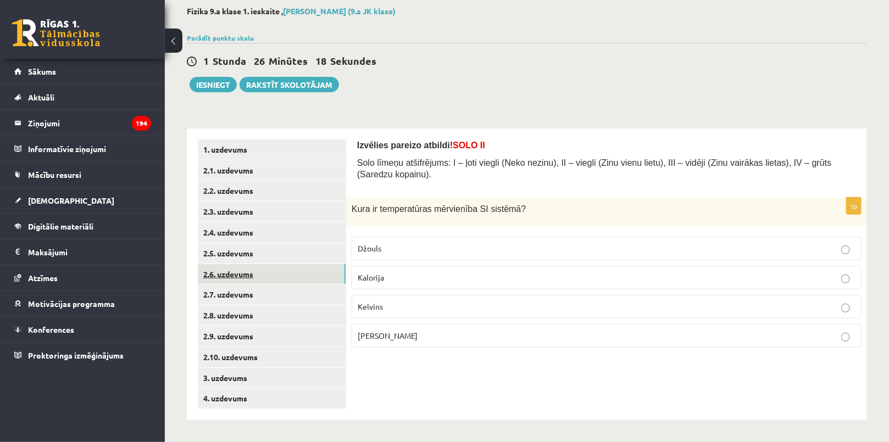
click at [274, 272] on link "2.6. uzdevums" at bounding box center [272, 274] width 148 height 20
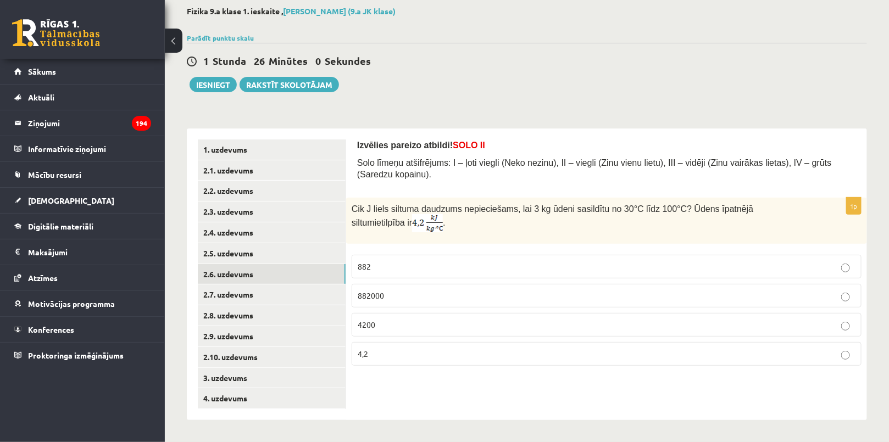
click at [404, 290] on p "882000" at bounding box center [607, 296] width 498 height 12
click at [302, 295] on link "2.7. uzdevums" at bounding box center [272, 295] width 148 height 20
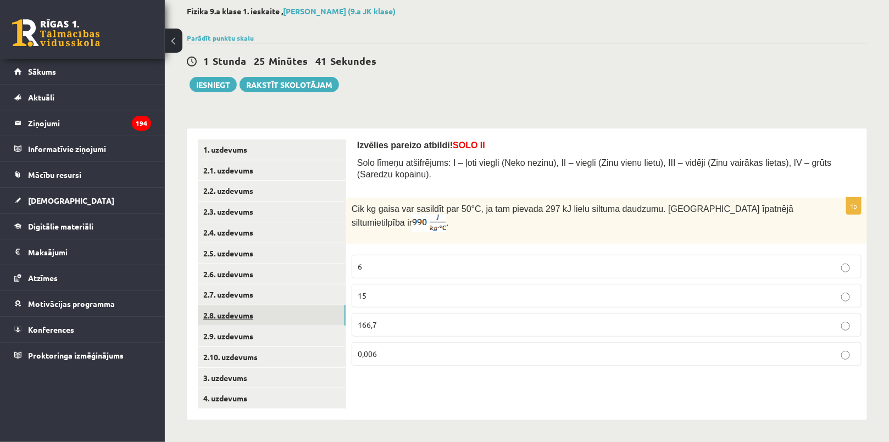
click at [293, 319] on link "2.8. uzdevums" at bounding box center [272, 316] width 148 height 20
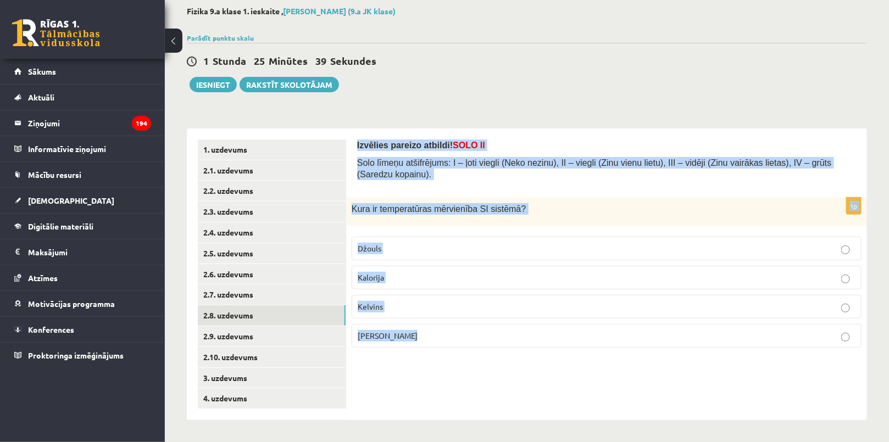
drag, startPoint x: 357, startPoint y: 135, endPoint x: 490, endPoint y: 351, distance: 253.6
click at [490, 351] on div "Izvēlies pareizo atbildi! SOLO II Solo līmeņu atšifrējums: I – ļoti viegli (Nek…" at bounding box center [606, 275] width 521 height 292
copy form "Izvēlies pareizo atbildi! SOLO II Solo līmeņu atšifrējums: I – ļoti viegli (Nek…"
click at [266, 341] on link "2.9. uzdevums" at bounding box center [272, 336] width 148 height 20
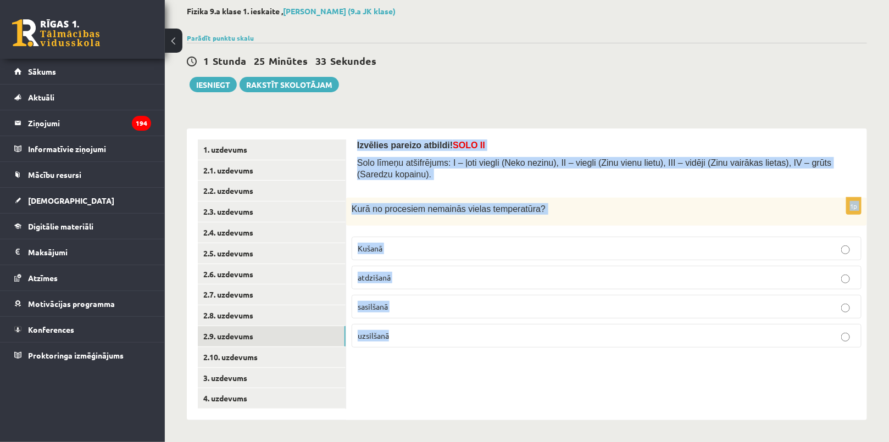
drag, startPoint x: 350, startPoint y: 132, endPoint x: 487, endPoint y: 352, distance: 258.9
click at [487, 352] on div "Izvēlies pareizo atbildi! SOLO II Solo līmeņu atšifrējums: I – ļoti viegli (Nek…" at bounding box center [606, 275] width 521 height 292
copy form "Izvēlies pareizo atbildi! SOLO II Solo līmeņu atšifrējums: I – ļoti viegli (Nek…"
click at [284, 357] on link "2.10. uzdevums" at bounding box center [272, 357] width 148 height 20
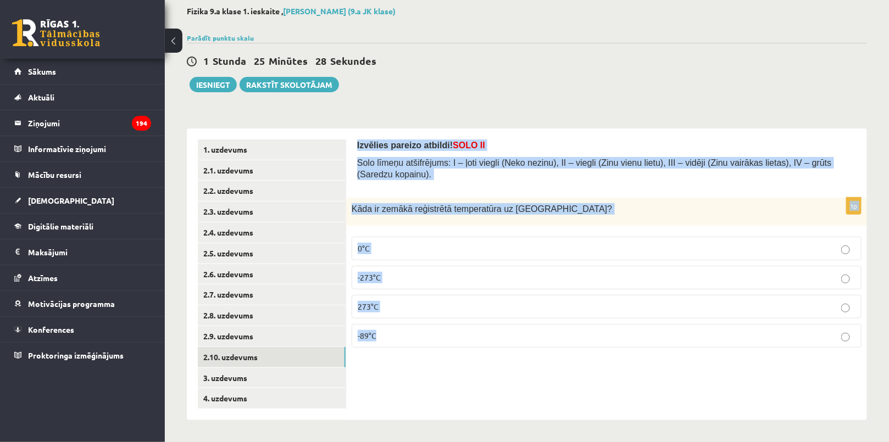
drag, startPoint x: 349, startPoint y: 137, endPoint x: 458, endPoint y: 334, distance: 225.1
click at [458, 334] on div "Izvēlies pareizo atbildi! SOLO II Solo līmeņu atšifrējums: I – ļoti viegli (Nek…" at bounding box center [606, 275] width 521 height 292
copy form "Izvēlies pareizo atbildi! SOLO II Solo līmeņu atšifrējums: I – ļoti viegli (Nek…"
click at [224, 379] on link "3. uzdevums" at bounding box center [272, 378] width 148 height 20
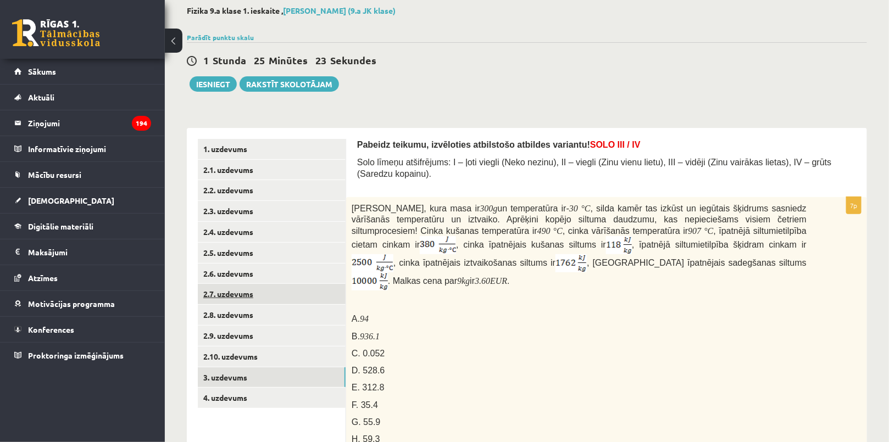
click at [255, 295] on link "2.7. uzdevums" at bounding box center [272, 294] width 148 height 20
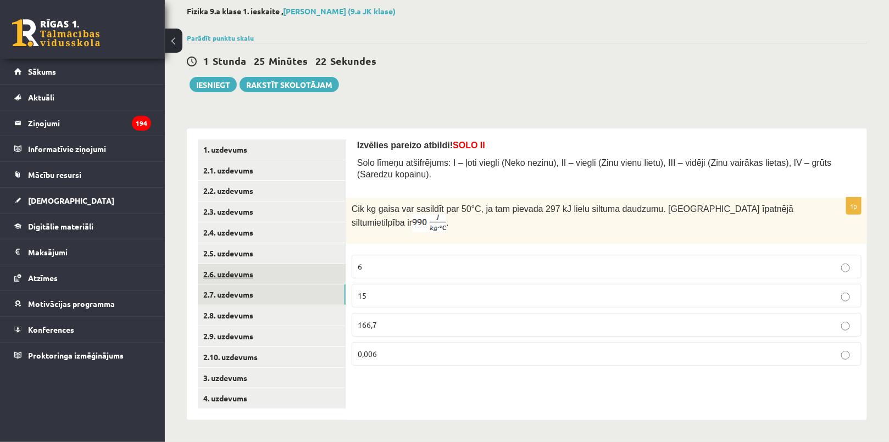
click at [280, 280] on link "2.6. uzdevums" at bounding box center [272, 274] width 148 height 20
click at [279, 293] on link "2.7. uzdevums" at bounding box center [272, 295] width 148 height 20
click at [378, 261] on p "6" at bounding box center [607, 267] width 498 height 12
click at [264, 319] on link "2.8. uzdevums" at bounding box center [272, 316] width 148 height 20
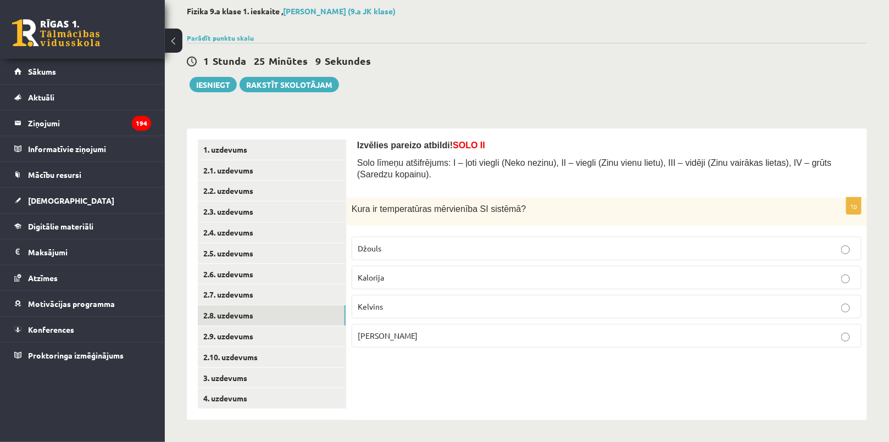
click at [403, 272] on p "Kalorija" at bounding box center [607, 278] width 498 height 12
click at [405, 301] on p "Kelvins" at bounding box center [607, 307] width 498 height 12
click at [313, 334] on link "2.9. uzdevums" at bounding box center [272, 336] width 148 height 20
click at [382, 243] on span "Kušanā" at bounding box center [370, 248] width 25 height 10
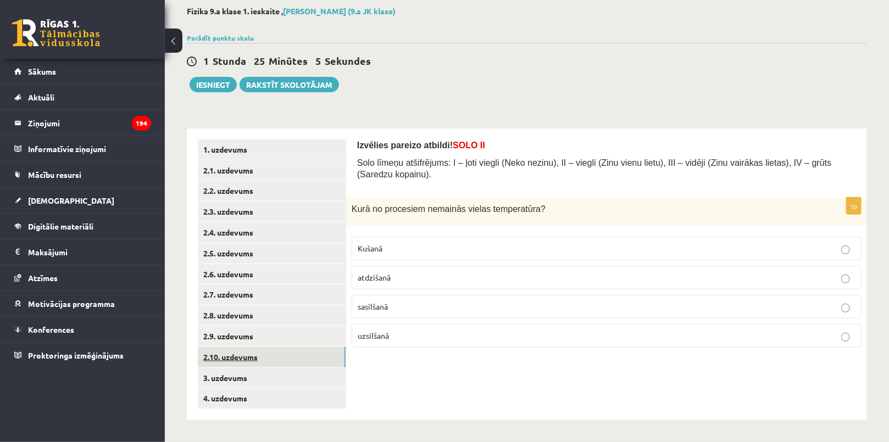
click at [302, 353] on link "2.10. uzdevums" at bounding box center [272, 357] width 148 height 20
click at [384, 330] on p "-89°C" at bounding box center [607, 336] width 498 height 12
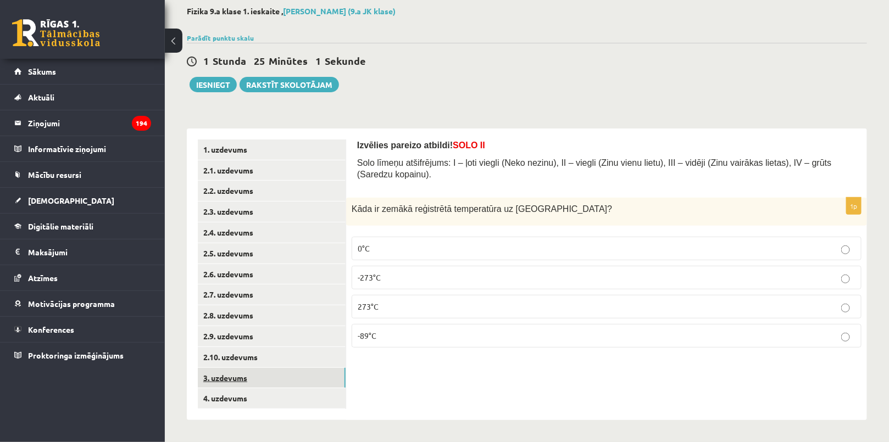
click at [282, 370] on link "3. uzdevums" at bounding box center [272, 378] width 148 height 20
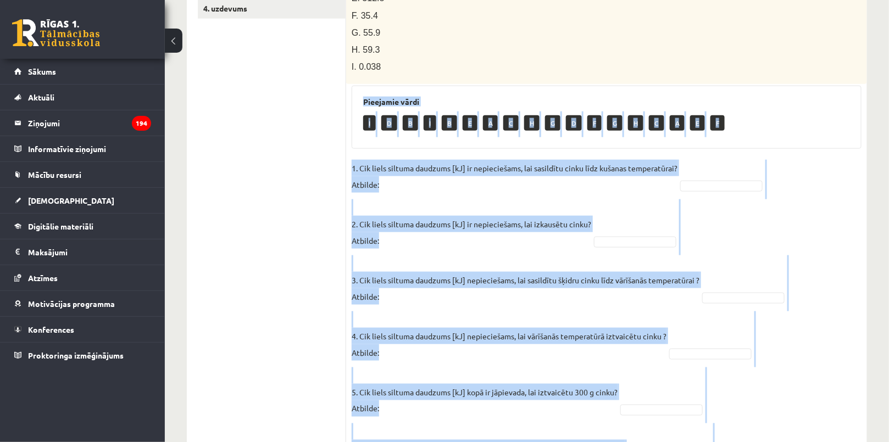
scroll to position [557, 0]
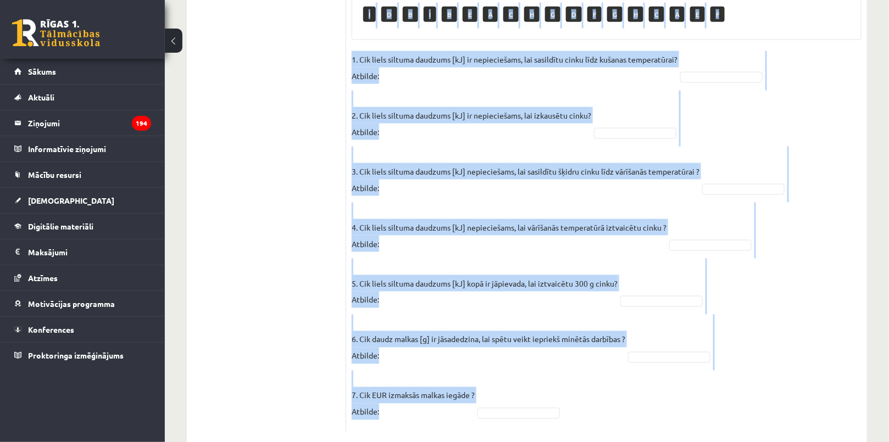
copy div "Pieejamie vārdi I D B I B E A C H G D F G H C A E F 1. Cik liels siltuma daudzu…"
drag, startPoint x: 356, startPoint y: 202, endPoint x: 664, endPoint y: 402, distance: 367.8
click at [664, 402] on div "7p Cinka klucīti, kura masa ir 300 g un temperatūra ir - 30 ° C , silda kamēr t…" at bounding box center [606, 66] width 521 height 734
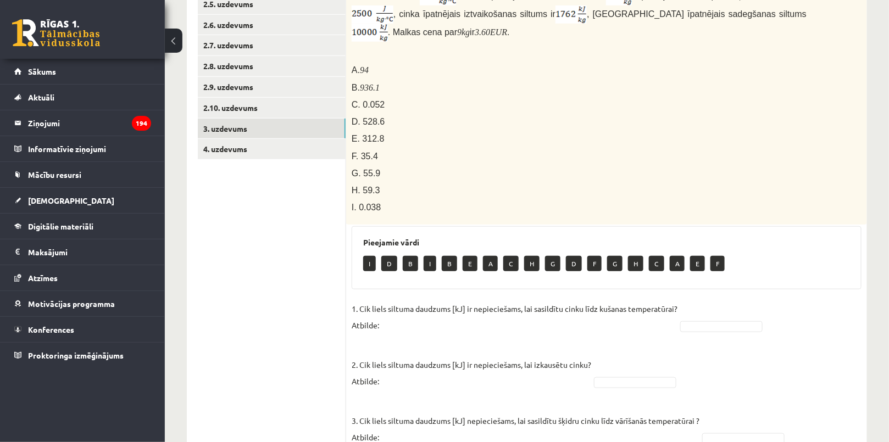
click at [263, 310] on ul "1. uzdevums 2.1. uzdevums 2.2. uzdevums 2.3. uzdevums 2.4. uzdevums 2.5. uzdevu…" at bounding box center [272, 286] width 148 height 792
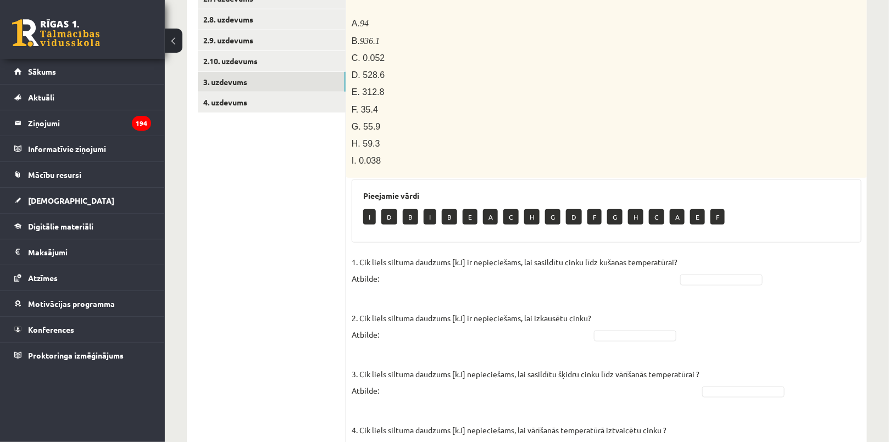
scroll to position [357, 0]
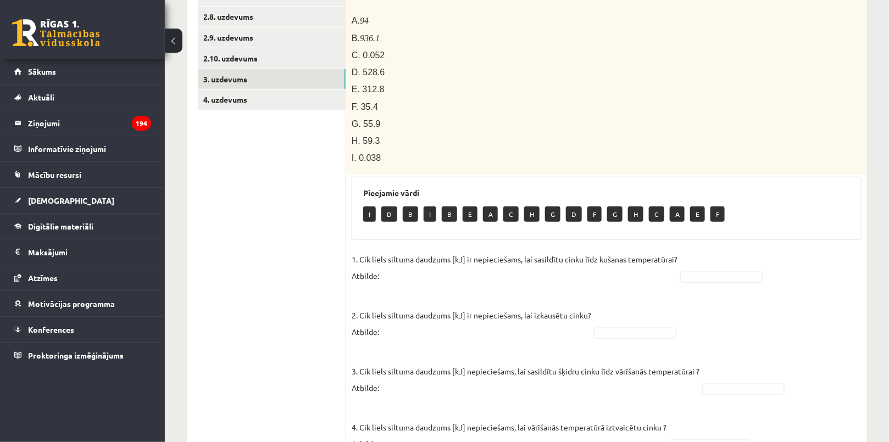
click at [699, 251] on fieldset "1. Cik liels siltuma daudzums [kJ] ir nepieciešams, lai sasildītu cinku līdz ku…" at bounding box center [607, 439] width 510 height 376
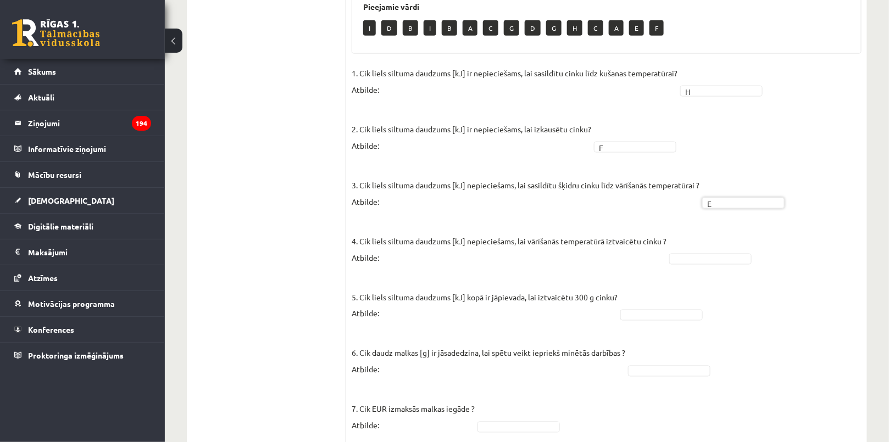
scroll to position [557, 0]
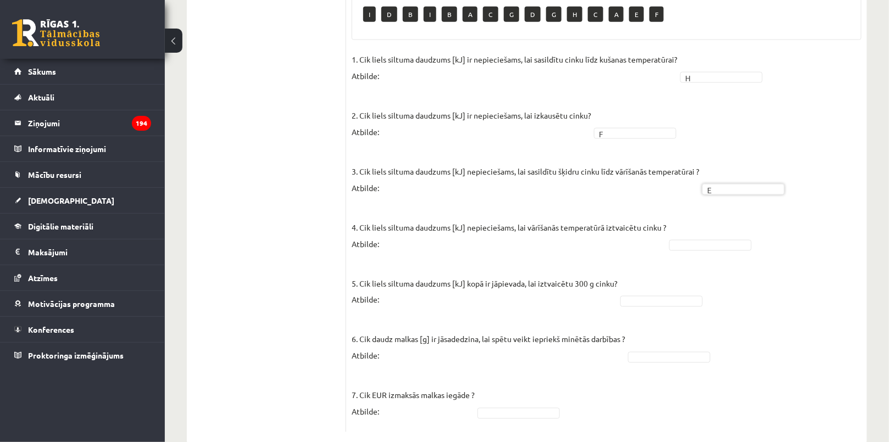
click at [676, 229] on fieldset "1. Cik liels siltuma daudzums [kJ] ir nepieciešams, lai sasildītu cinku līdz ku…" at bounding box center [607, 239] width 510 height 376
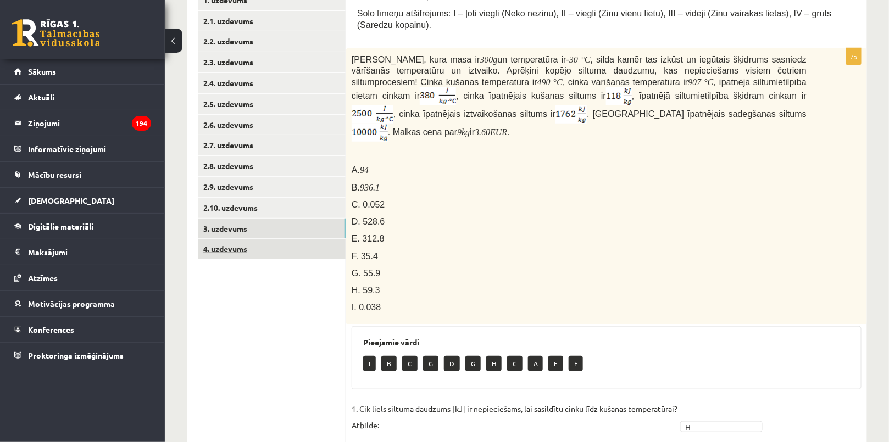
click at [273, 251] on link "4. uzdevums" at bounding box center [272, 249] width 148 height 20
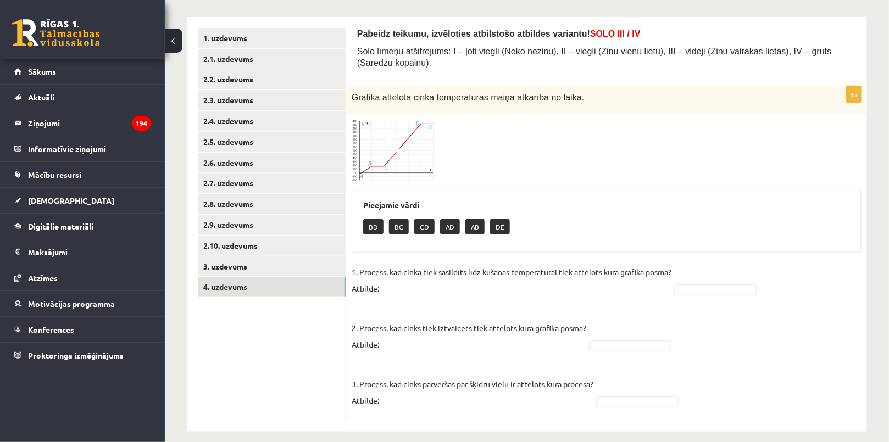
click at [385, 142] on span at bounding box center [394, 146] width 18 height 18
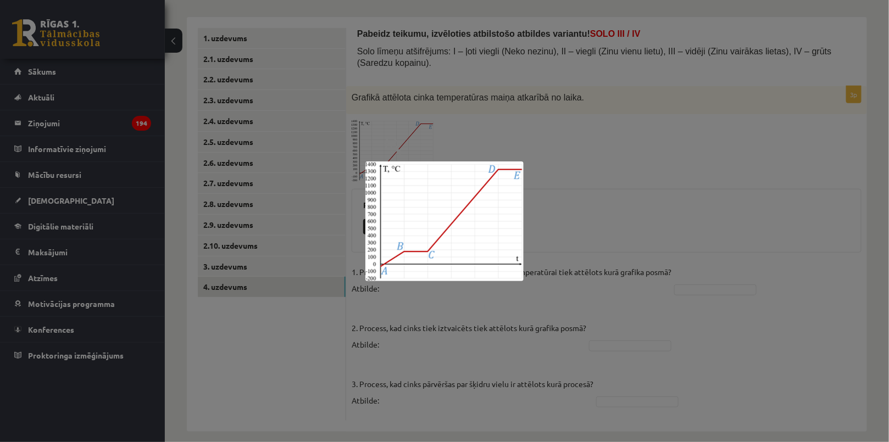
click at [501, 99] on div at bounding box center [444, 221] width 889 height 442
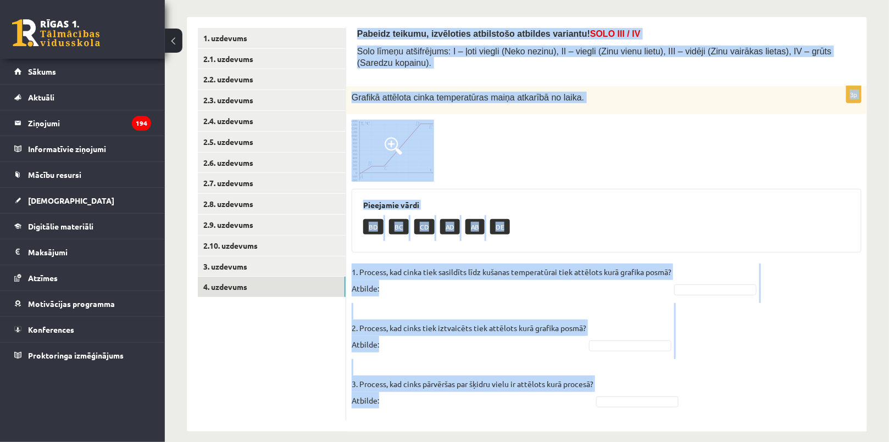
drag, startPoint x: 354, startPoint y: 26, endPoint x: 725, endPoint y: 405, distance: 530.4
click at [725, 405] on div "Pabeidz teikumu, izvēloties atbilstošo atbildes variantu! SOLO III / IV Solo lī…" at bounding box center [606, 224] width 521 height 415
copy form "Pabeidz teikumu, izvēloties atbilstošo atbildes variantu! SOLO III / IV Solo lī…"
click at [637, 164] on div at bounding box center [607, 151] width 510 height 63
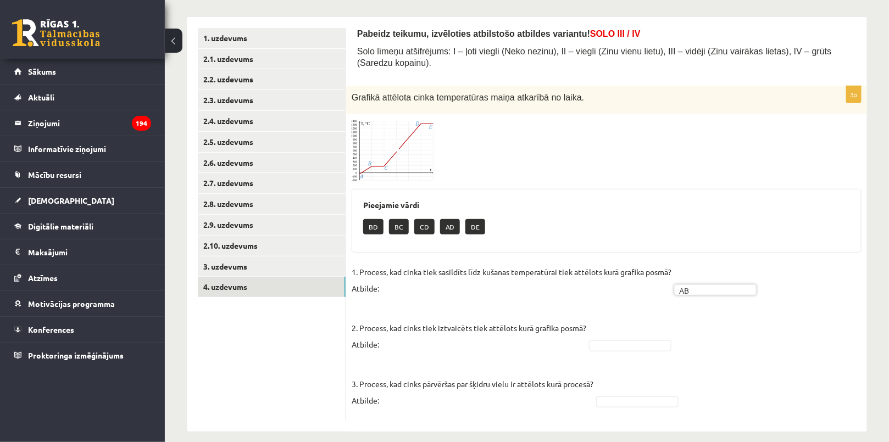
click at [648, 342] on fieldset "1. Process, kad cinka tiek sasildīts līdz kušanas temperatūrai tiek attēlots ku…" at bounding box center [607, 340] width 510 height 152
click at [636, 345] on fieldset "1. Process, kad cinka tiek sasildīts līdz kušanas temperatūrai tiek attēlots ku…" at bounding box center [607, 340] width 510 height 152
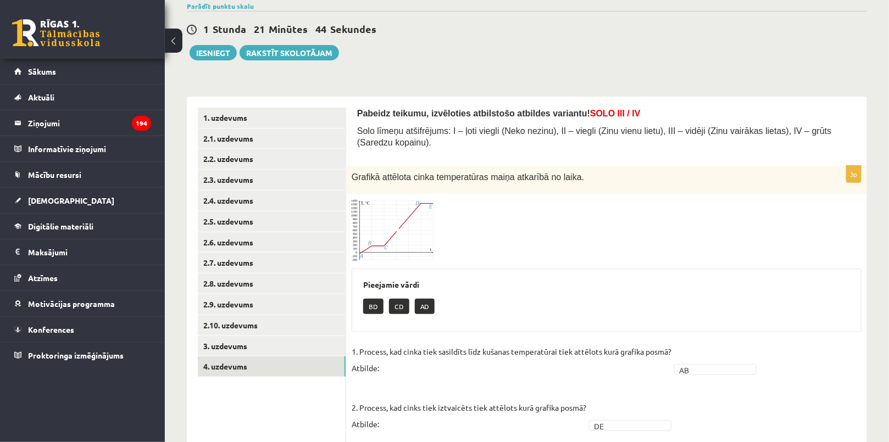
scroll to position [0, 0]
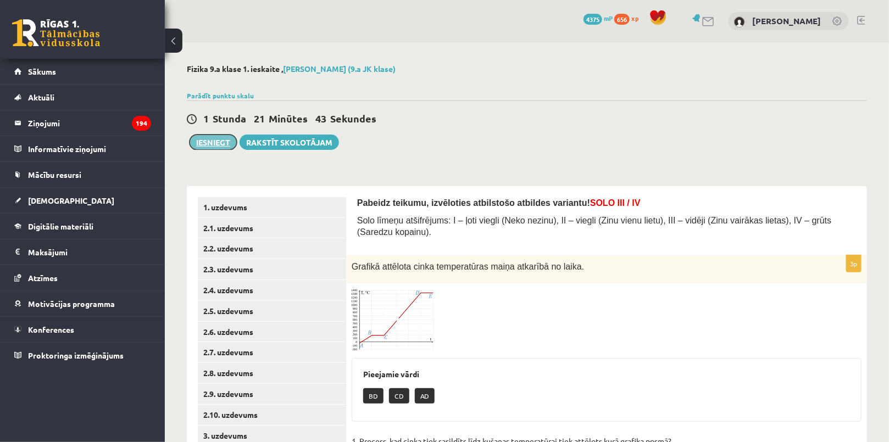
click at [214, 143] on button "Iesniegt" at bounding box center [213, 142] width 47 height 15
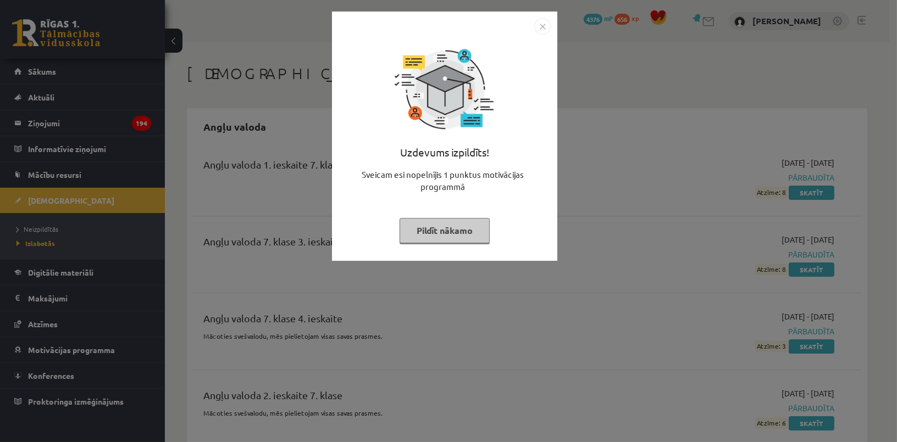
click at [439, 247] on div "Uzdevums izpildīts! Sveicam esi nopelnījis 1 punktus motivācijas programmā Pild…" at bounding box center [444, 145] width 212 height 220
click at [432, 235] on button "Pildīt nākamo" at bounding box center [444, 230] width 90 height 25
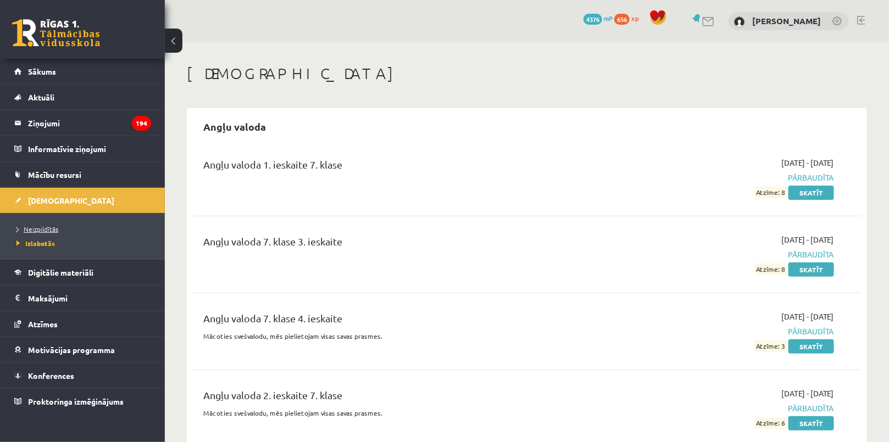
click at [40, 229] on span "Neizpildītās" at bounding box center [37, 229] width 42 height 9
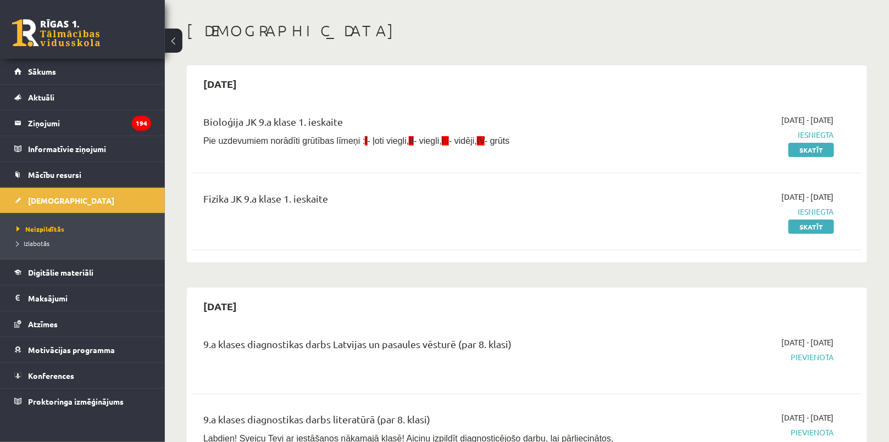
scroll to position [99, 0]
